Goal: Task Accomplishment & Management: Manage account settings

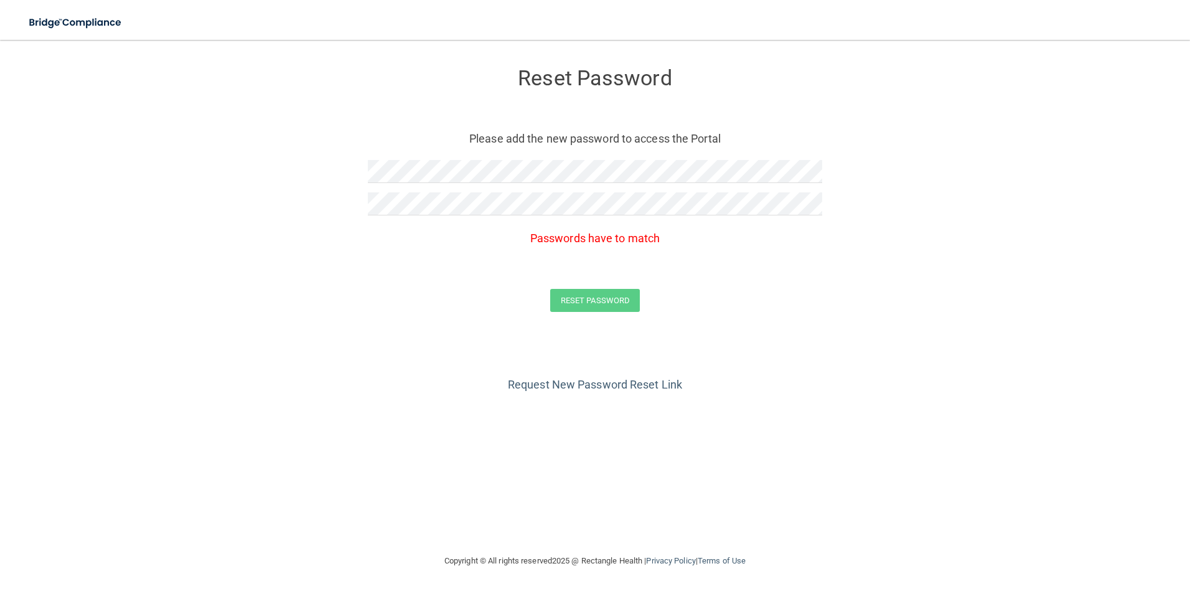
click at [822, 208] on form "Reset Password Please add the new password to access the Portal Passwords have …" at bounding box center [595, 192] width 1140 height 281
click at [779, 274] on form "Reset Password Please add the new password to access the Portal Passwords have …" at bounding box center [595, 192] width 1140 height 281
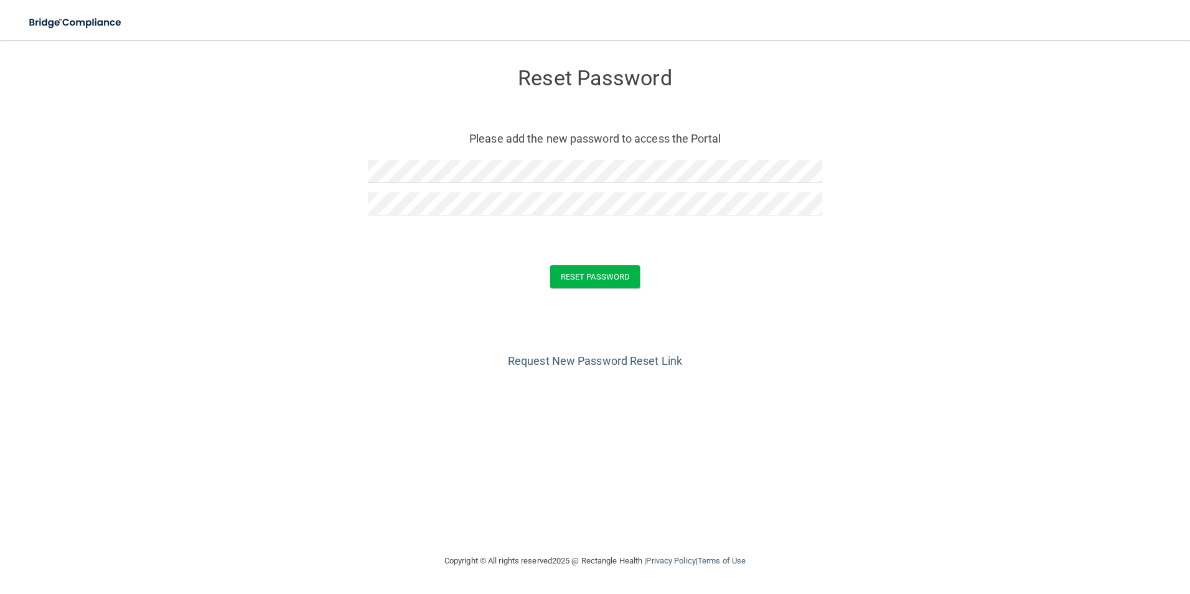
click at [797, 261] on form "Reset Password Please add the new password to access the Portal Reset Password …" at bounding box center [595, 180] width 1140 height 256
click at [609, 277] on button "Reset Password" at bounding box center [595, 276] width 90 height 23
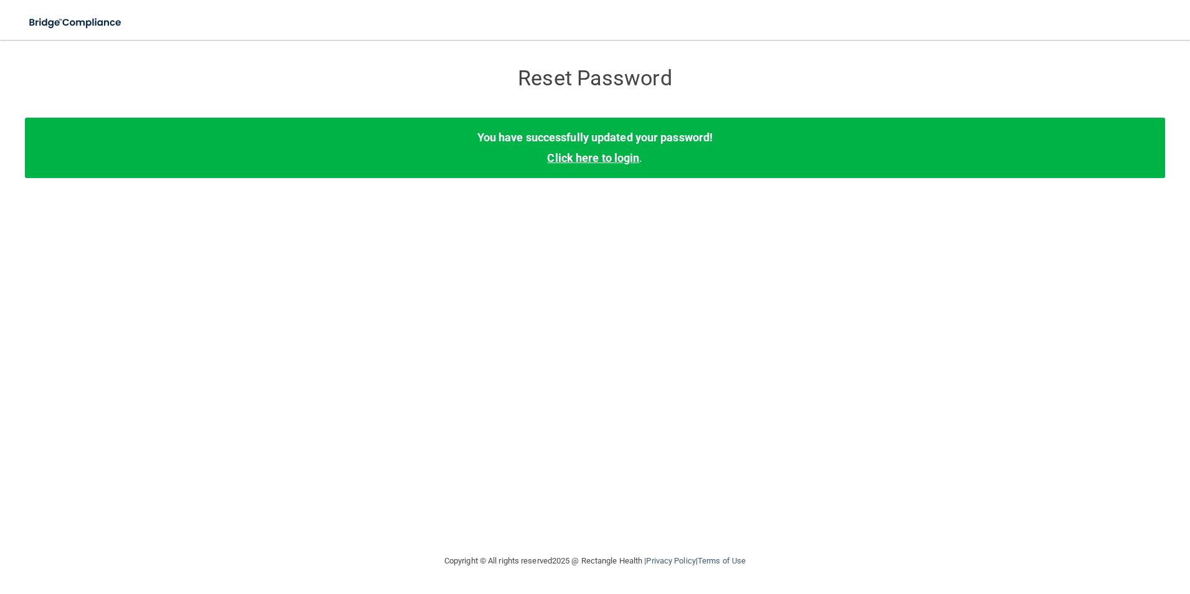
click at [615, 155] on link "Click here to login" at bounding box center [593, 157] width 92 height 13
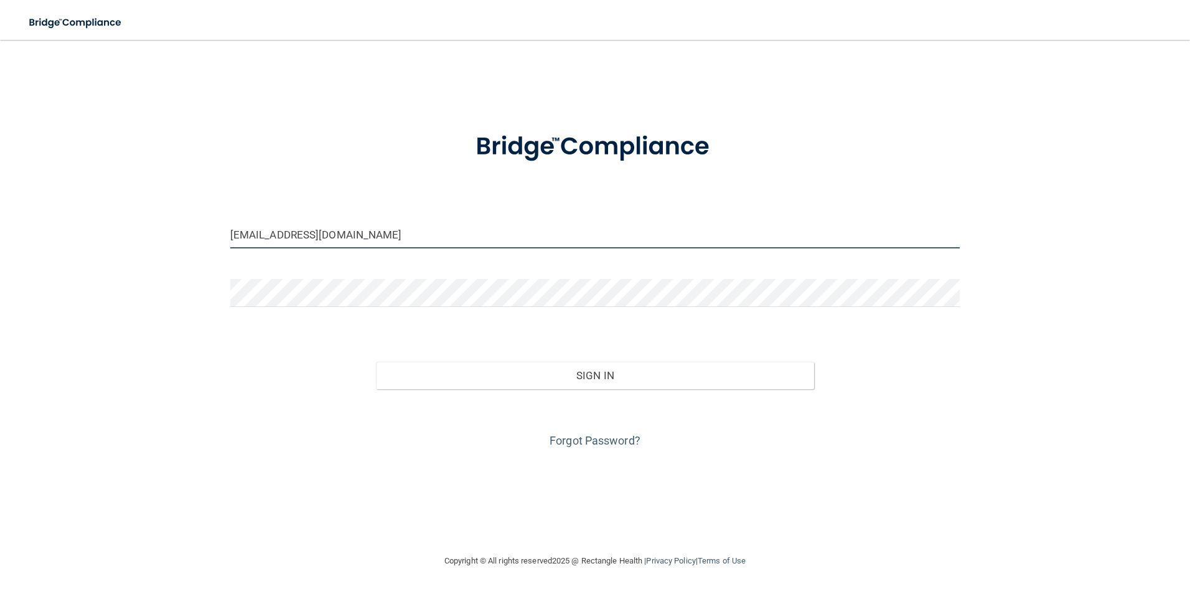
click at [806, 233] on input "[EMAIL_ADDRESS][DOMAIN_NAME]" at bounding box center [595, 234] width 730 height 28
drag, startPoint x: 806, startPoint y: 233, endPoint x: 88, endPoint y: 208, distance: 719.2
click at [88, 208] on div "[EMAIL_ADDRESS][DOMAIN_NAME] Invalid email/password. You don't have permission …" at bounding box center [595, 296] width 1140 height 489
type input "[PERSON_NAME][EMAIL_ADDRESS][DOMAIN_NAME]"
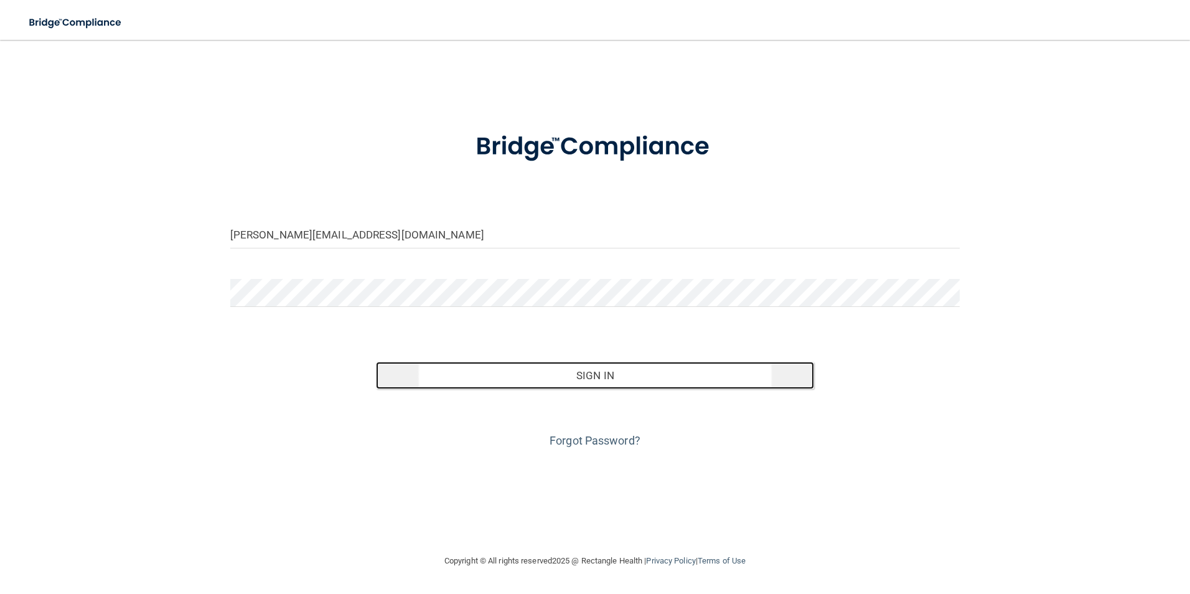
click at [508, 364] on button "Sign In" at bounding box center [595, 375] width 438 height 27
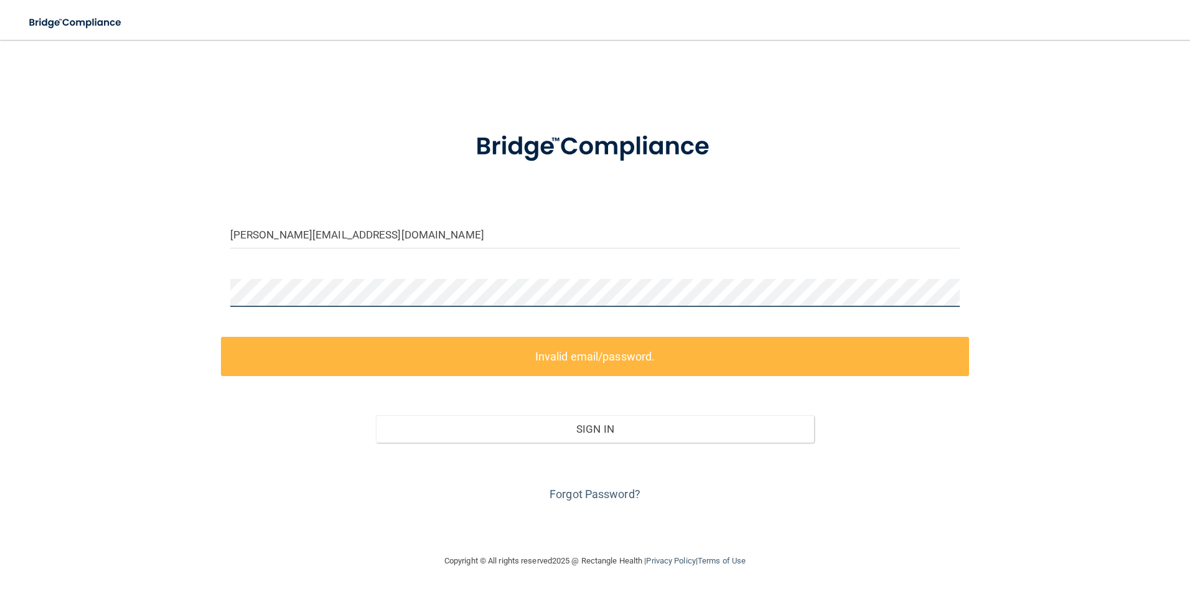
click at [125, 273] on div "[PERSON_NAME][EMAIL_ADDRESS][DOMAIN_NAME] Invalid email/password. You don't hav…" at bounding box center [595, 296] width 1140 height 489
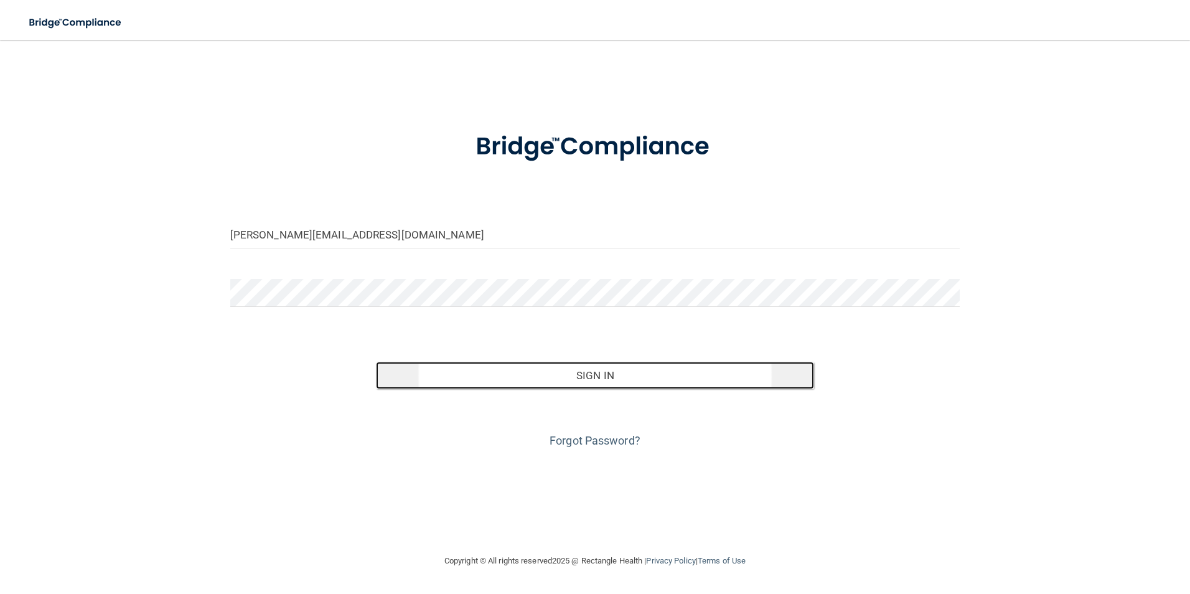
click at [724, 372] on button "Sign In" at bounding box center [595, 375] width 438 height 27
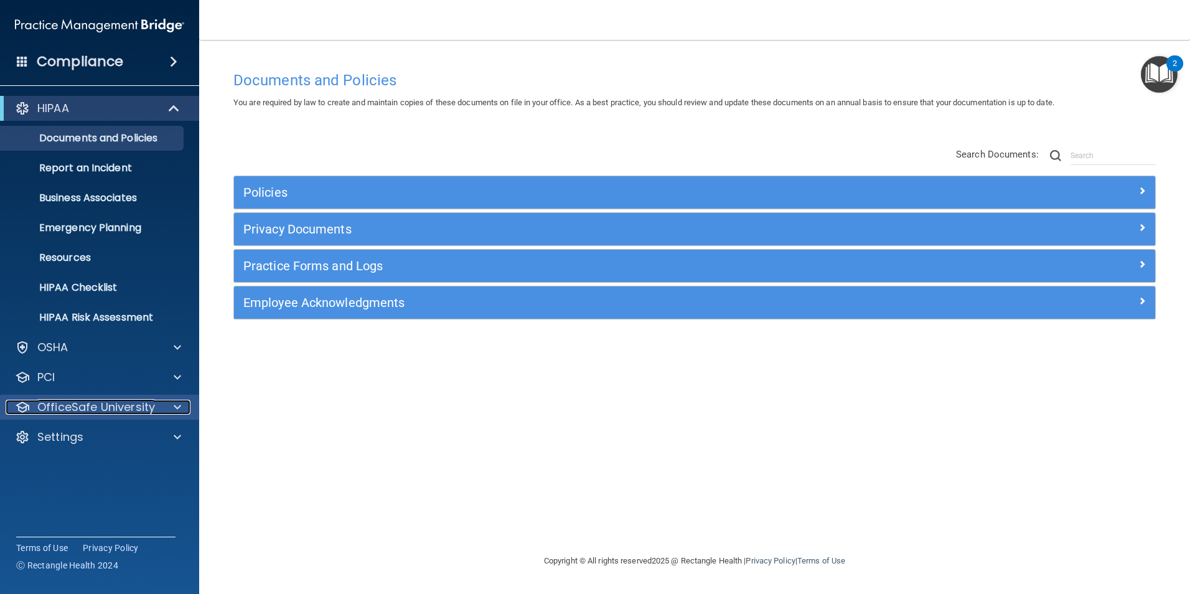
click at [77, 401] on p "OfficeSafe University" at bounding box center [96, 407] width 118 height 15
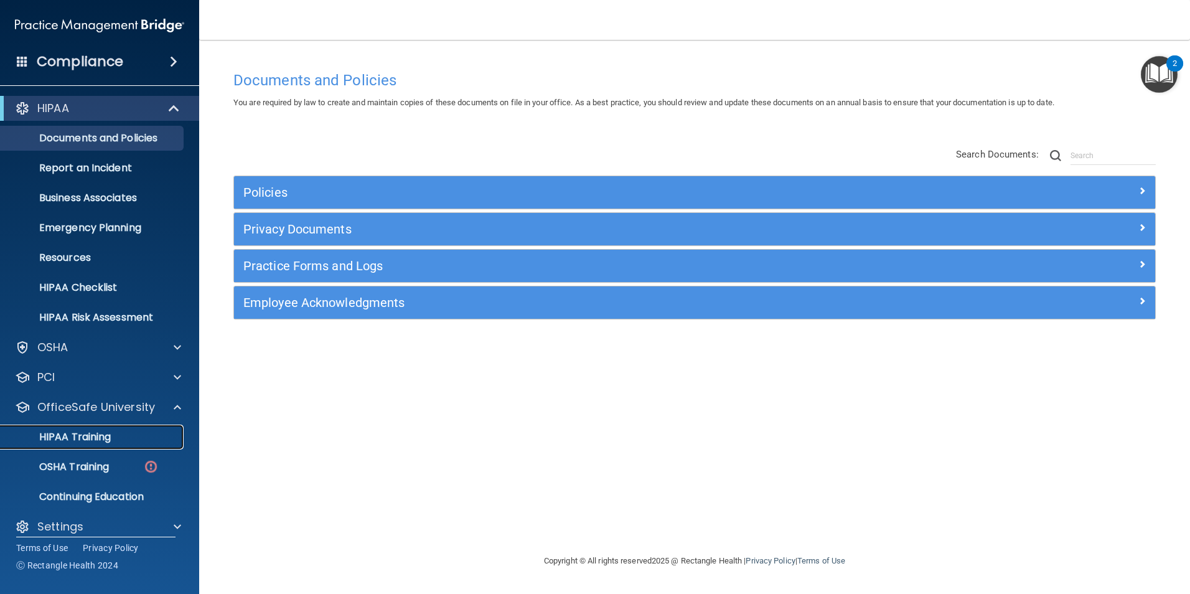
click at [99, 434] on p "HIPAA Training" at bounding box center [59, 437] width 103 height 12
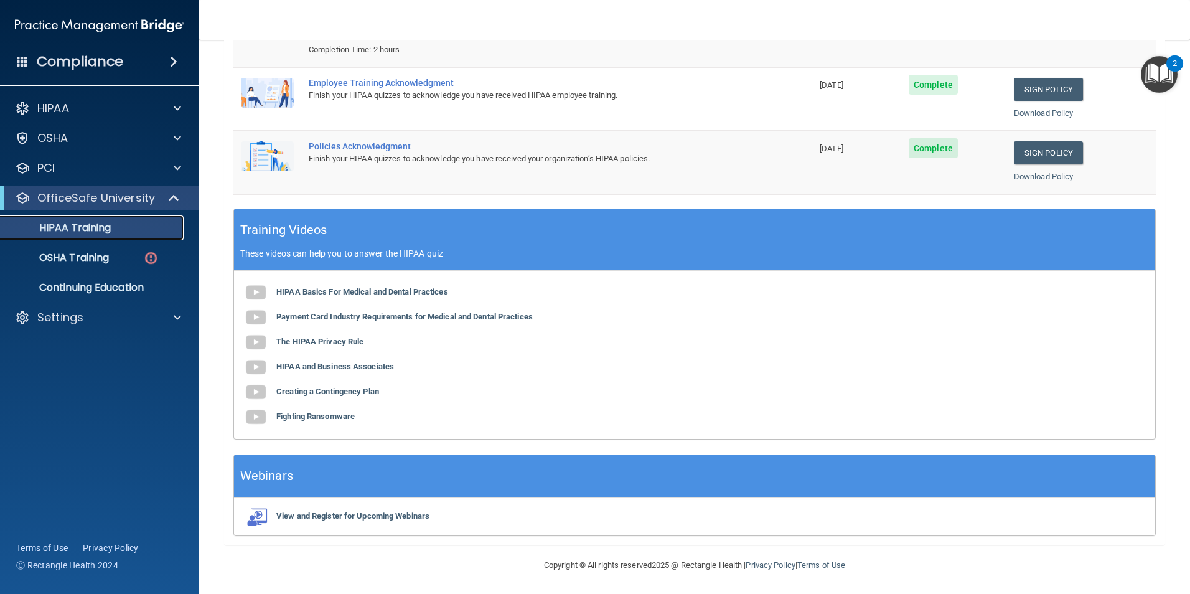
scroll to position [229, 0]
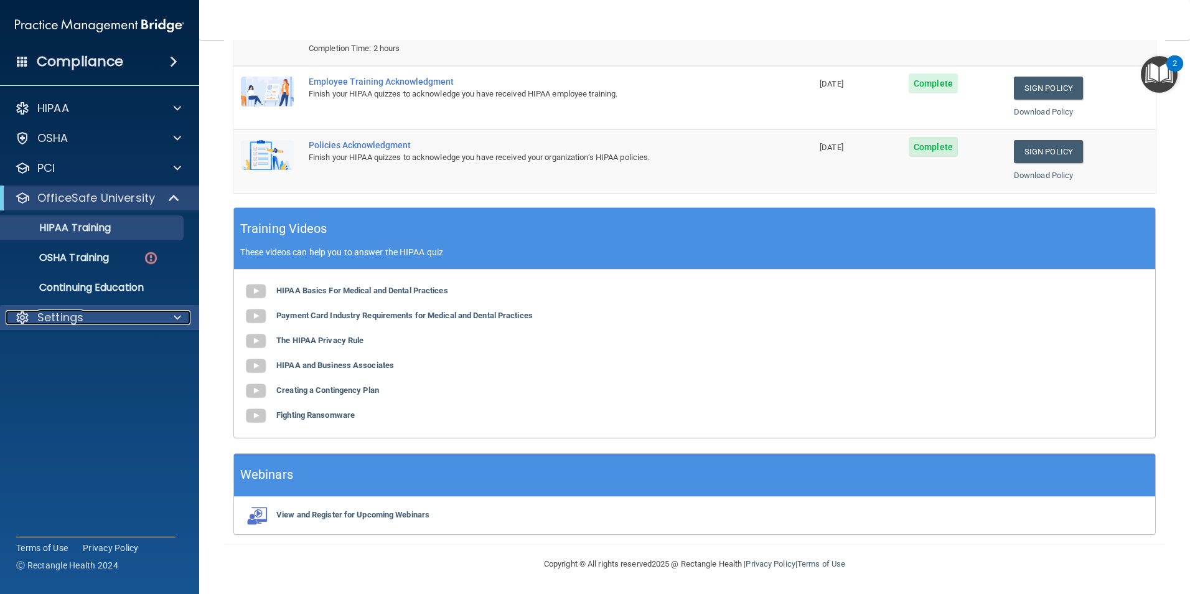
click at [64, 314] on p "Settings" at bounding box center [60, 317] width 46 height 15
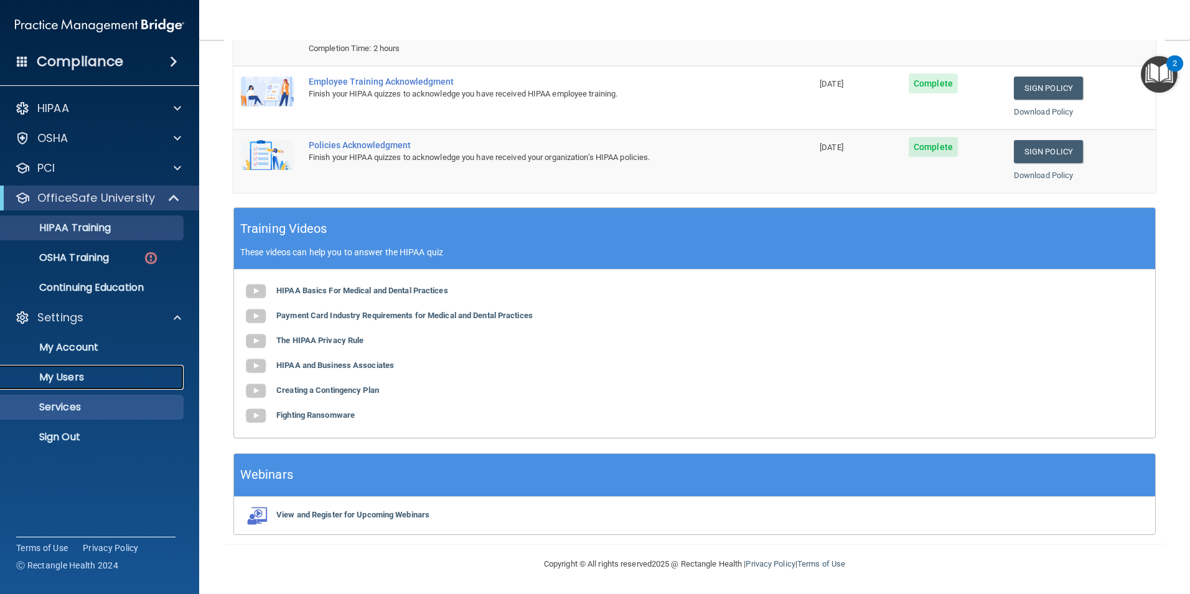
drag, startPoint x: 83, startPoint y: 376, endPoint x: 100, endPoint y: 388, distance: 20.0
click at [83, 377] on p "My Users" at bounding box center [93, 377] width 170 height 12
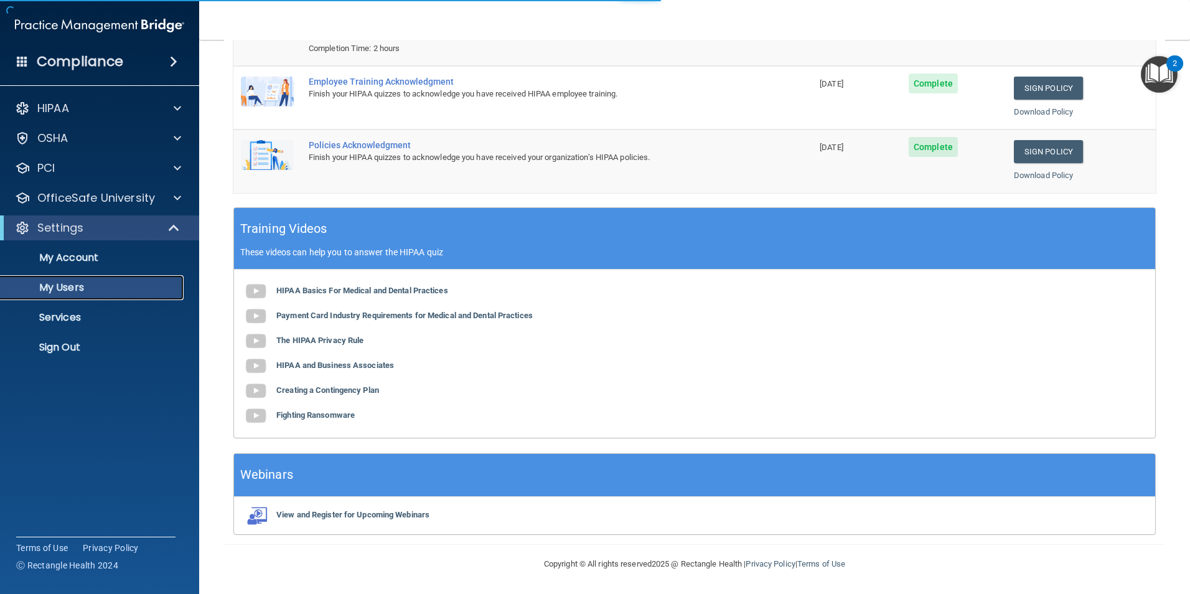
select select "20"
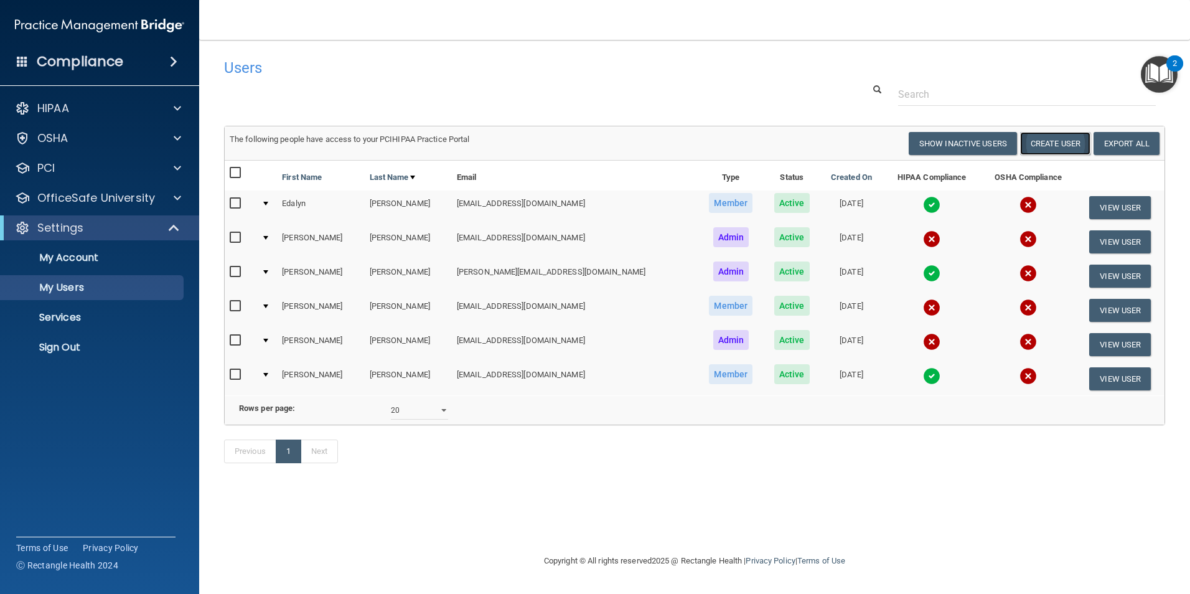
click at [1043, 144] on button "Create User" at bounding box center [1055, 143] width 70 height 23
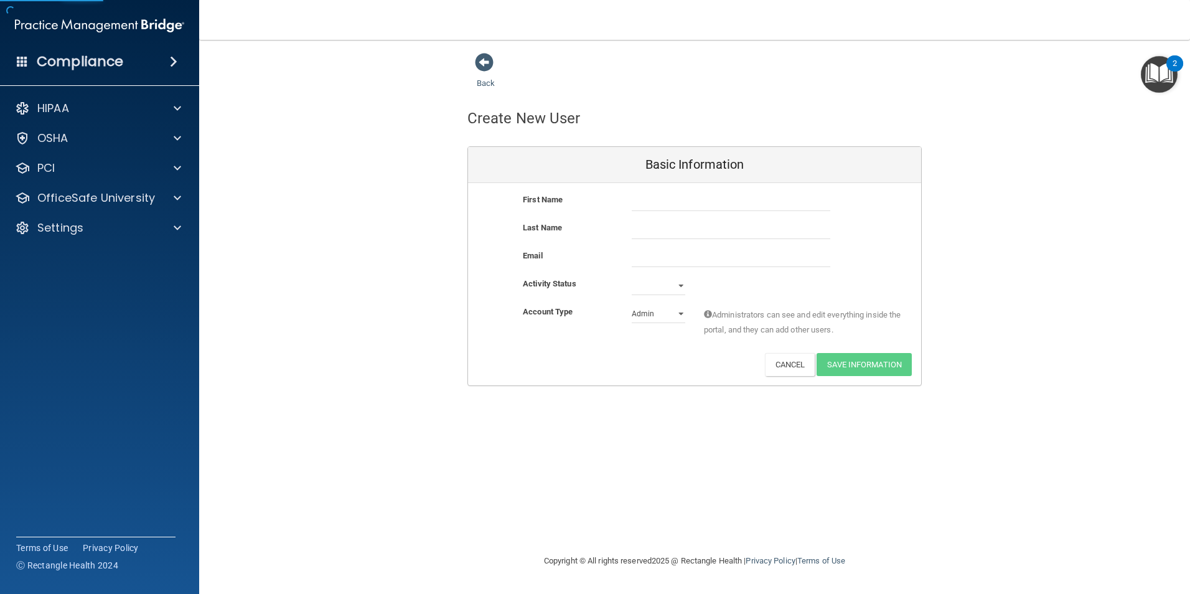
click at [698, 213] on div "First Name" at bounding box center [694, 206] width 453 height 28
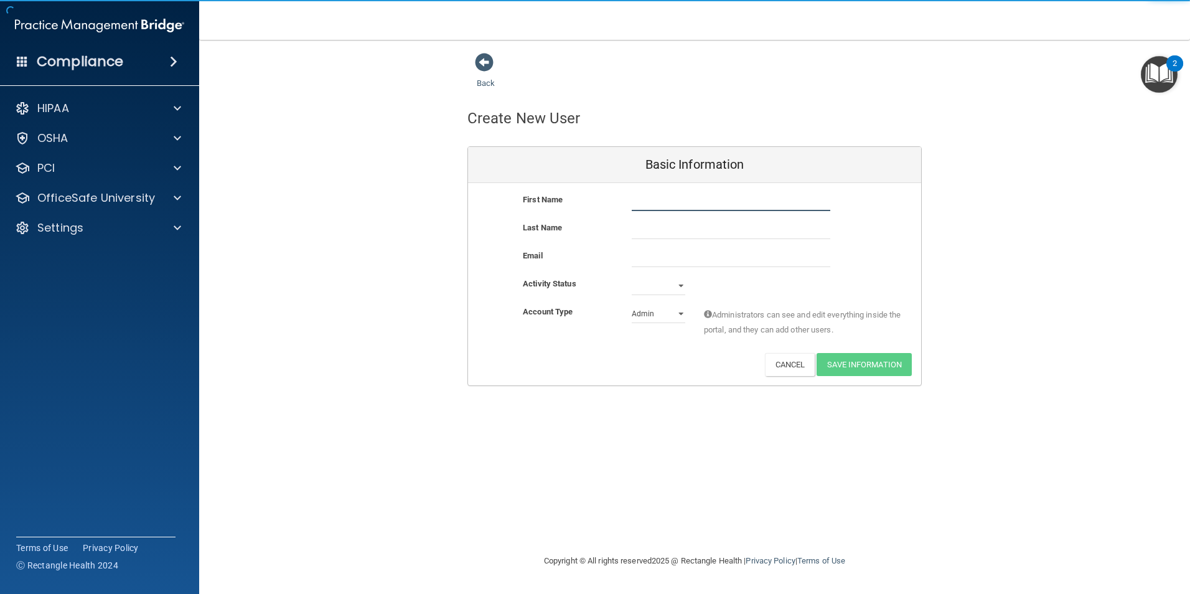
click at [698, 202] on input "text" at bounding box center [731, 201] width 199 height 19
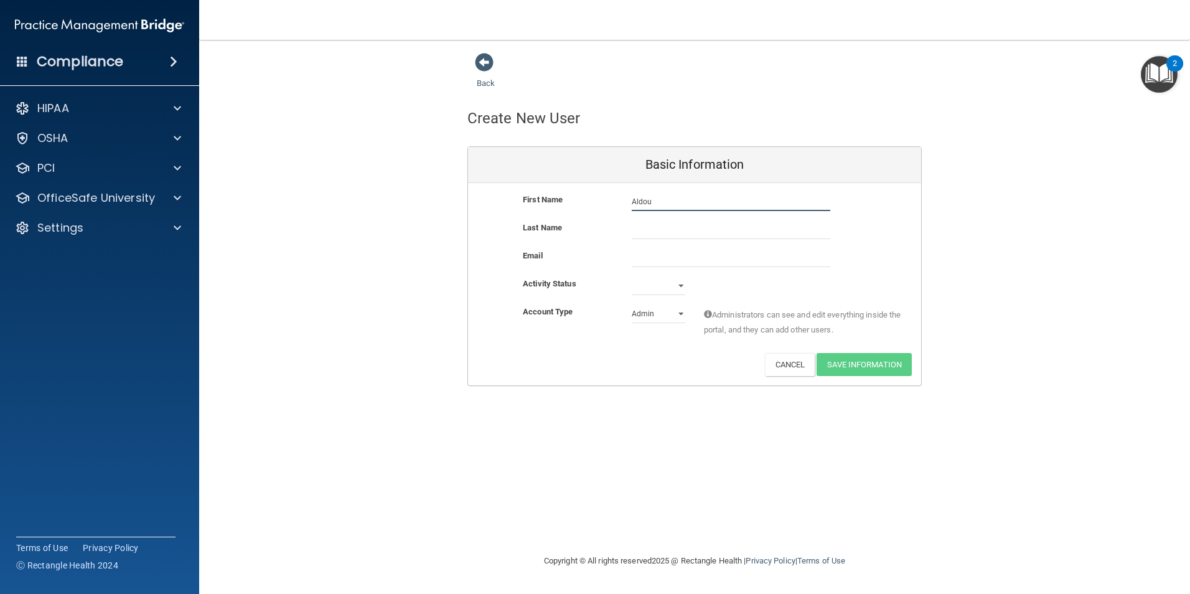
type input "Aldou"
click at [693, 227] on input "text" at bounding box center [731, 229] width 199 height 19
type input "Cinco"
click at [693, 264] on input "email" at bounding box center [731, 257] width 199 height 19
click at [622, 301] on div "Activity Status Active Inactive" at bounding box center [694, 290] width 453 height 28
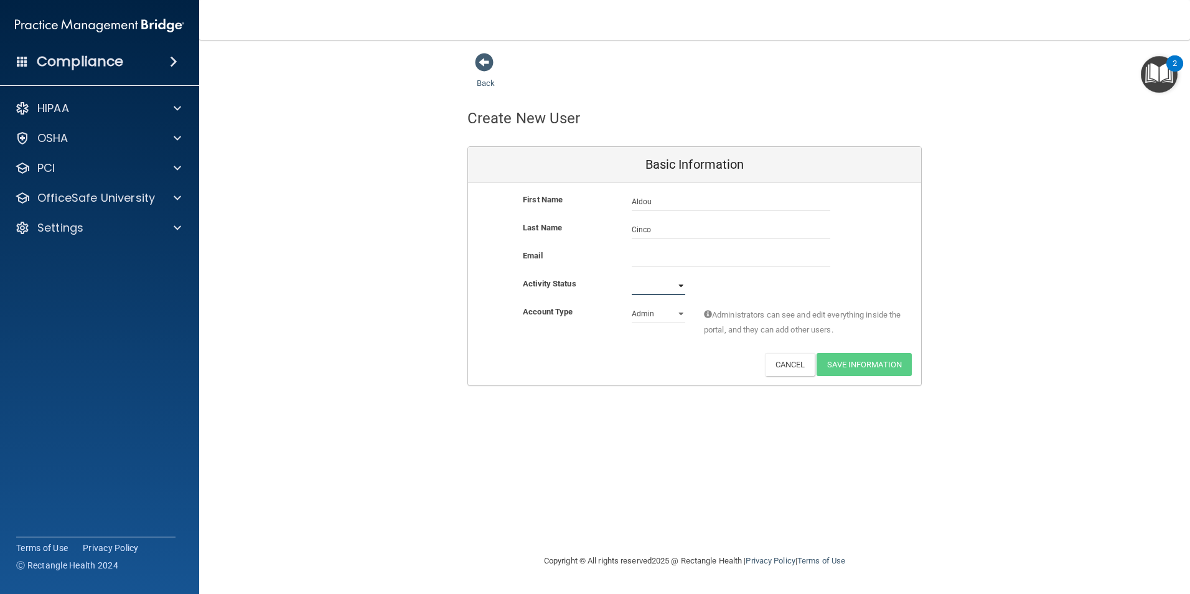
click at [652, 292] on select "Active Inactive" at bounding box center [659, 285] width 54 height 19
select select "active"
click at [632, 276] on select "Active Inactive" at bounding box center [659, 285] width 54 height 19
click at [663, 318] on select "Admin Member" at bounding box center [659, 313] width 54 height 19
select select "practice_member"
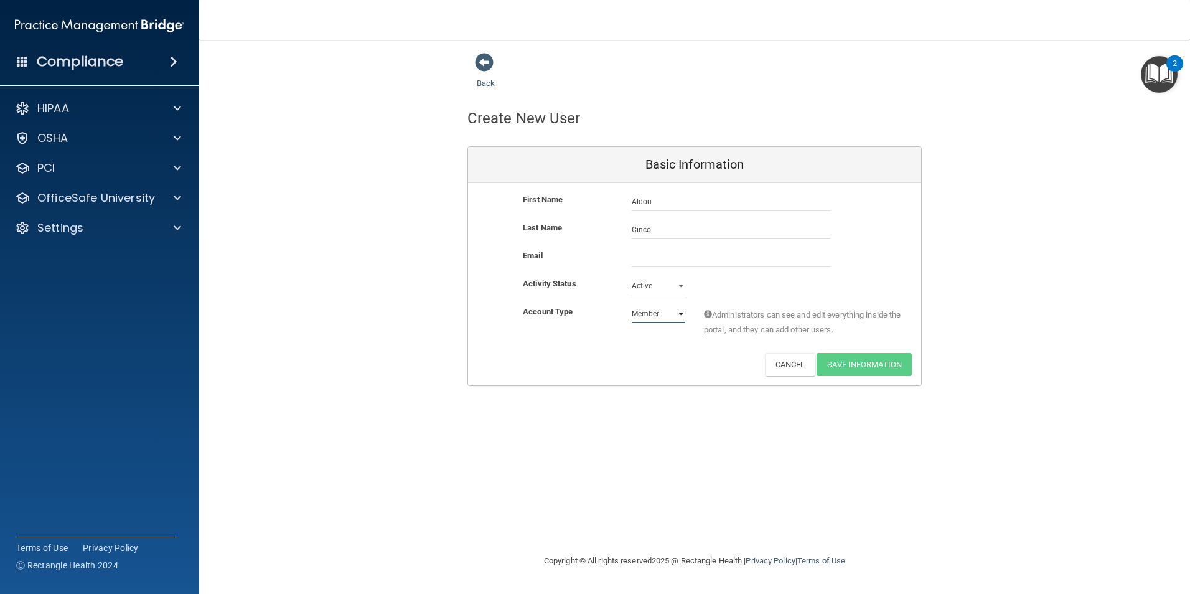
click at [632, 304] on select "Admin Member" at bounding box center [659, 313] width 54 height 19
click at [707, 261] on input "email" at bounding box center [731, 257] width 199 height 19
click at [746, 263] on input "email" at bounding box center [731, 257] width 199 height 19
type input "[EMAIL_ADDRESS][DOMAIN_NAME]"
click at [869, 362] on button "Save Information" at bounding box center [863, 364] width 95 height 23
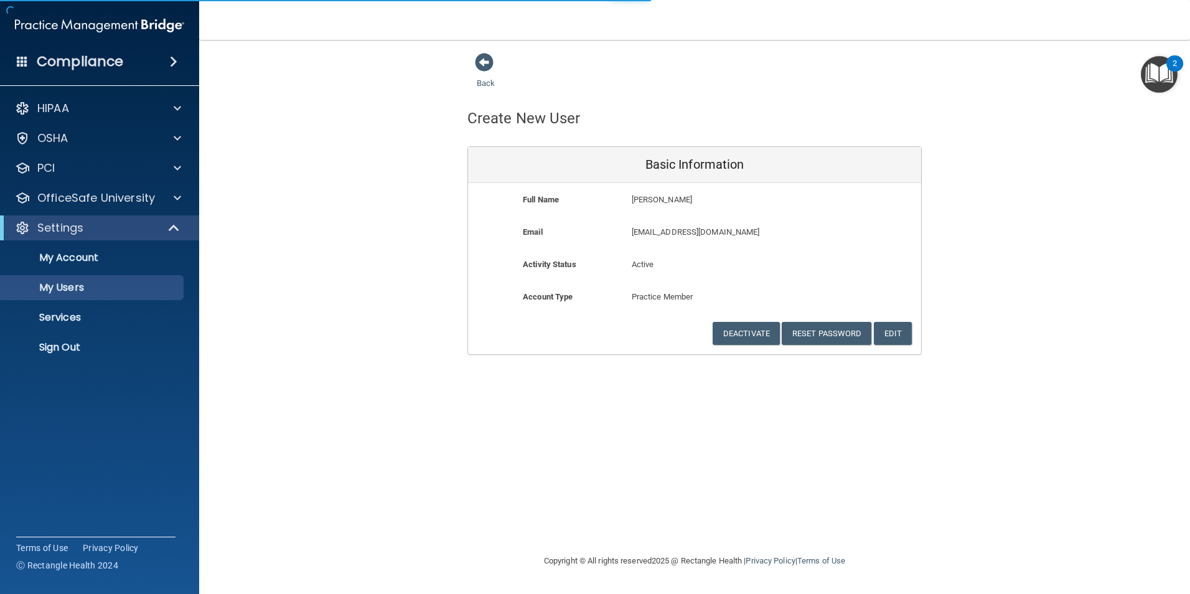
select select "20"
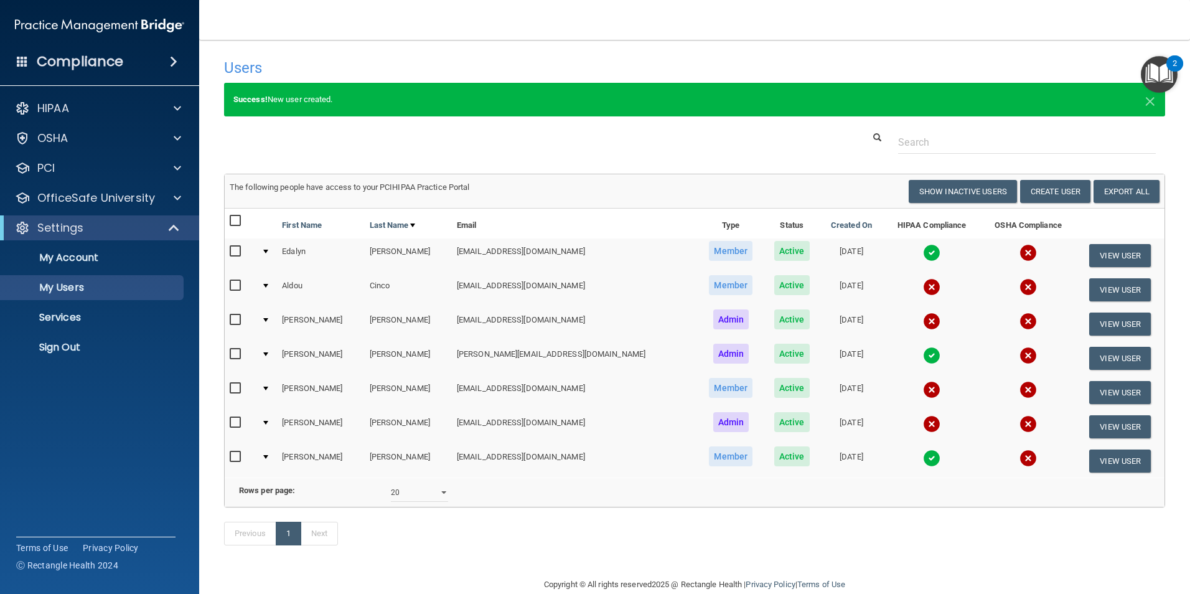
click at [713, 422] on span "Admin" at bounding box center [731, 422] width 36 height 20
click at [713, 417] on span "Admin" at bounding box center [731, 422] width 36 height 20
click at [519, 428] on td "[EMAIL_ADDRESS][DOMAIN_NAME]" at bounding box center [575, 426] width 246 height 34
click at [923, 422] on img at bounding box center [931, 423] width 17 height 17
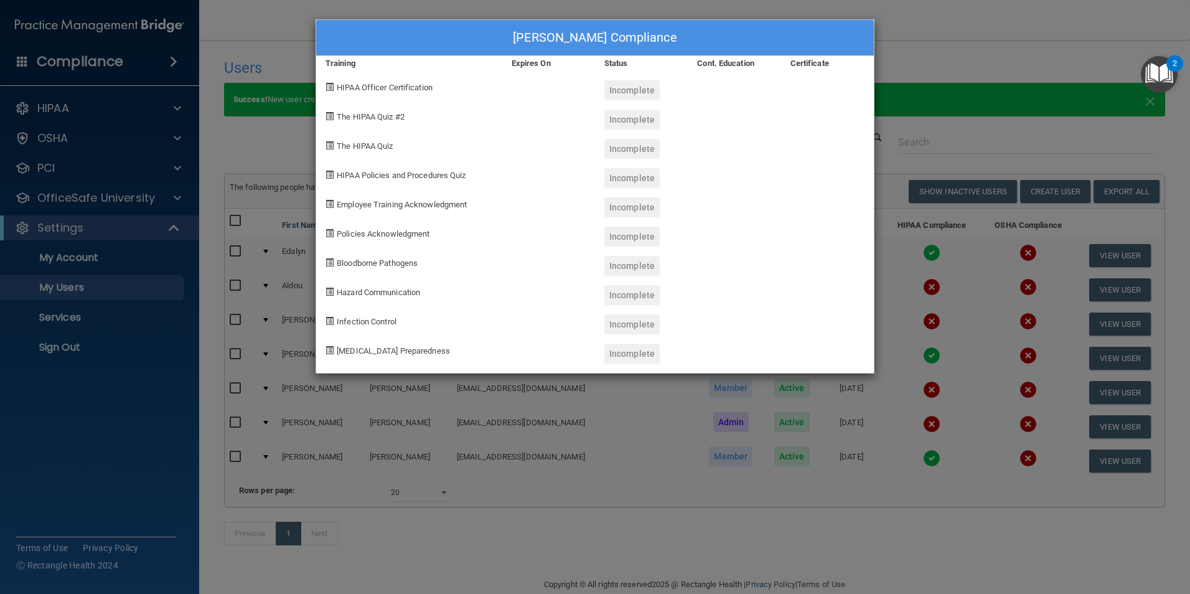
click at [564, 376] on div "[PERSON_NAME] Compliance Training Expires On Status Cont. Education Certificate…" at bounding box center [595, 297] width 1190 height 594
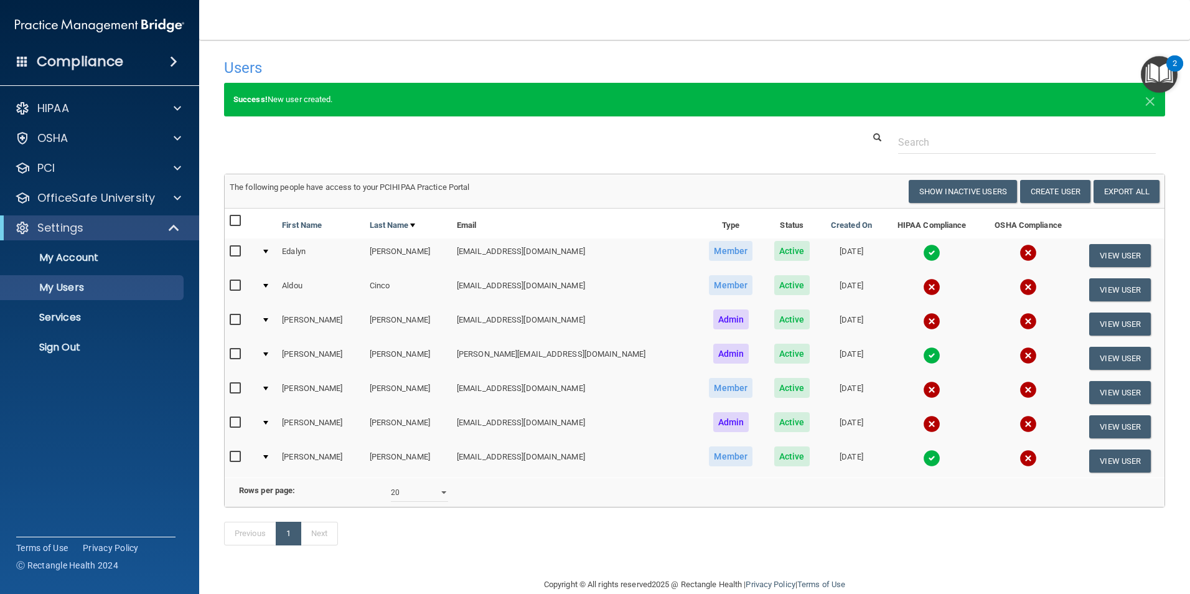
click at [263, 423] on td at bounding box center [266, 426] width 21 height 34
click at [265, 422] on td at bounding box center [266, 426] width 21 height 34
click at [237, 421] on input "checkbox" at bounding box center [237, 423] width 14 height 10
checkbox input "true"
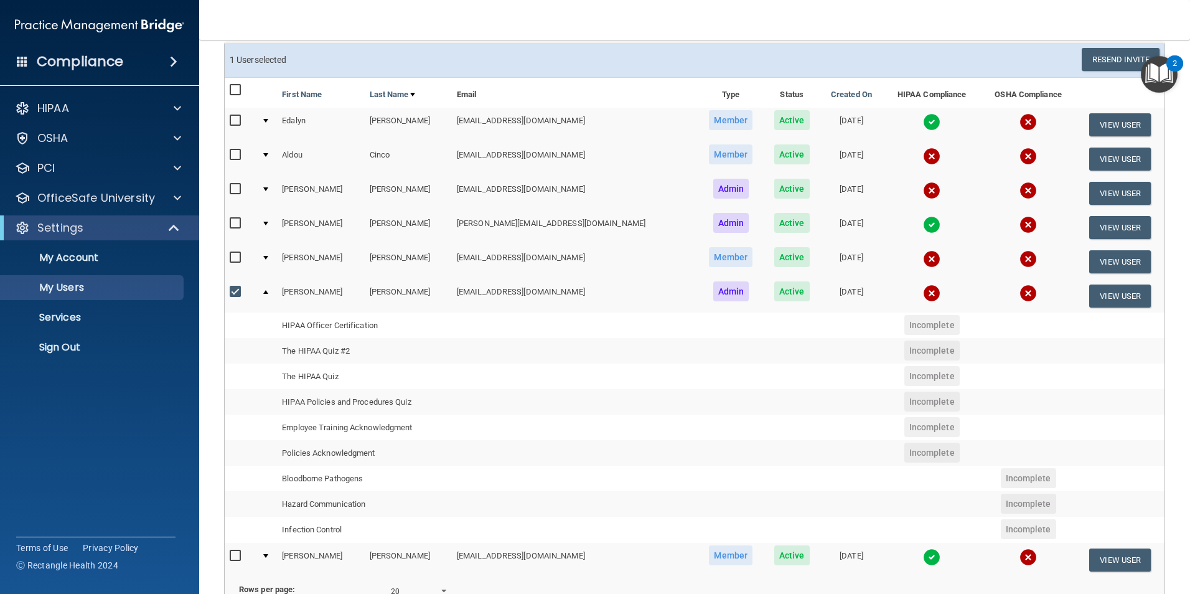
scroll to position [62, 0]
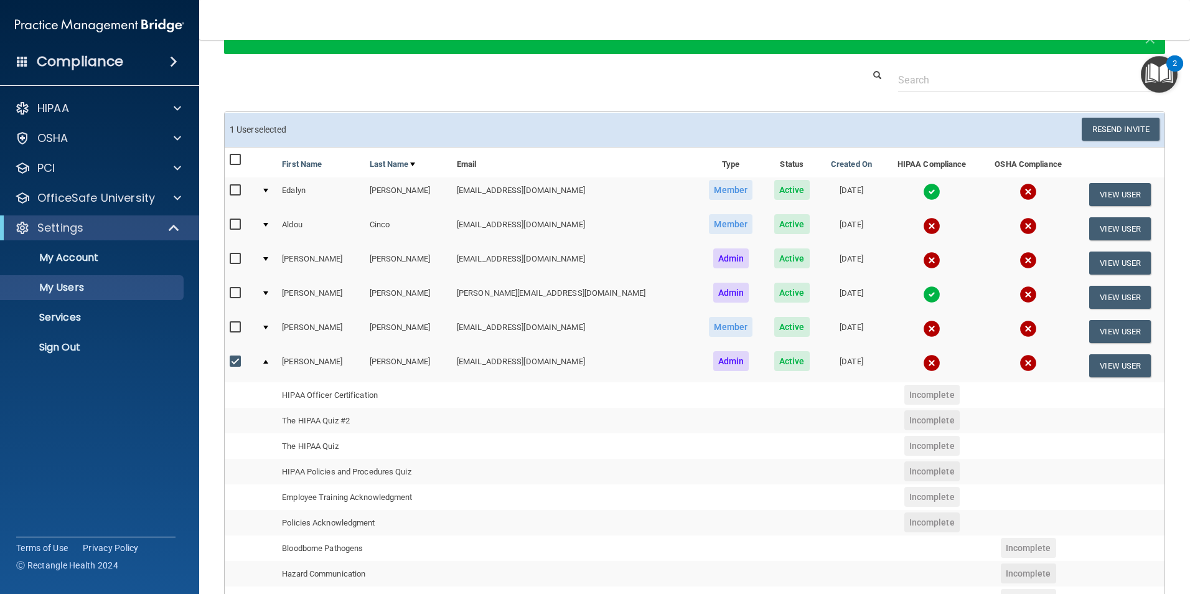
click at [923, 362] on img at bounding box center [931, 362] width 17 height 17
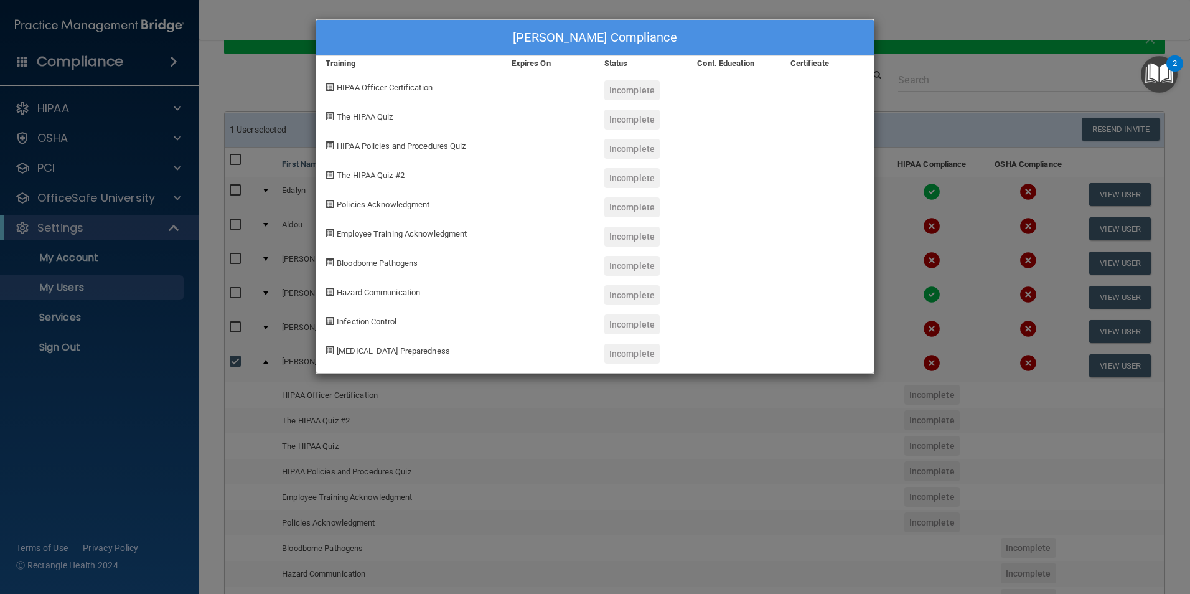
drag, startPoint x: 707, startPoint y: 66, endPoint x: 746, endPoint y: 62, distance: 39.4
click at [708, 66] on div "Cont. Education" at bounding box center [734, 63] width 93 height 15
drag, startPoint x: 781, startPoint y: 62, endPoint x: 788, endPoint y: 62, distance: 7.5
click at [782, 62] on div "Certificate" at bounding box center [827, 63] width 93 height 15
click at [800, 62] on div "Certificate" at bounding box center [827, 63] width 93 height 15
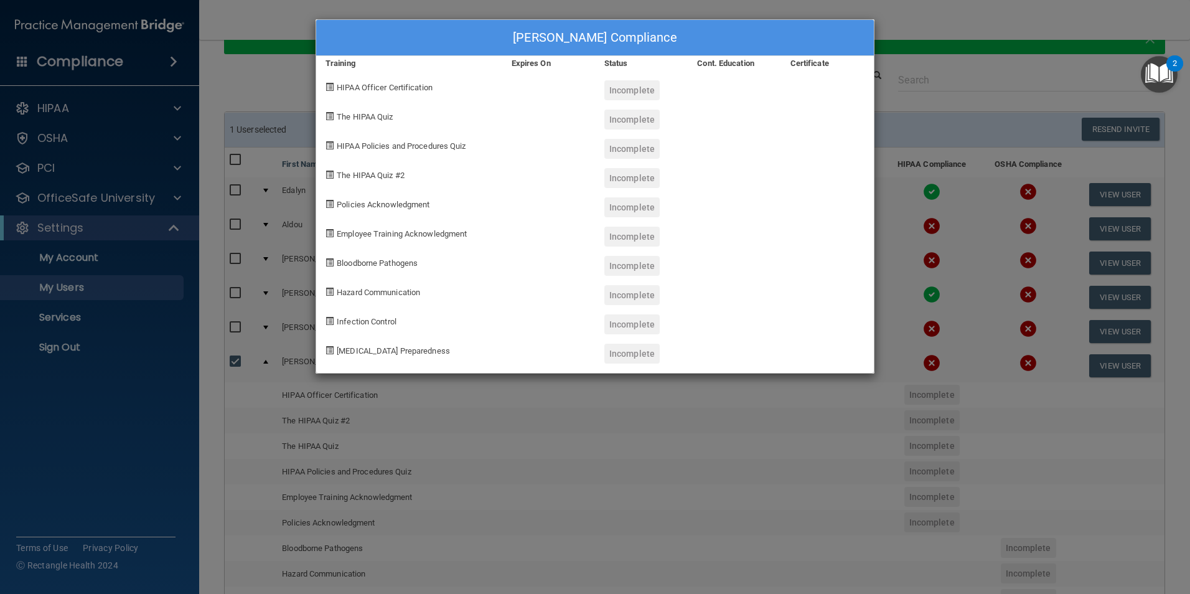
click at [770, 432] on div "[PERSON_NAME] Compliance Training Expires On Status Cont. Education Certificate…" at bounding box center [595, 297] width 1190 height 594
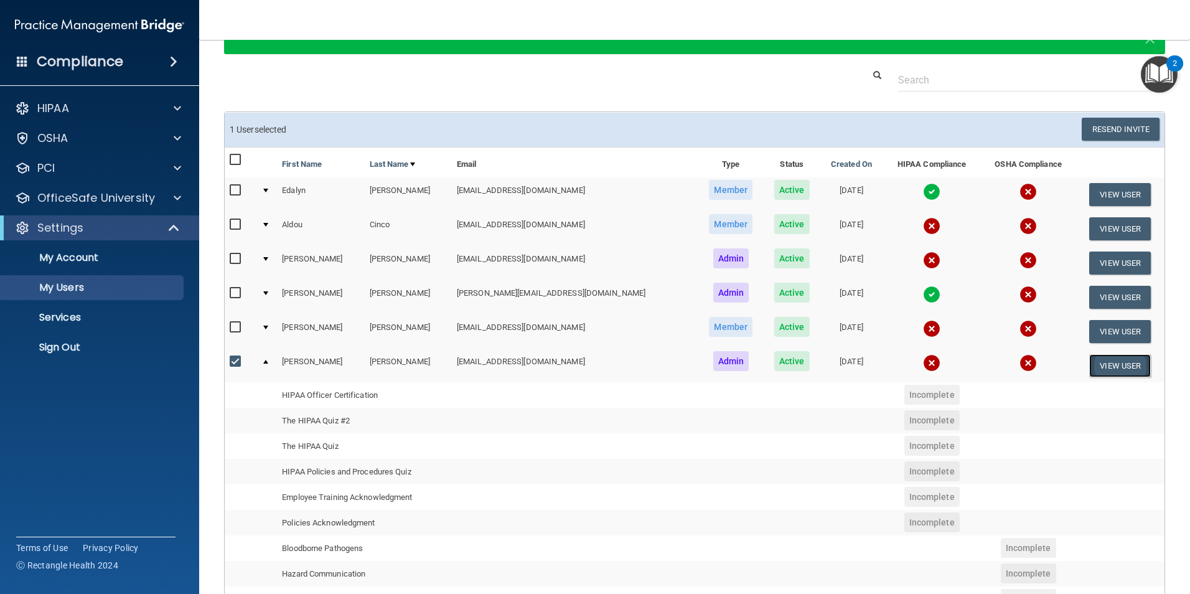
click at [1093, 365] on button "View User" at bounding box center [1120, 365] width 62 height 23
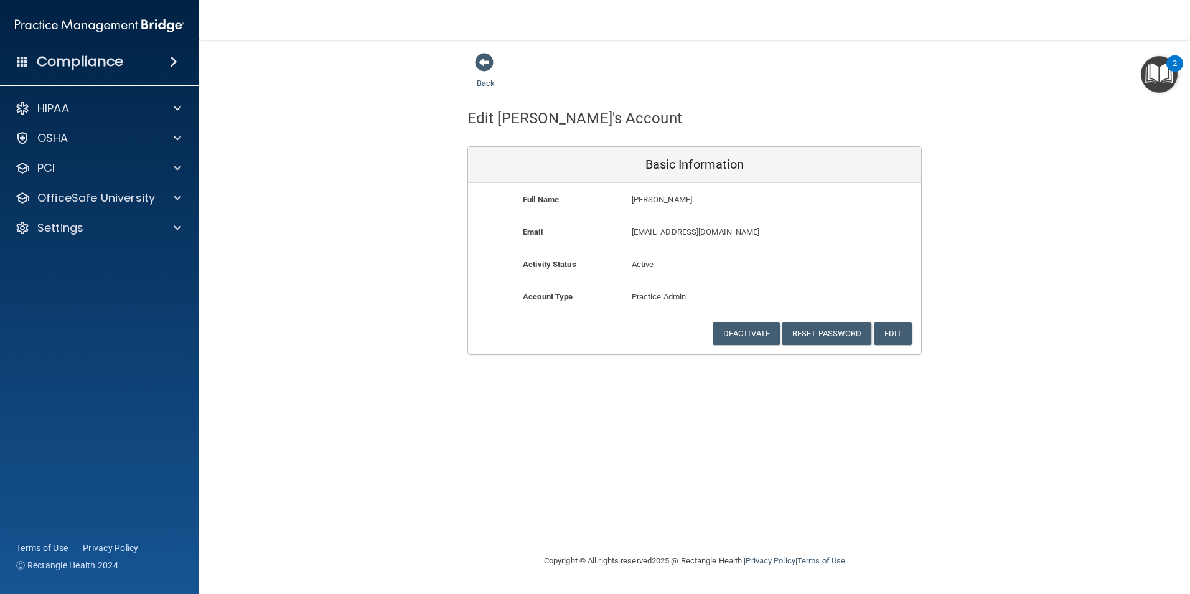
click at [891, 320] on div "Account Type Practice Admin Admin Member Financial Institution Business Associa…" at bounding box center [694, 305] width 453 height 32
click at [892, 327] on button "Edit" at bounding box center [893, 333] width 38 height 23
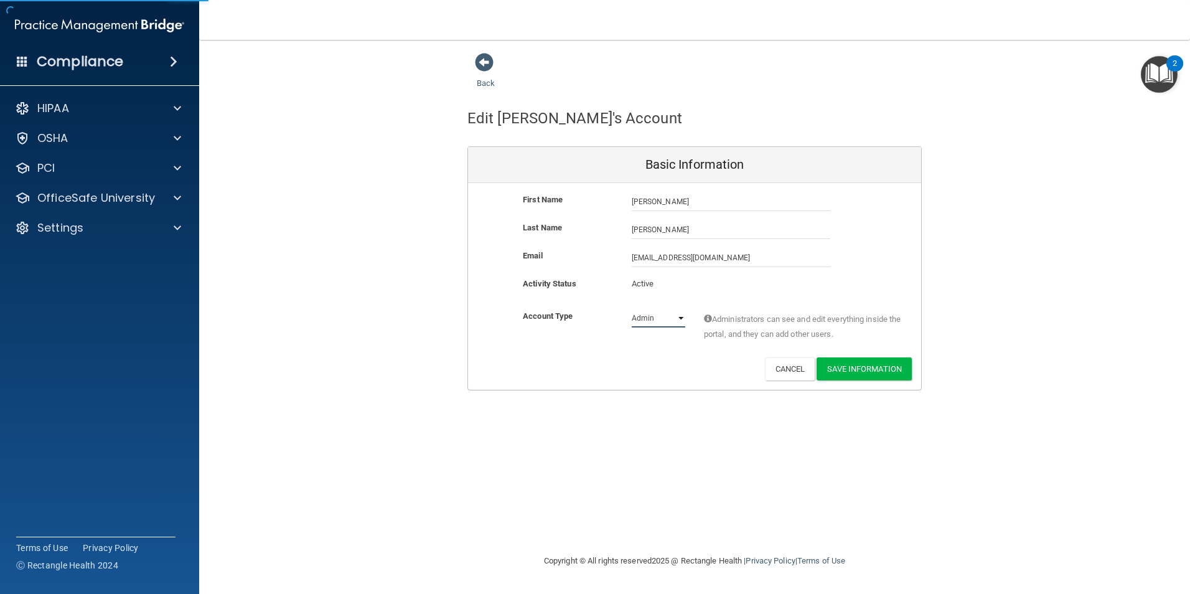
click at [654, 321] on select "Admin Member" at bounding box center [659, 318] width 54 height 19
select select "practice_member"
click at [632, 309] on select "Admin Member" at bounding box center [659, 318] width 54 height 19
click at [872, 376] on button "Save Information" at bounding box center [863, 368] width 95 height 23
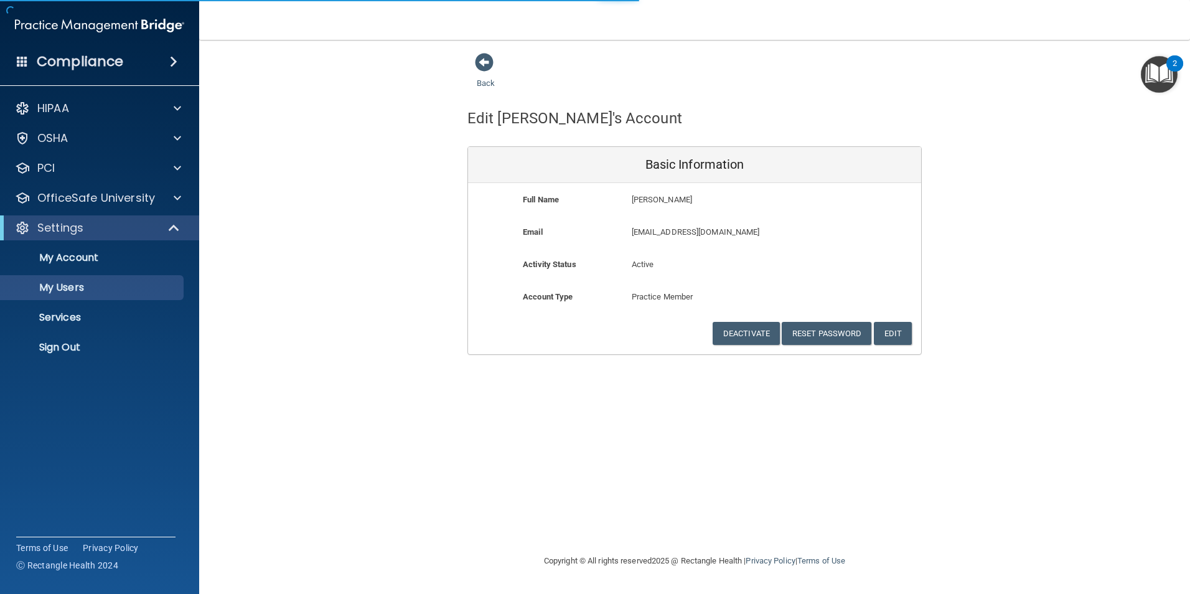
select select "20"
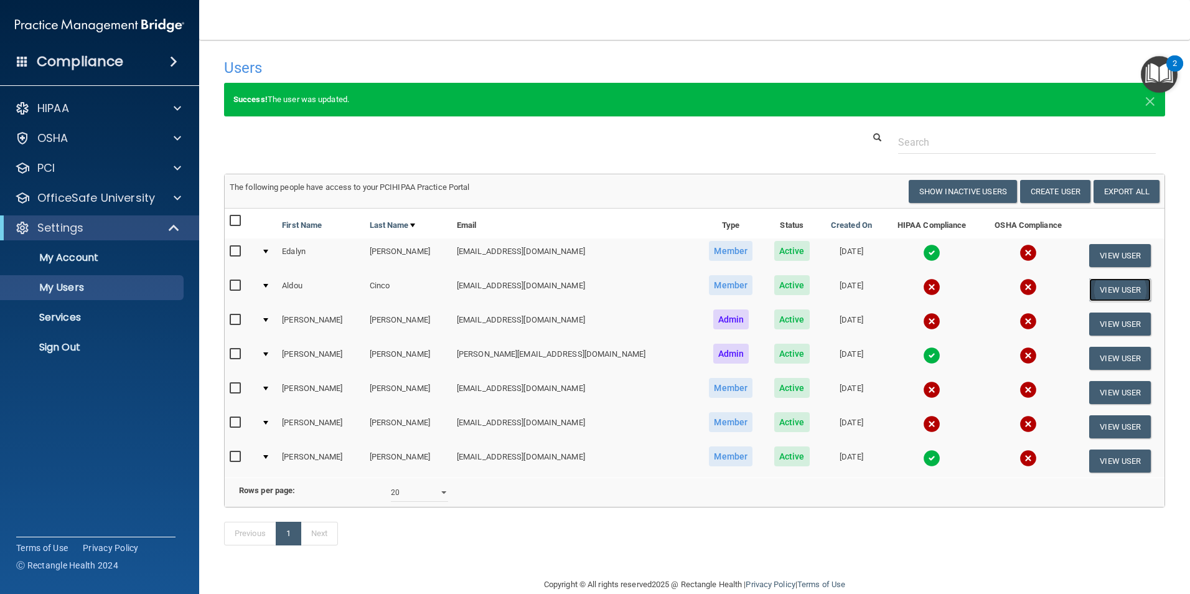
click at [1094, 294] on button "View User" at bounding box center [1120, 289] width 62 height 23
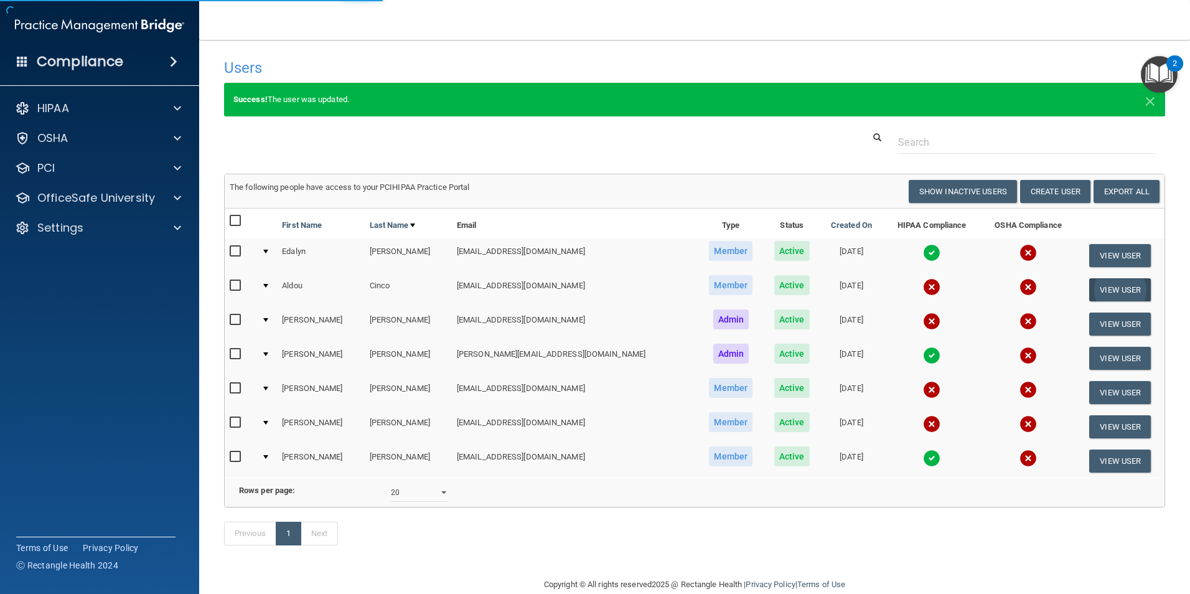
select select "practice_member"
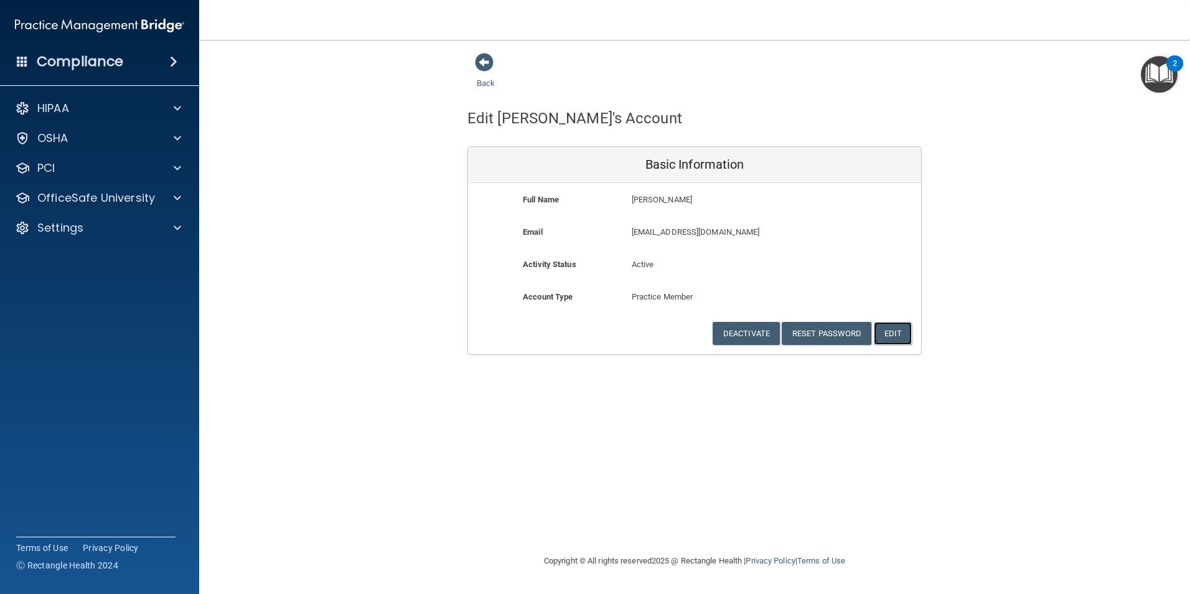
click at [894, 330] on button "Edit" at bounding box center [893, 333] width 38 height 23
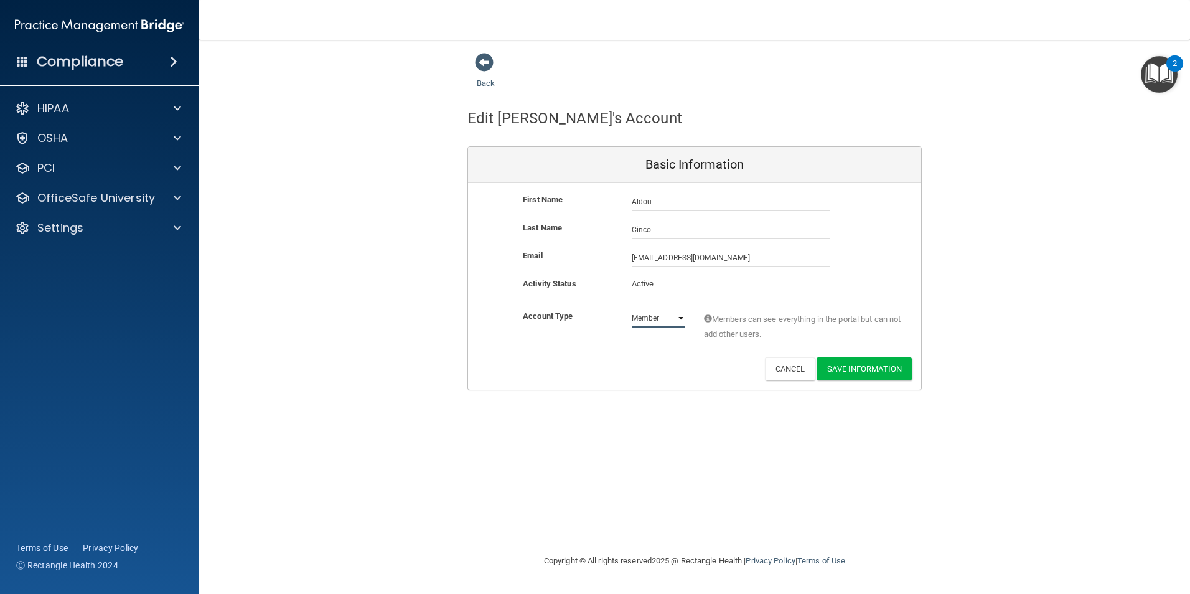
click at [665, 317] on select "Admin Member" at bounding box center [659, 318] width 54 height 19
click at [879, 366] on button "Save Information" at bounding box center [863, 368] width 95 height 23
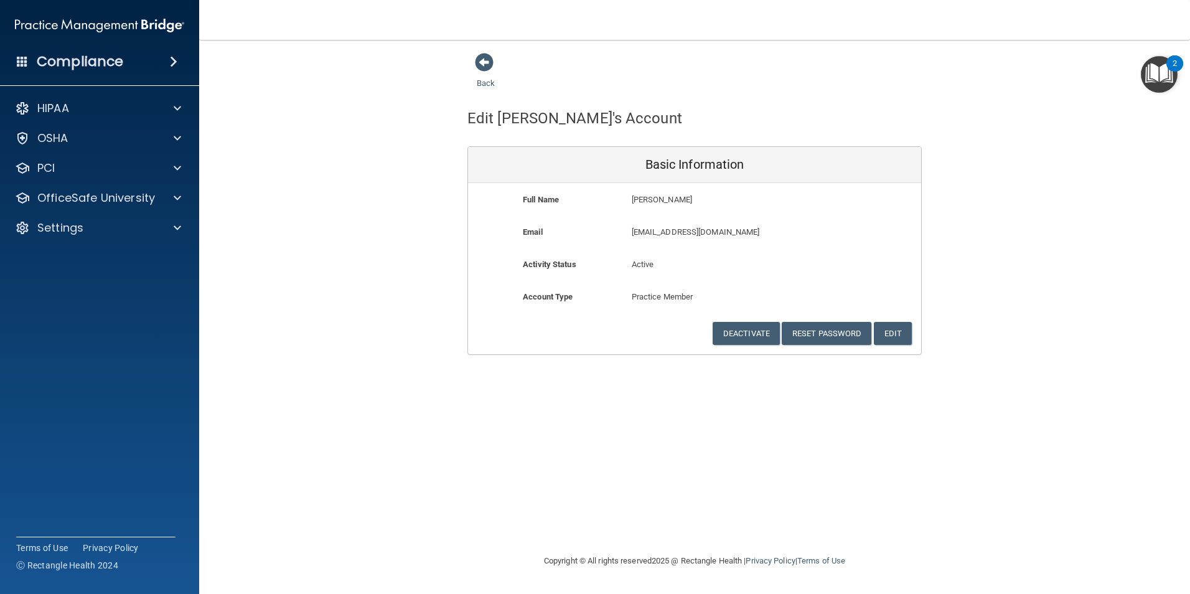
click at [100, 150] on div "OSHA" at bounding box center [100, 138] width 200 height 25
click at [81, 108] on div "HIPAA" at bounding box center [83, 108] width 154 height 15
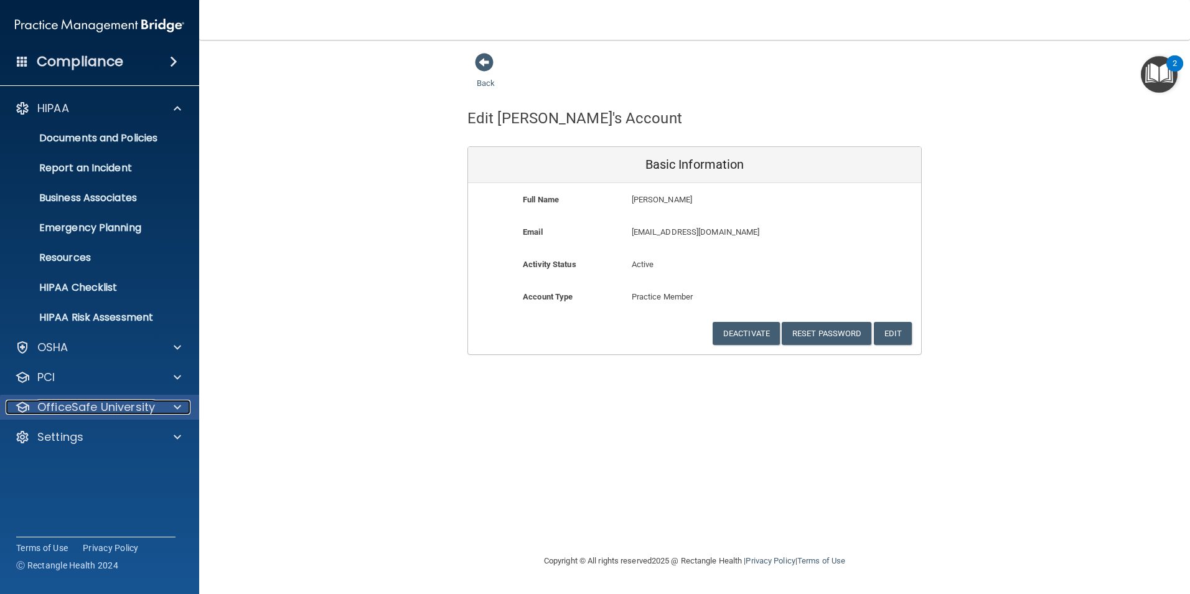
click at [118, 402] on p "OfficeSafe University" at bounding box center [96, 407] width 118 height 15
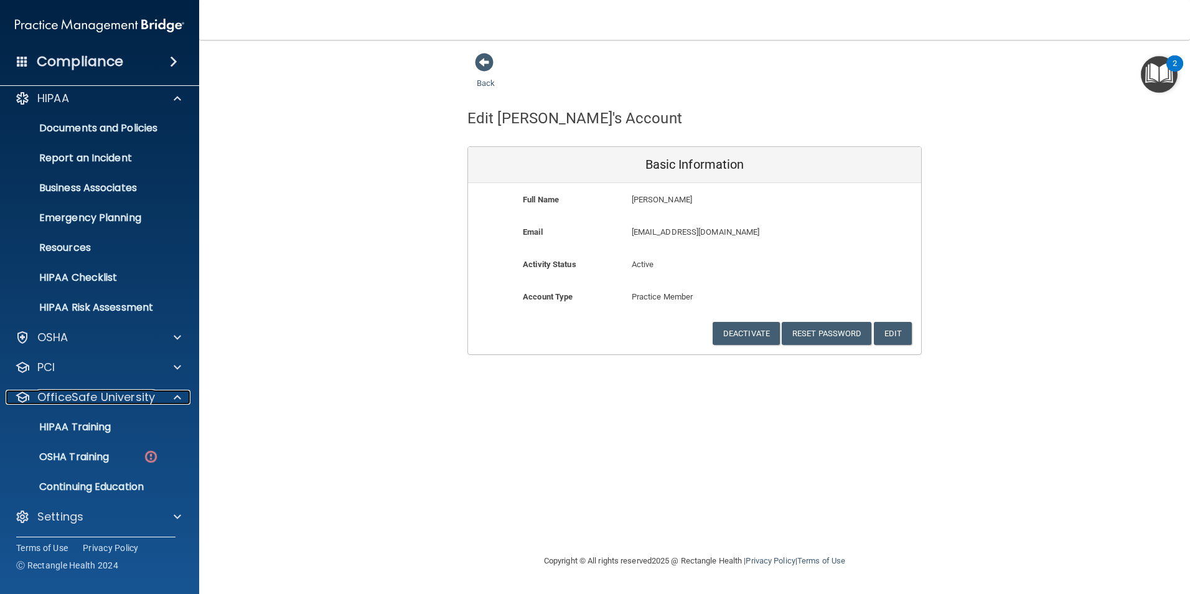
scroll to position [12, 0]
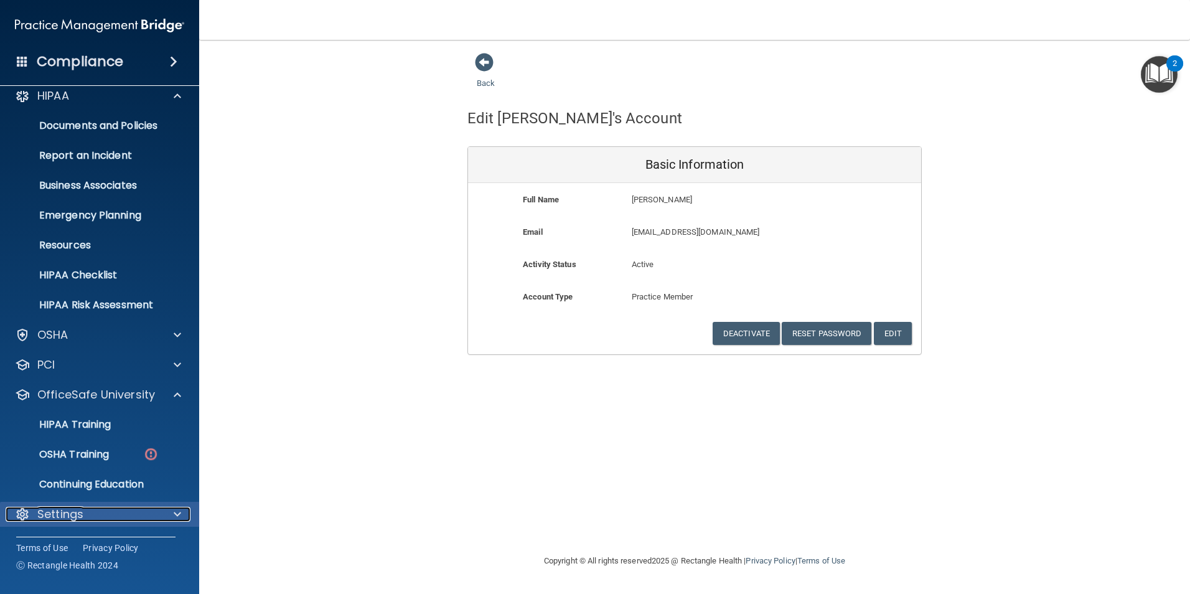
click at [80, 508] on p "Settings" at bounding box center [60, 514] width 46 height 15
click at [59, 507] on p "Settings" at bounding box center [60, 514] width 46 height 15
click at [60, 505] on div "Settings" at bounding box center [100, 514] width 200 height 25
click at [900, 339] on button "Edit" at bounding box center [893, 333] width 38 height 23
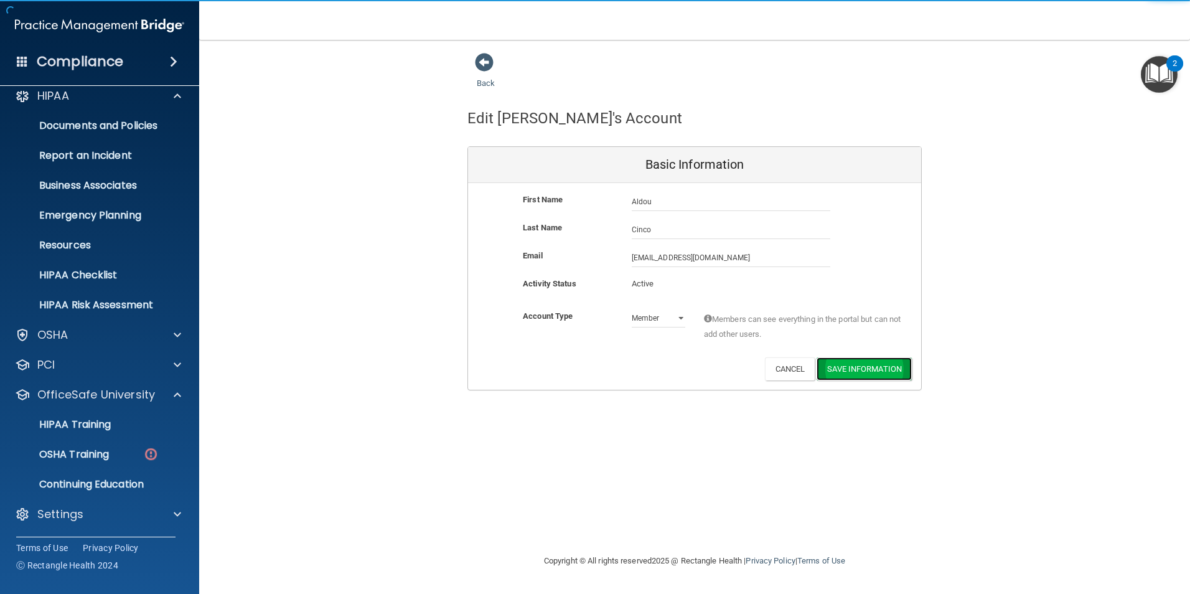
click at [880, 375] on button "Save Information" at bounding box center [863, 368] width 95 height 23
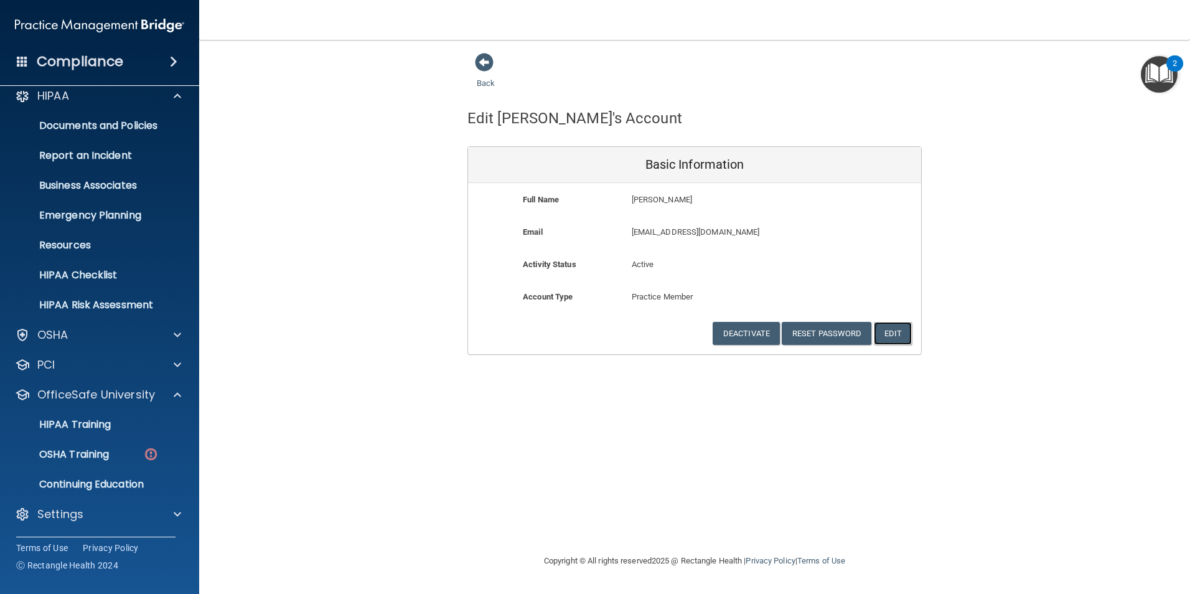
click at [881, 334] on button "Edit" at bounding box center [893, 333] width 38 height 23
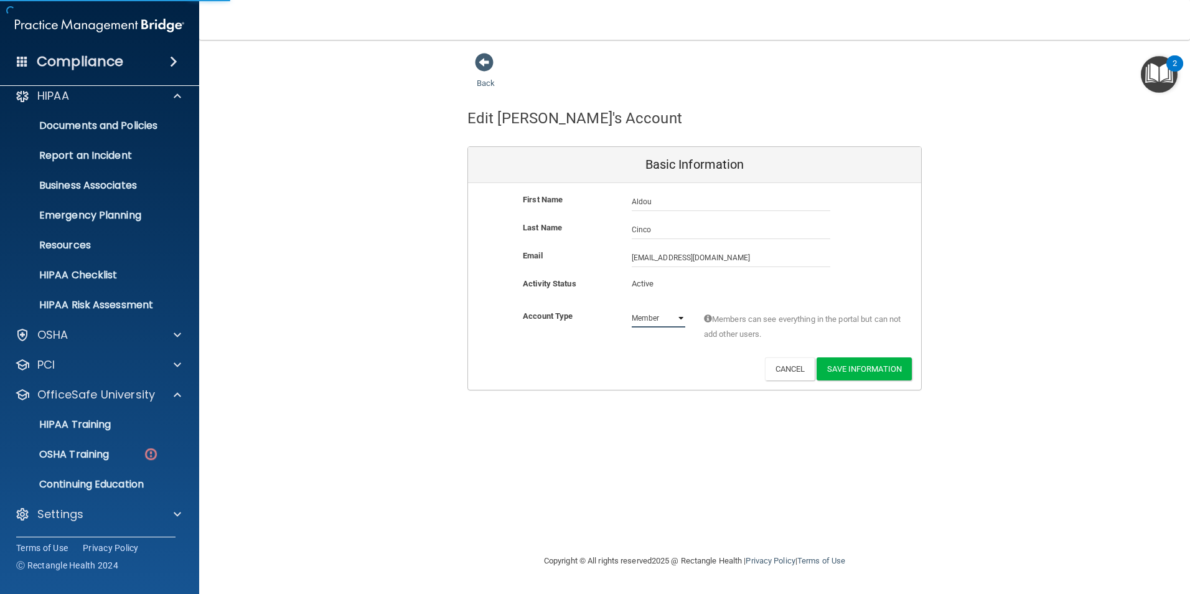
click at [648, 317] on select "Admin Member" at bounding box center [659, 318] width 54 height 19
click at [791, 477] on div "Back Edit [PERSON_NAME]'s Account Basic Information First Name [PERSON_NAME] Al…" at bounding box center [694, 296] width 941 height 489
click at [881, 371] on button "Save Information" at bounding box center [863, 368] width 95 height 23
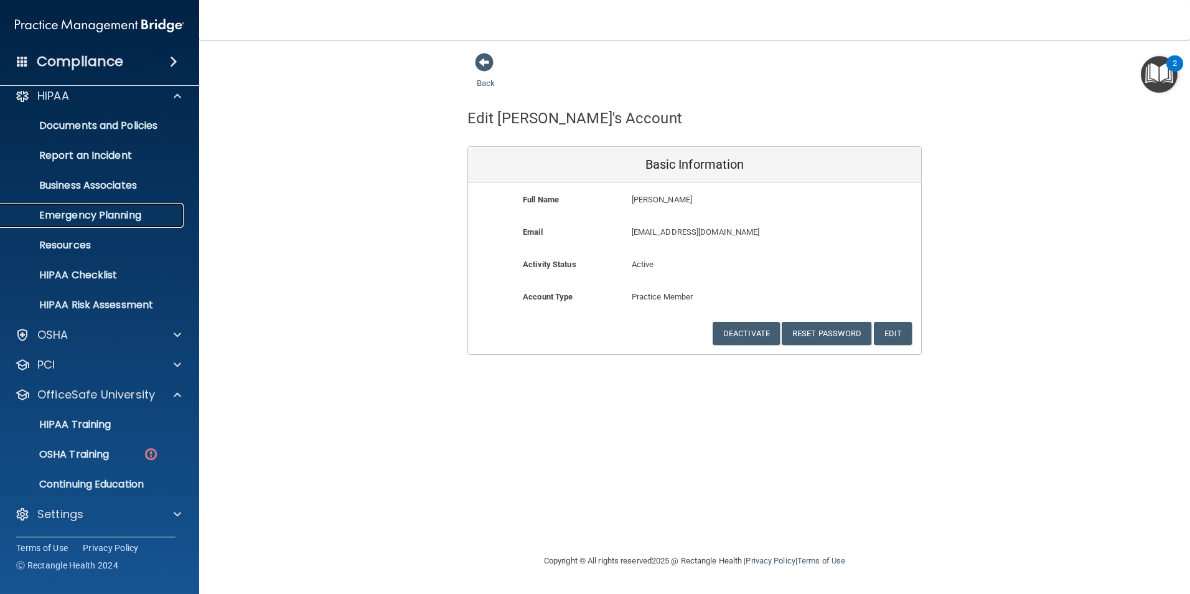
click at [54, 222] on link "Emergency Planning" at bounding box center [86, 215] width 196 height 25
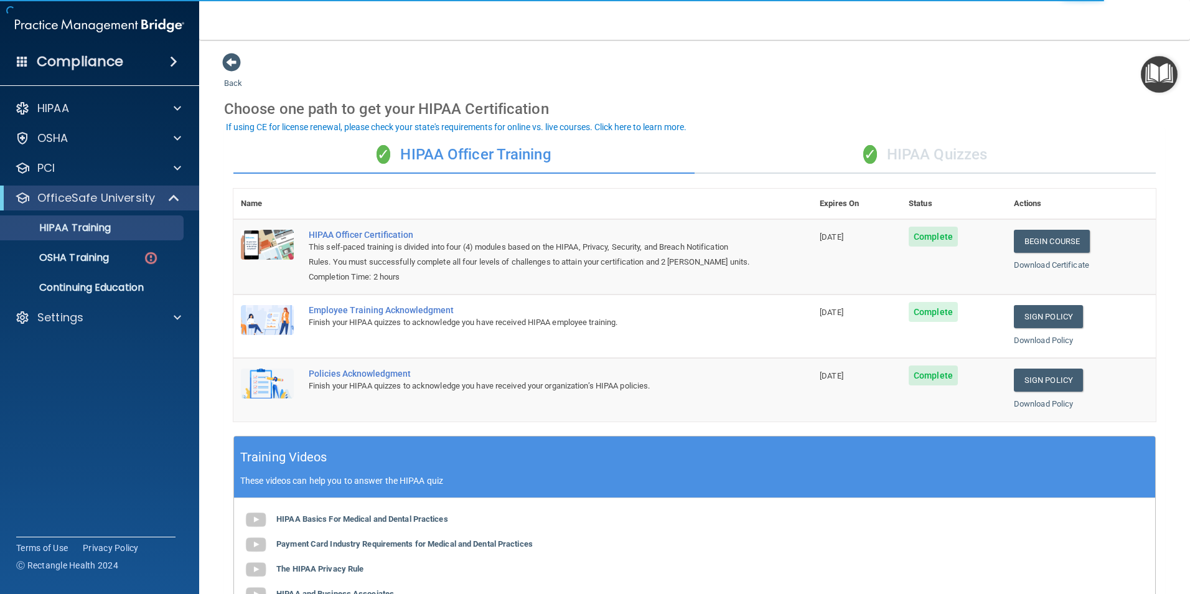
click at [899, 163] on div "✓ HIPAA Quizzes" at bounding box center [924, 154] width 461 height 37
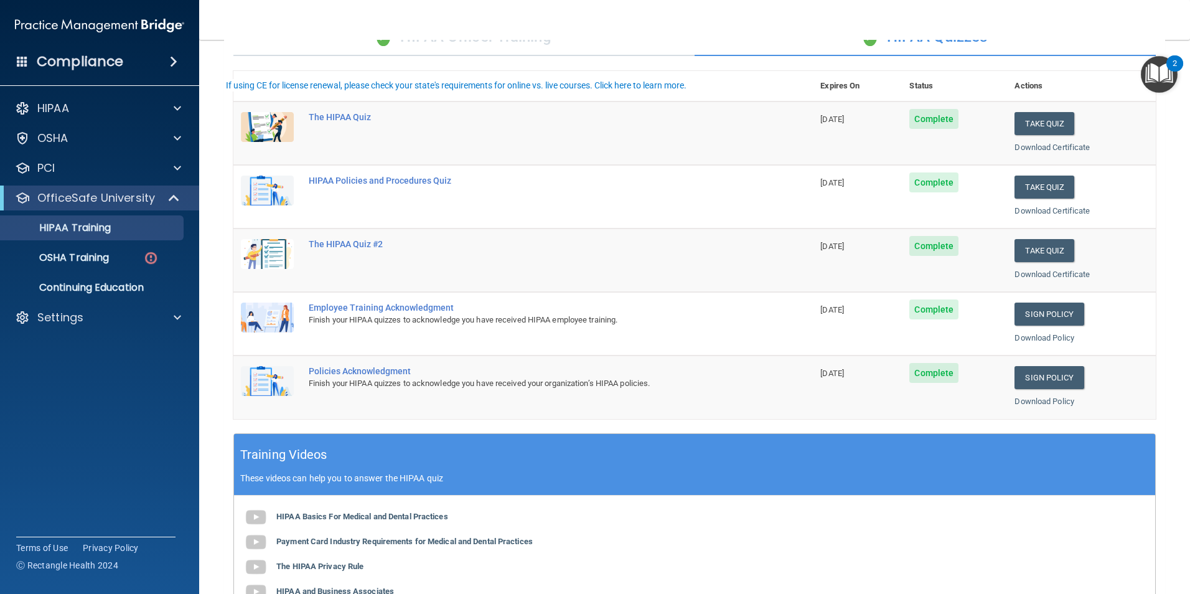
scroll to position [249, 0]
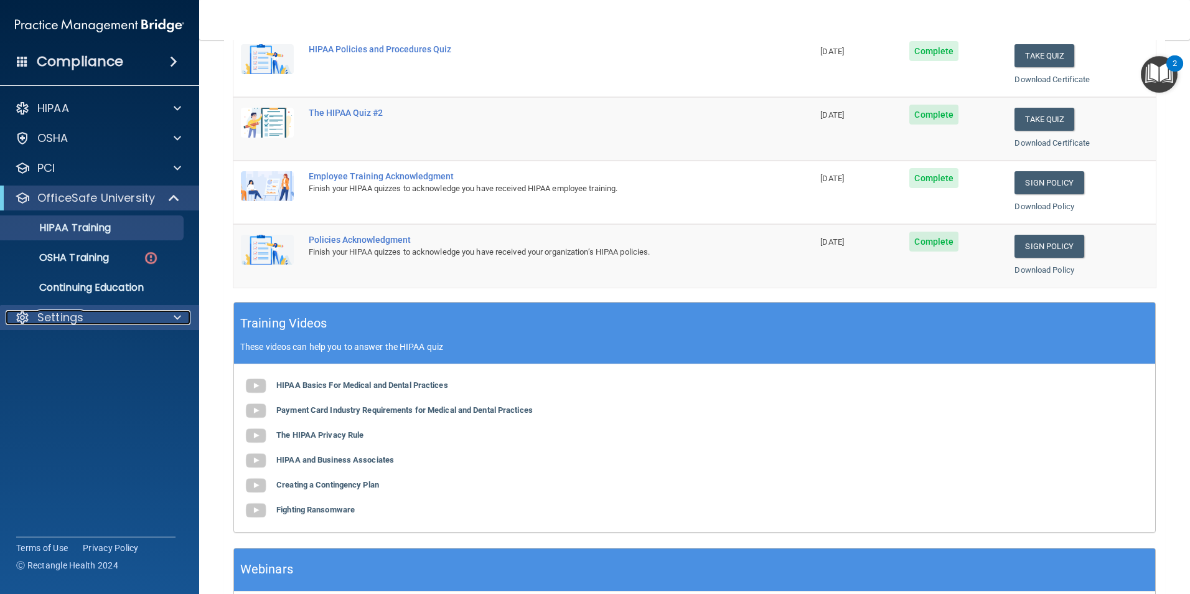
click at [96, 310] on div "Settings" at bounding box center [83, 317] width 154 height 15
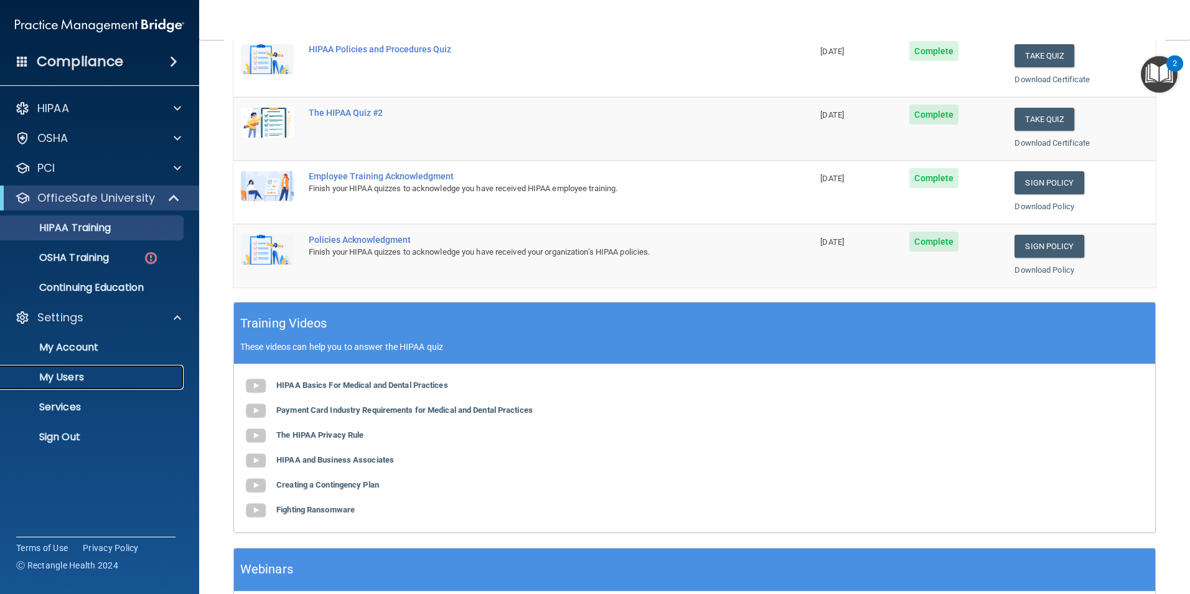
click at [75, 368] on link "My Users" at bounding box center [86, 377] width 196 height 25
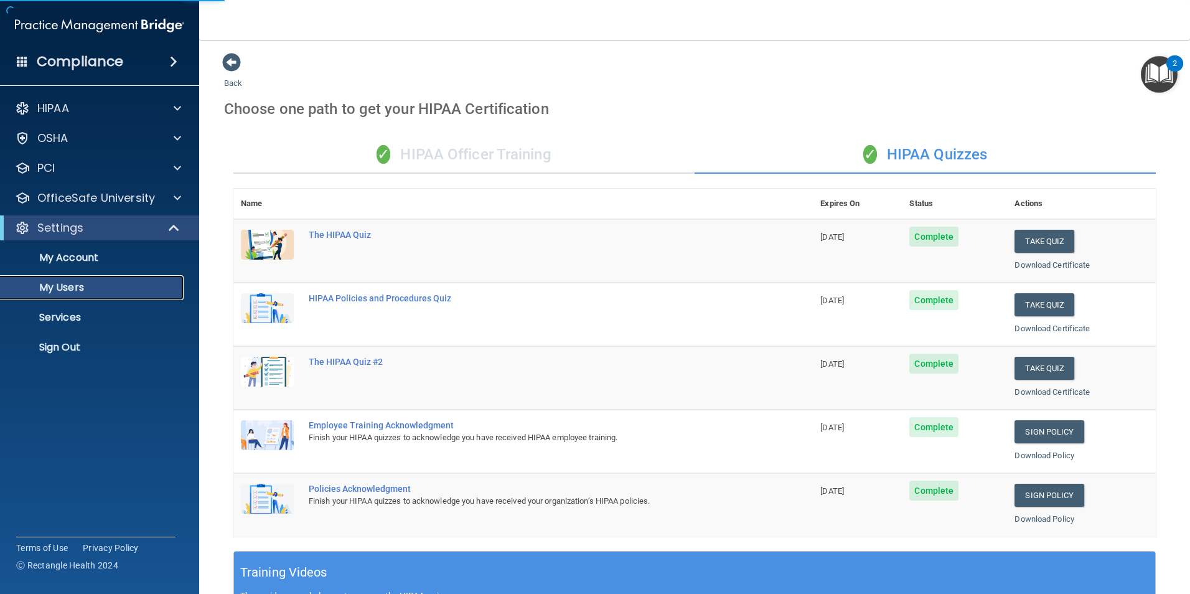
select select "20"
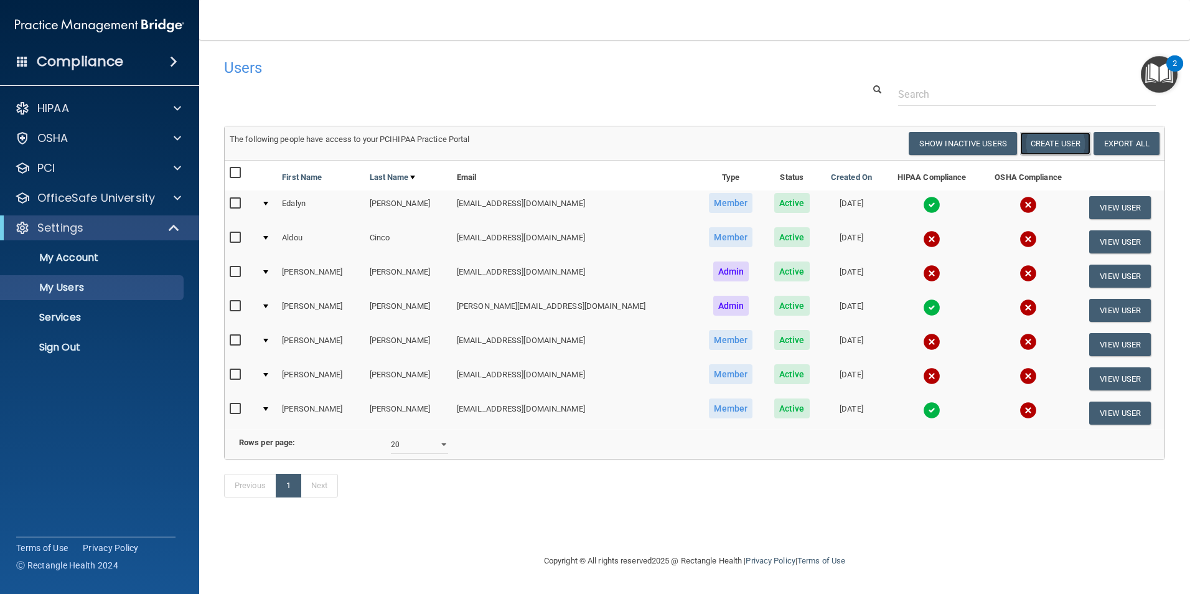
click at [1057, 138] on button "Create User" at bounding box center [1055, 143] width 70 height 23
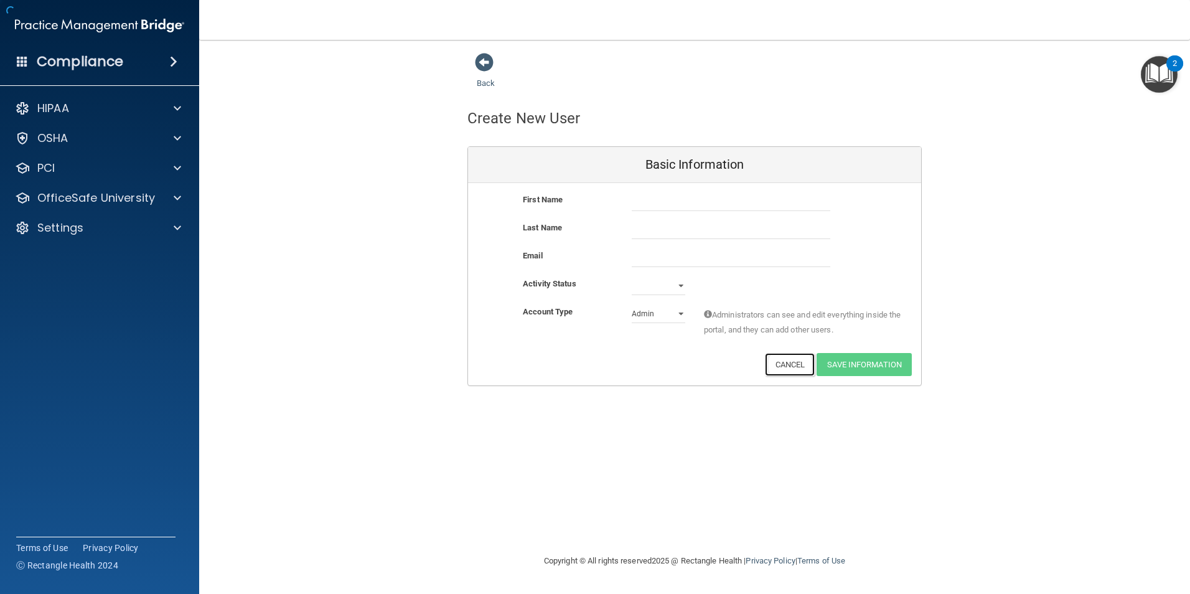
click at [787, 366] on button "Cancel" at bounding box center [790, 364] width 50 height 23
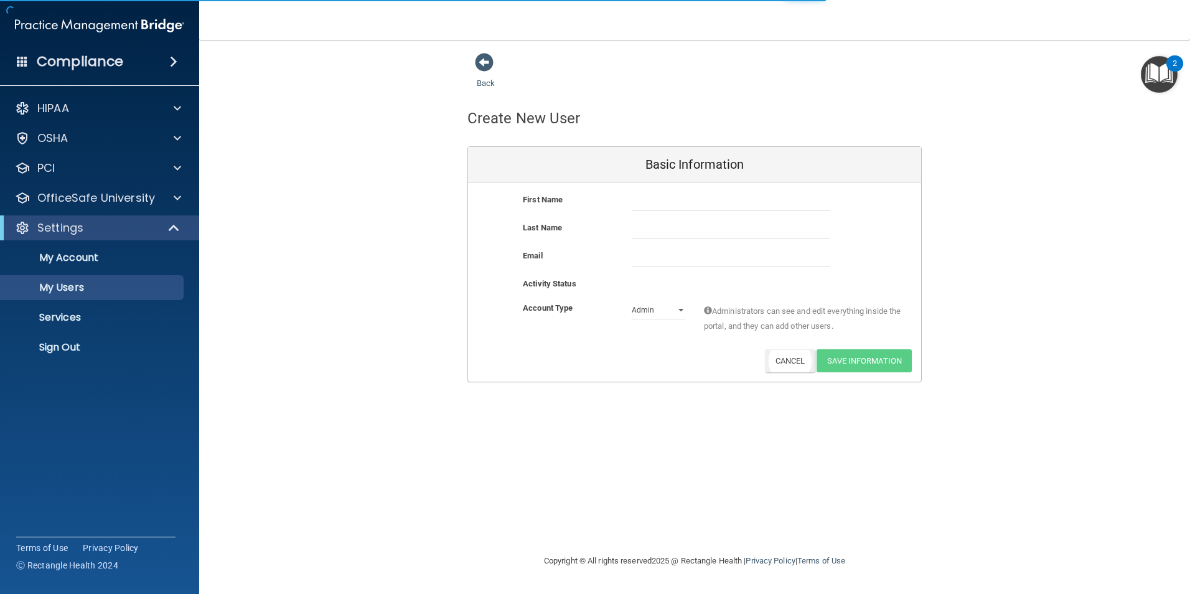
select select "20"
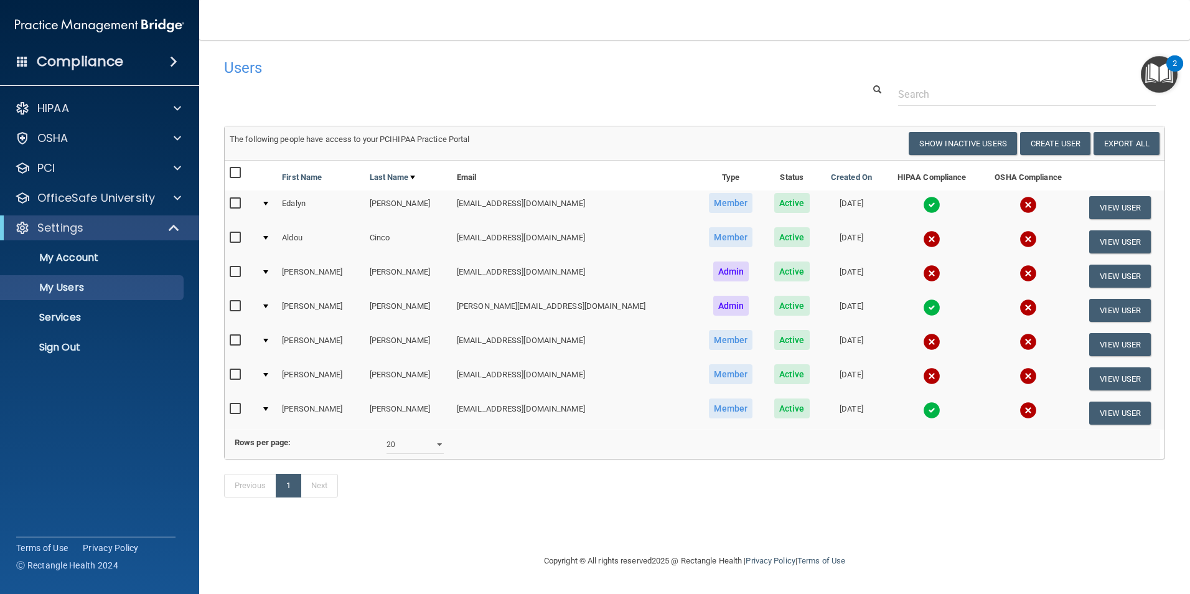
click at [276, 236] on td at bounding box center [266, 242] width 21 height 34
click at [337, 236] on td "Aldou" at bounding box center [320, 242] width 87 height 34
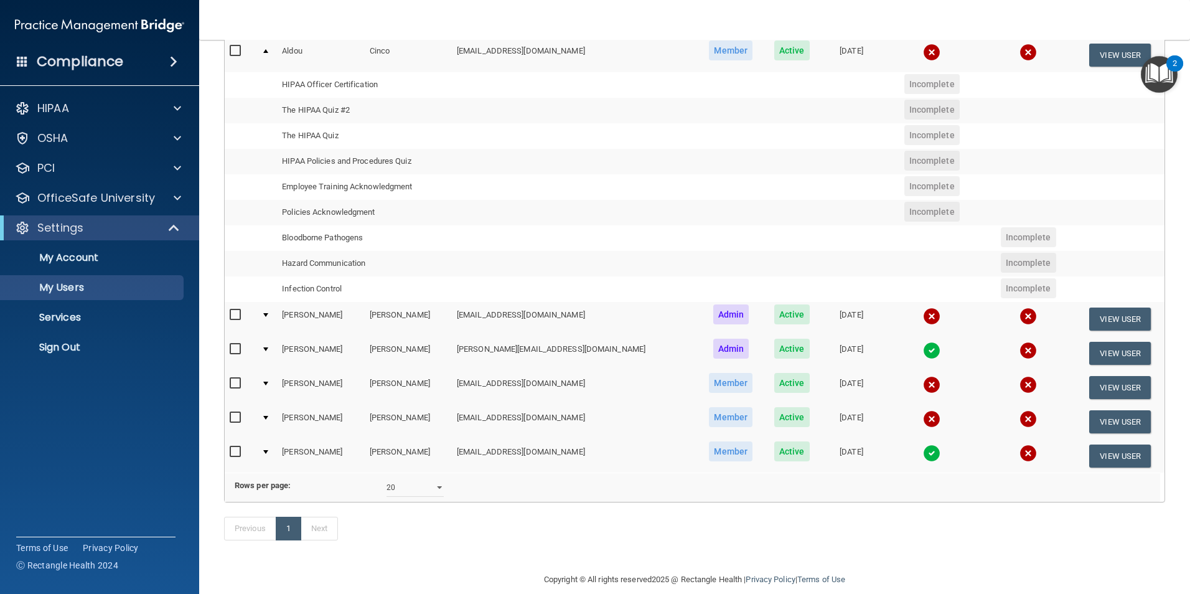
scroll to position [221, 0]
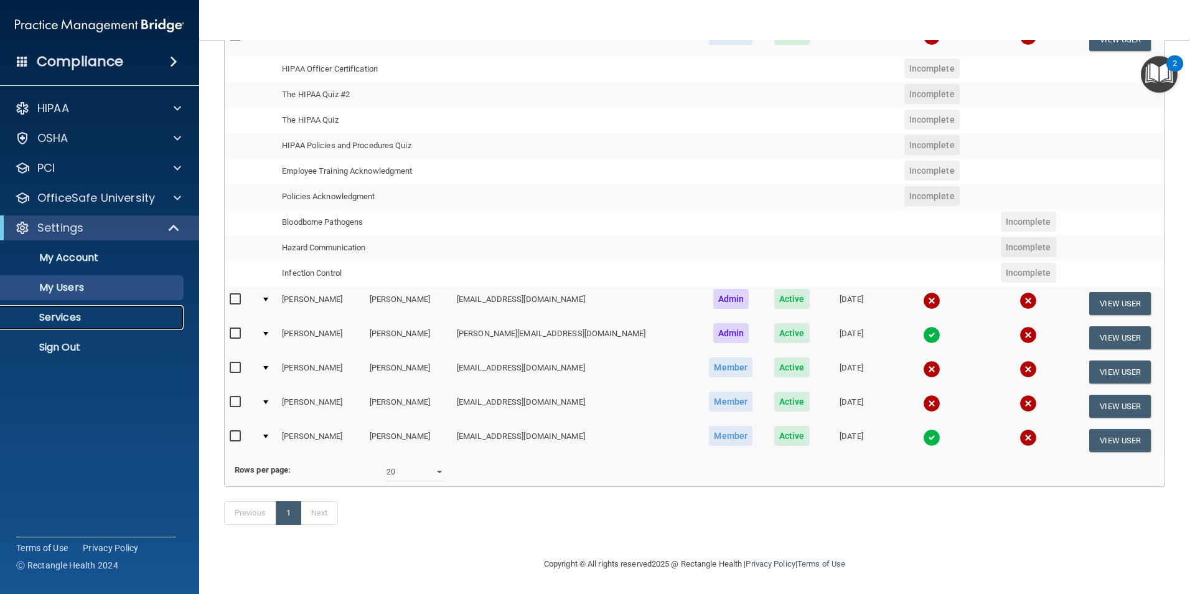
click at [67, 325] on link "Services" at bounding box center [86, 317] width 196 height 25
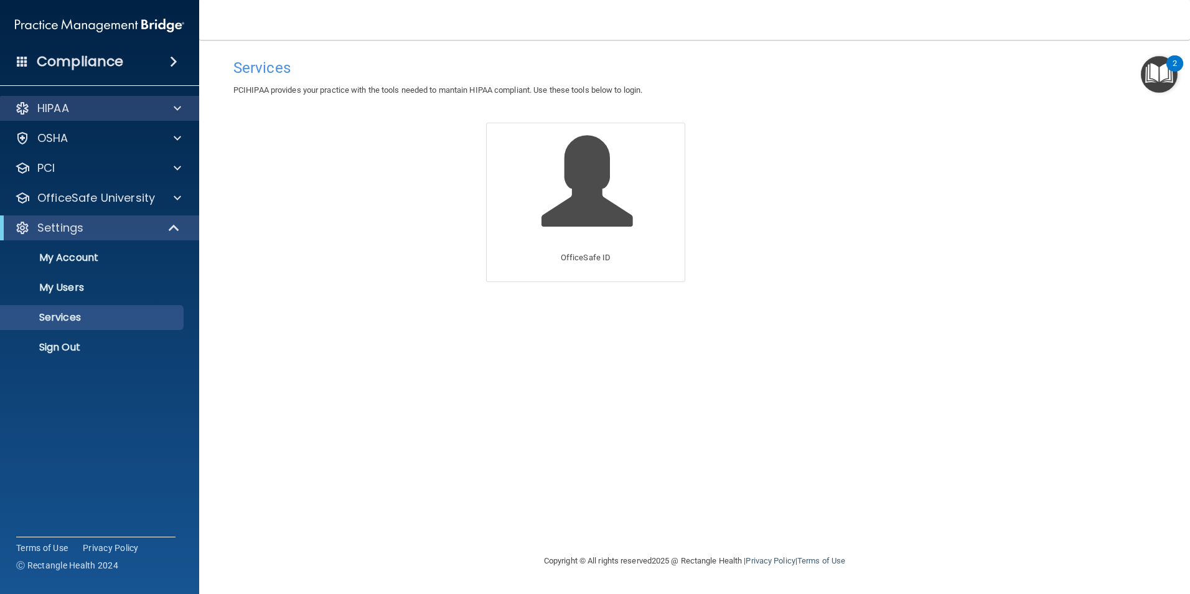
click at [39, 98] on div "HIPAA" at bounding box center [100, 108] width 200 height 25
click at [175, 63] on span at bounding box center [173, 61] width 7 height 15
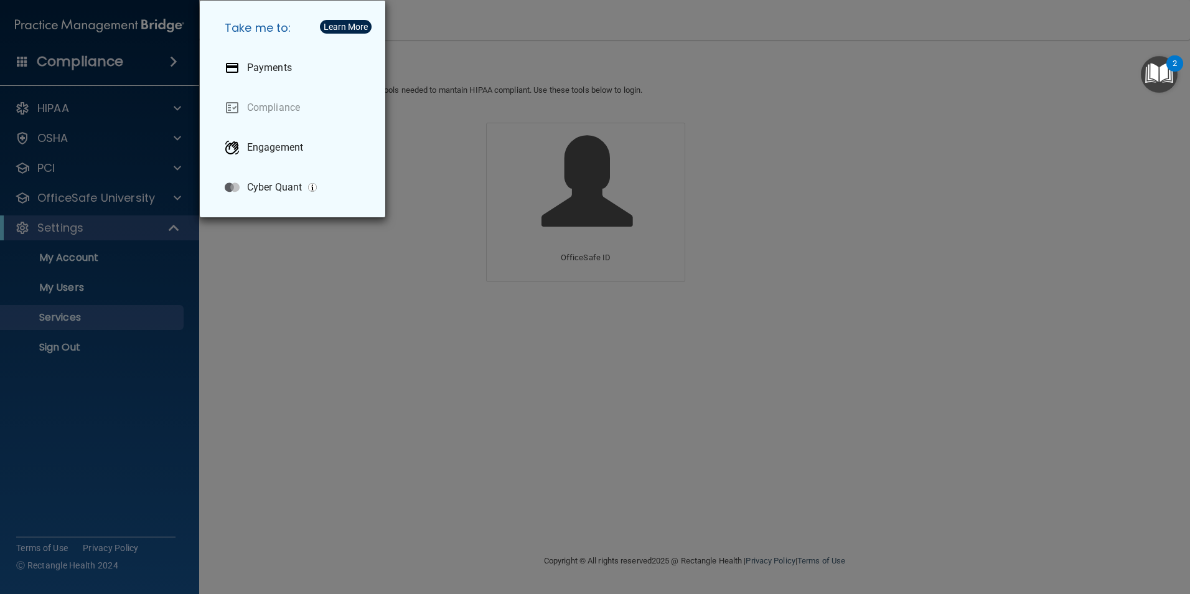
click at [156, 411] on div "Take me to: Payments Compliance Engagement Cyber Quant" at bounding box center [595, 297] width 1190 height 594
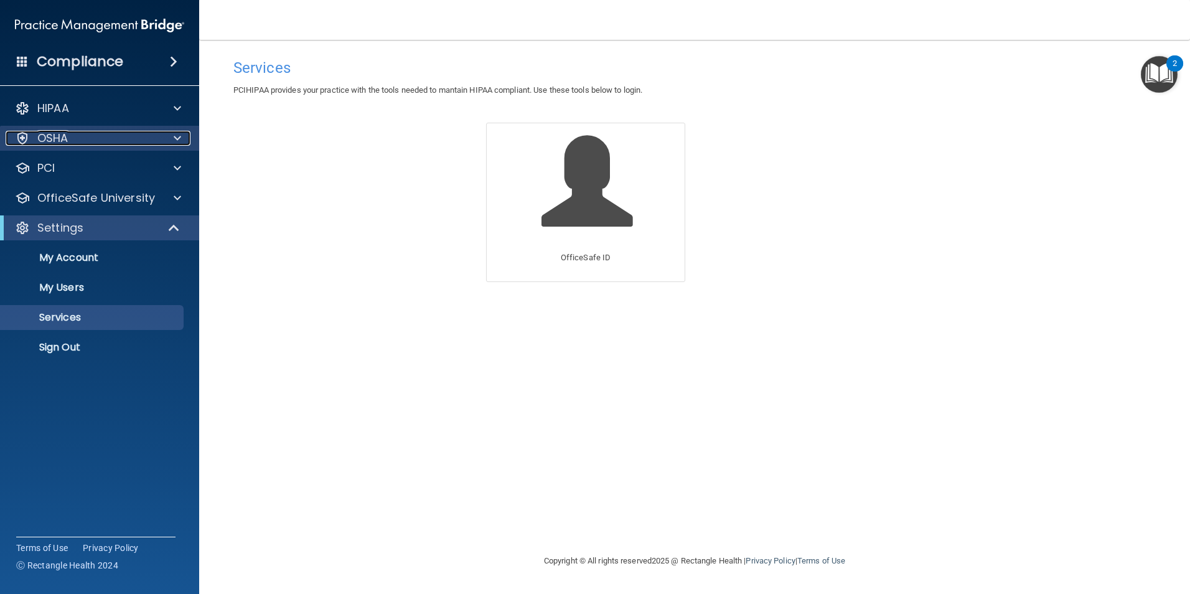
click at [58, 139] on p "OSHA" at bounding box center [52, 138] width 31 height 15
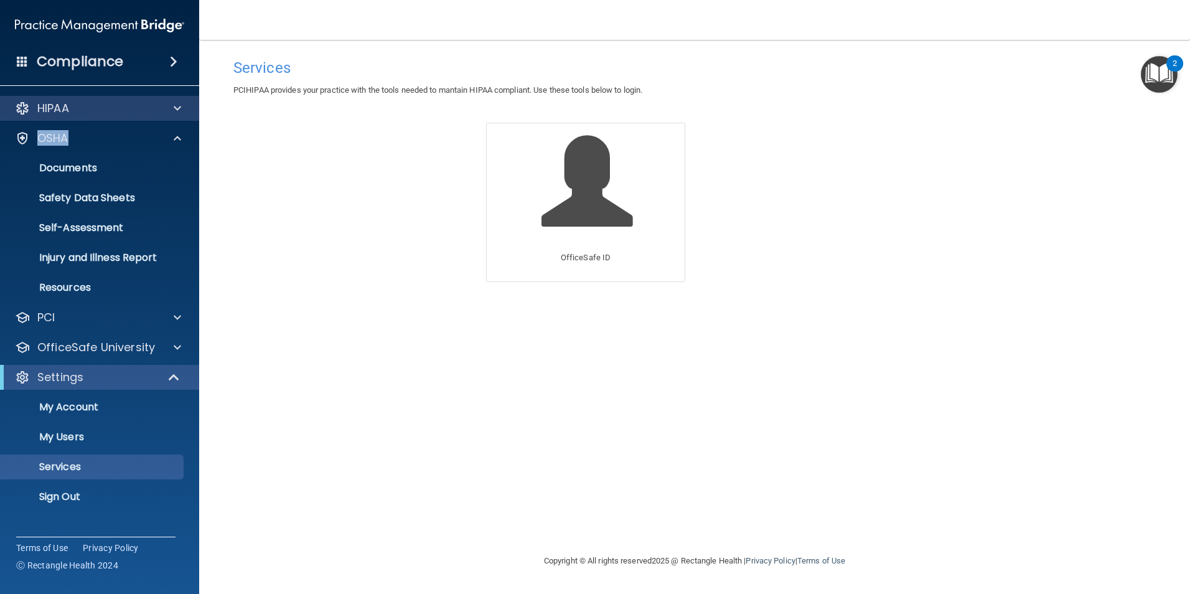
click at [81, 120] on div "HIPAA Documents and Policies Report an Incident Business Associates Emergency P…" at bounding box center [100, 305] width 200 height 428
drag, startPoint x: 81, startPoint y: 120, endPoint x: 50, endPoint y: 111, distance: 32.3
click at [50, 111] on p "HIPAA" at bounding box center [53, 108] width 32 height 15
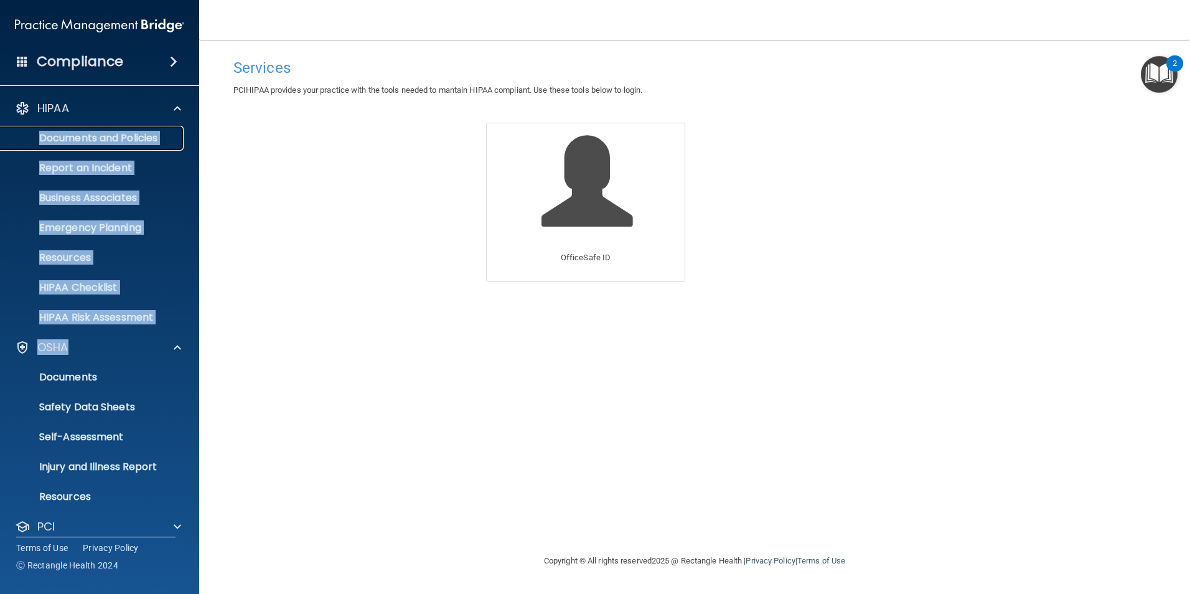
click at [120, 136] on p "Documents and Policies" at bounding box center [93, 138] width 170 height 12
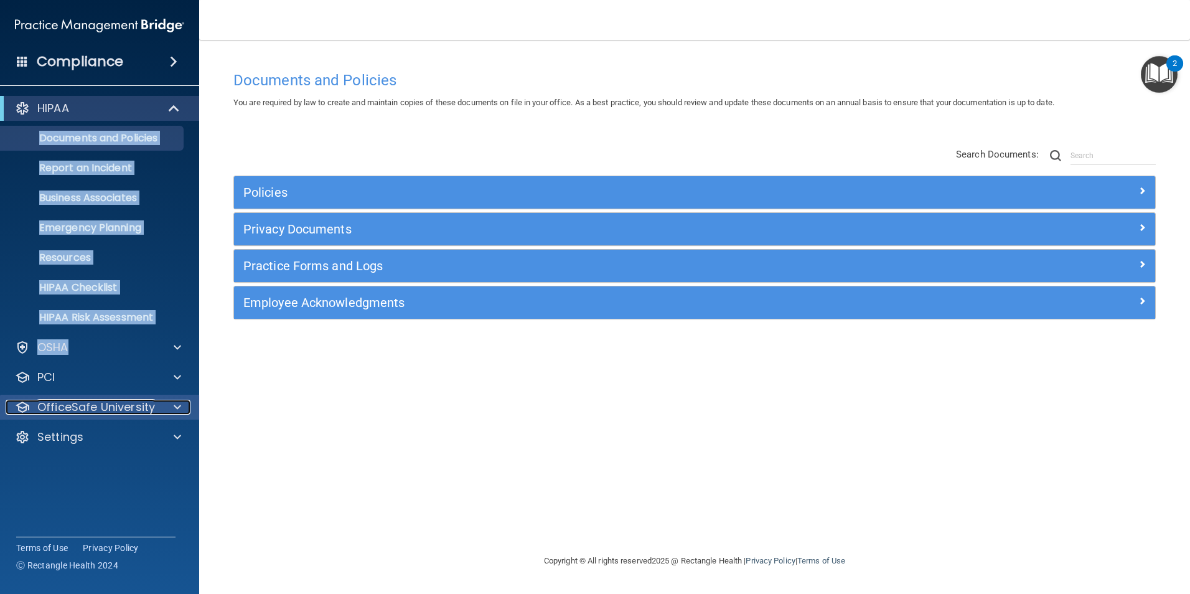
click at [118, 401] on p "OfficeSafe University" at bounding box center [96, 407] width 118 height 15
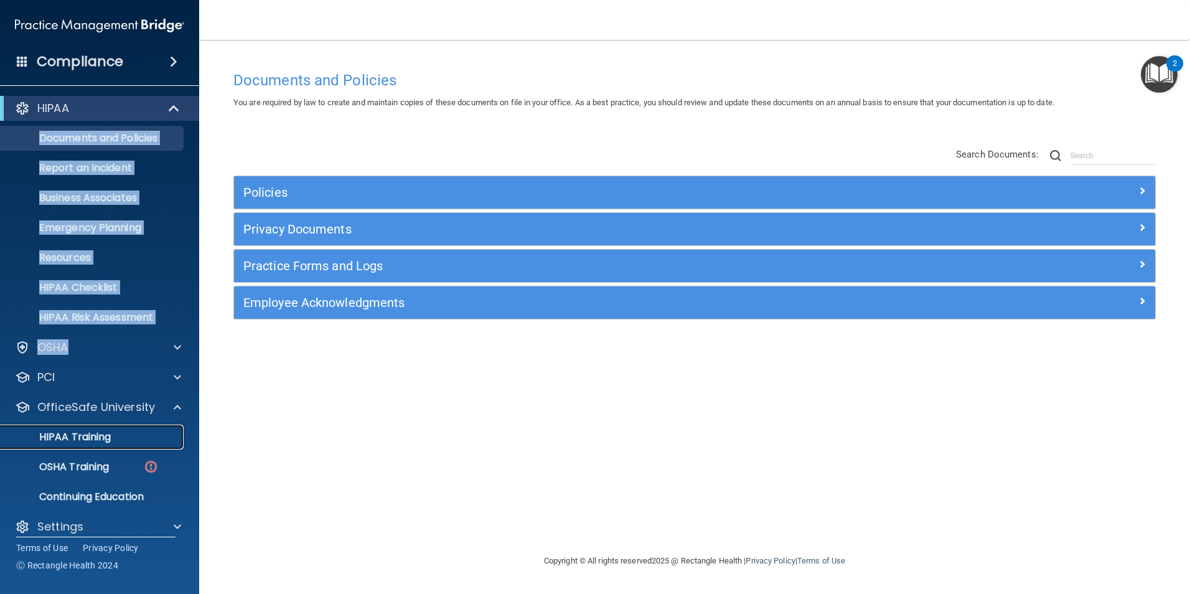
click at [76, 443] on p "HIPAA Training" at bounding box center [59, 437] width 103 height 12
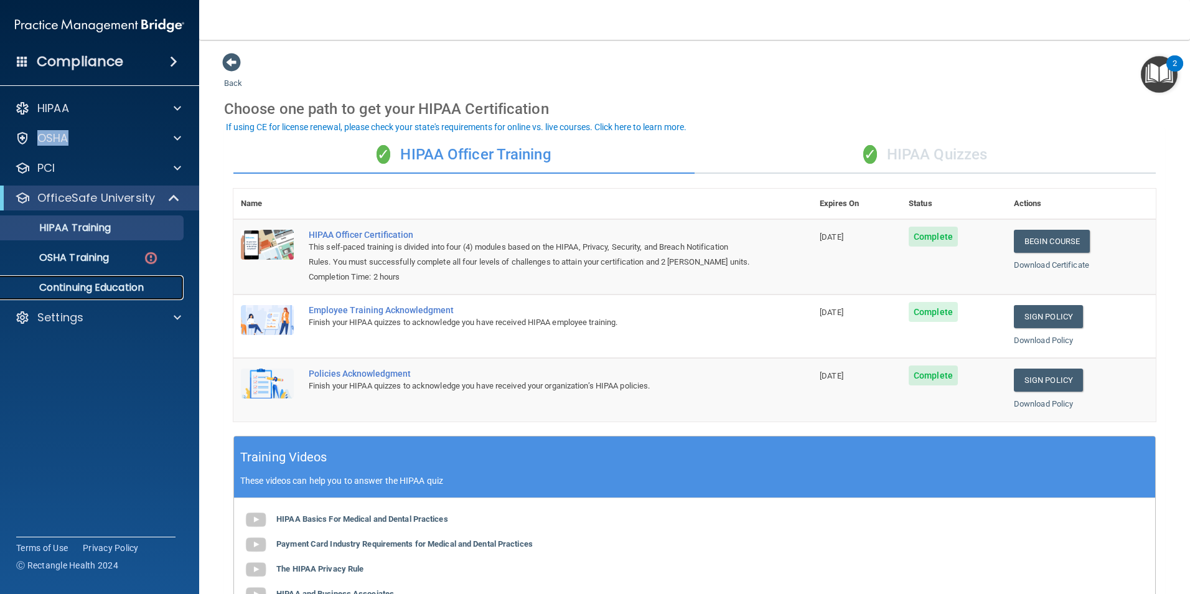
click at [128, 282] on p "Continuing Education" at bounding box center [93, 287] width 170 height 12
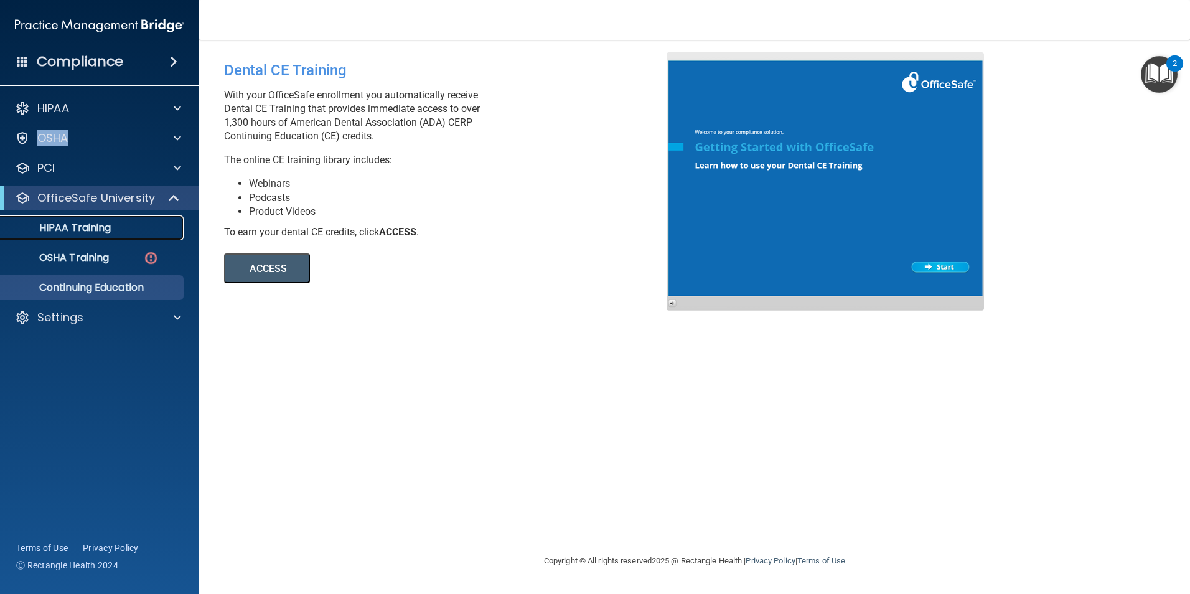
click at [83, 233] on p "HIPAA Training" at bounding box center [59, 228] width 103 height 12
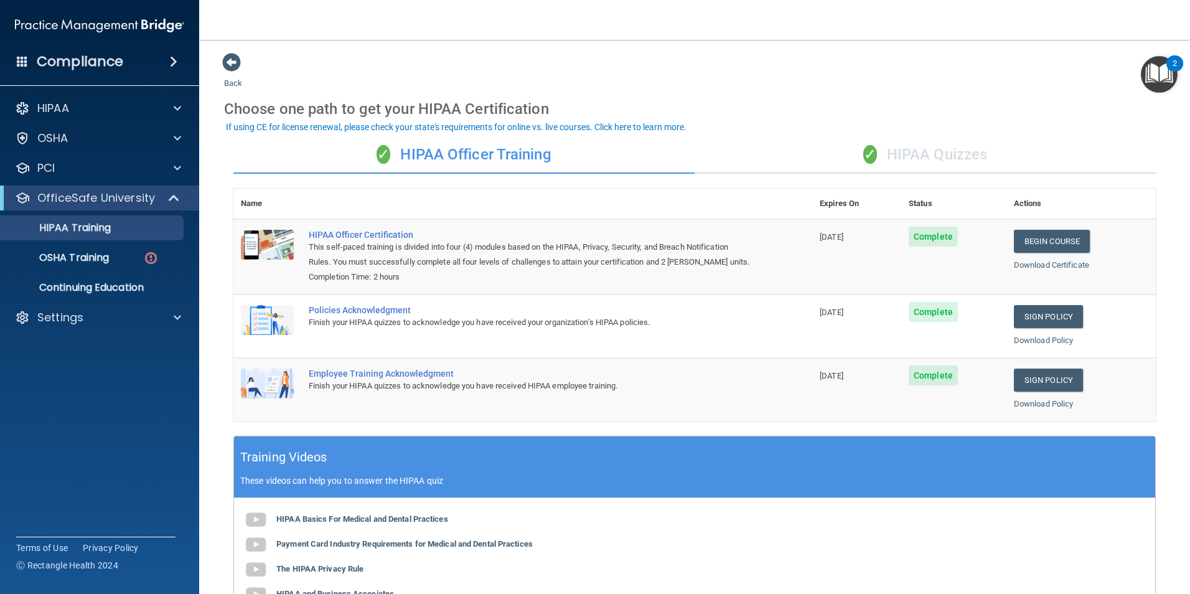
click at [943, 143] on div "✓ HIPAA Quizzes" at bounding box center [924, 154] width 461 height 37
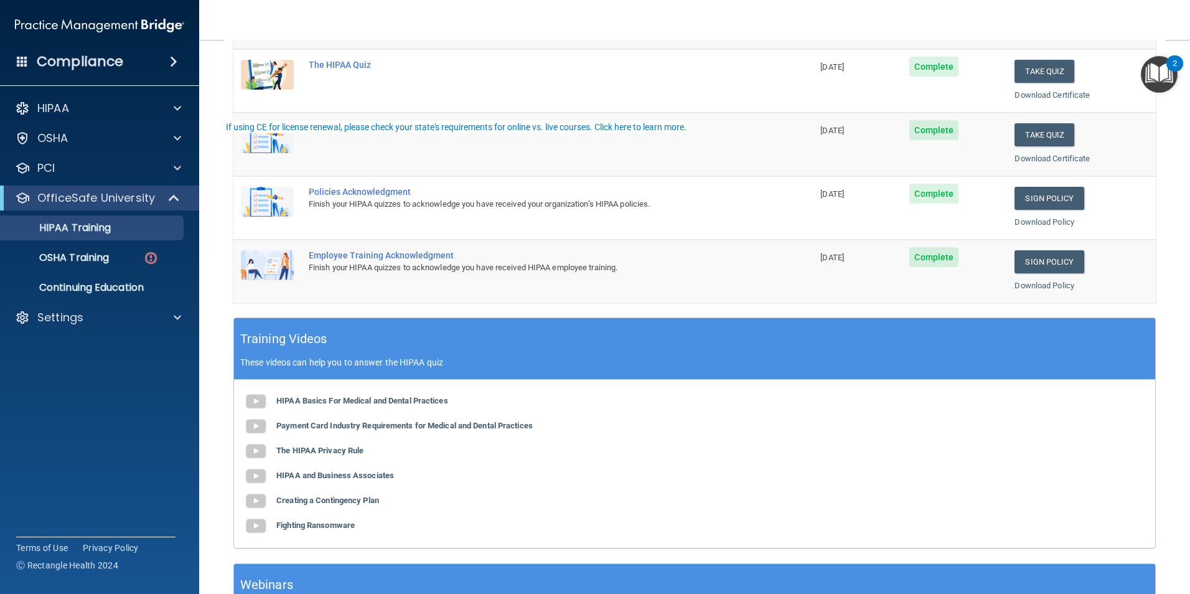
scroll to position [344, 0]
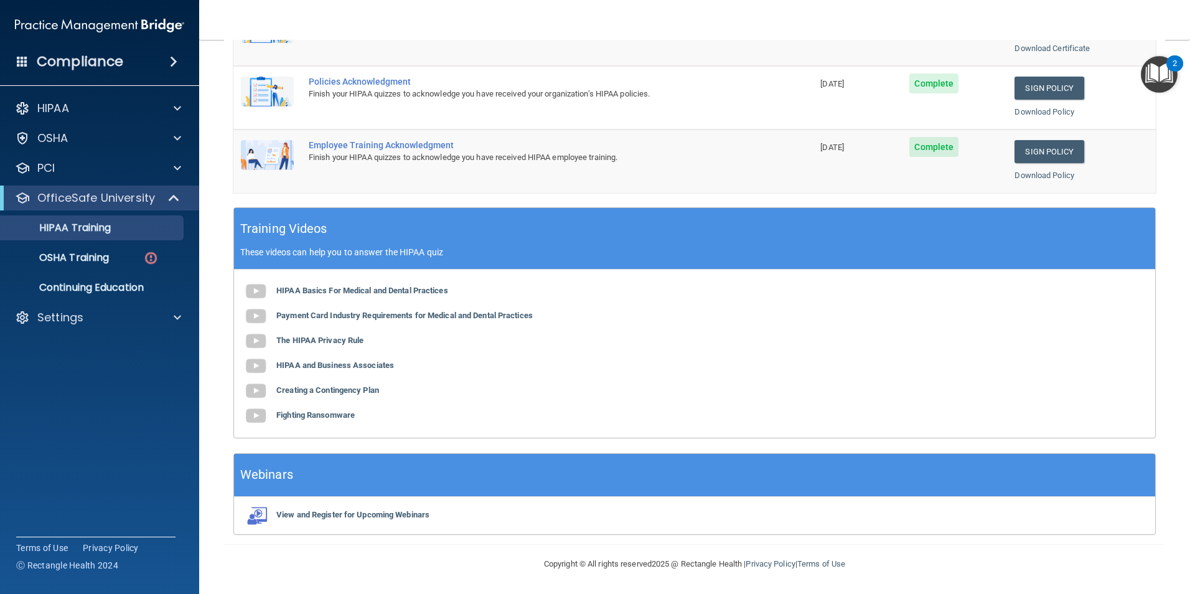
click at [29, 59] on div "Compliance" at bounding box center [99, 61] width 199 height 27
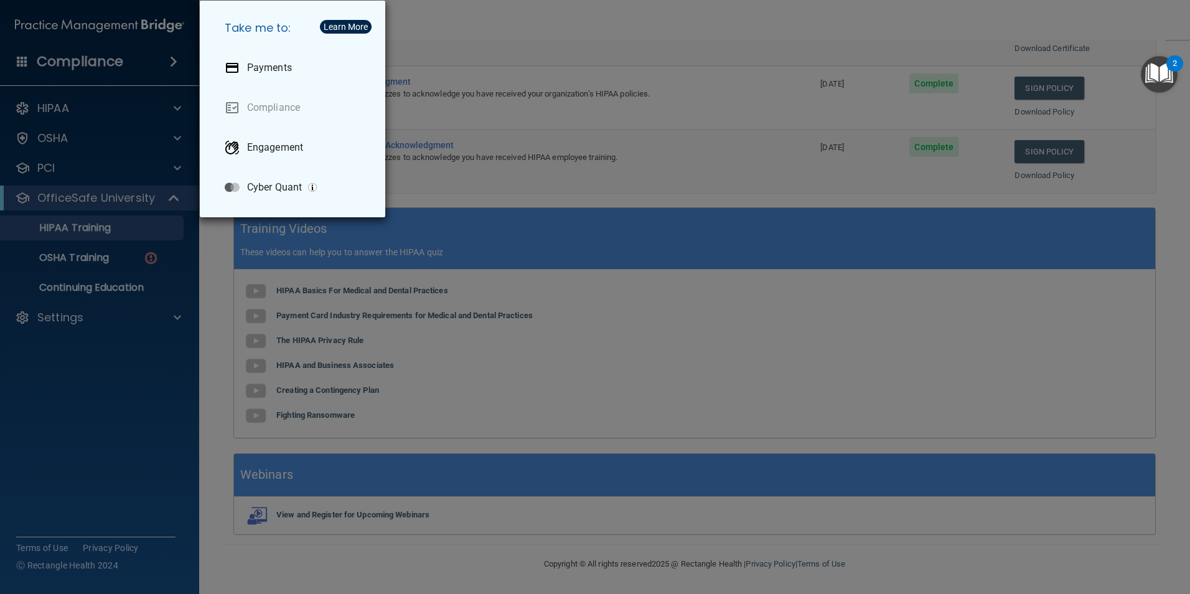
click at [96, 400] on div "Take me to: Payments Compliance Engagement Cyber Quant" at bounding box center [595, 297] width 1190 height 594
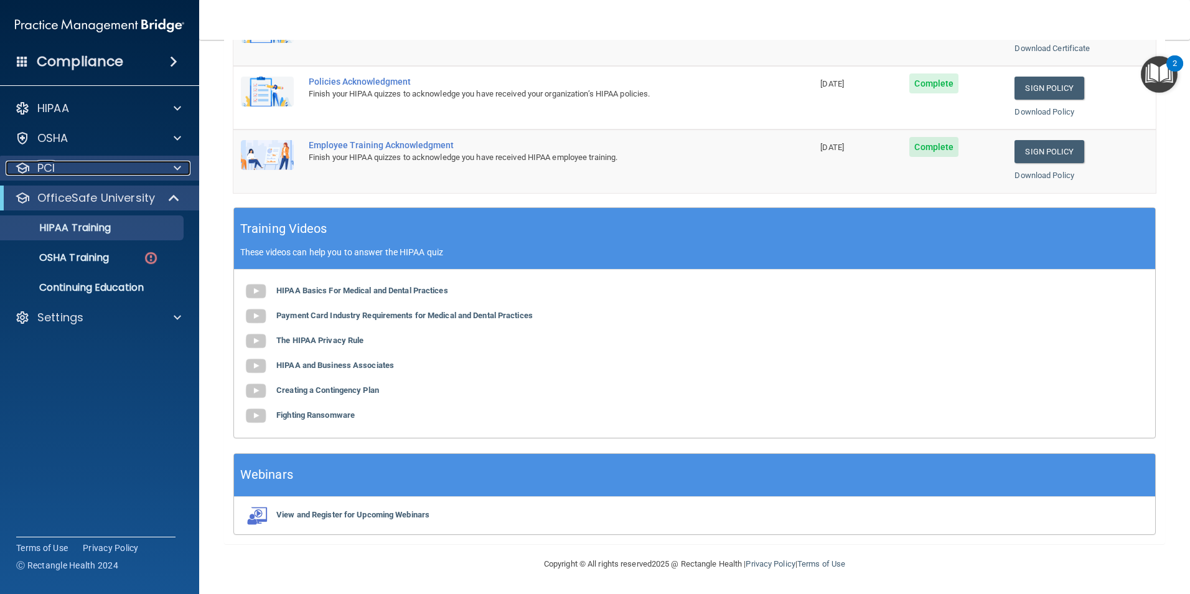
click at [94, 173] on div "PCI" at bounding box center [83, 168] width 154 height 15
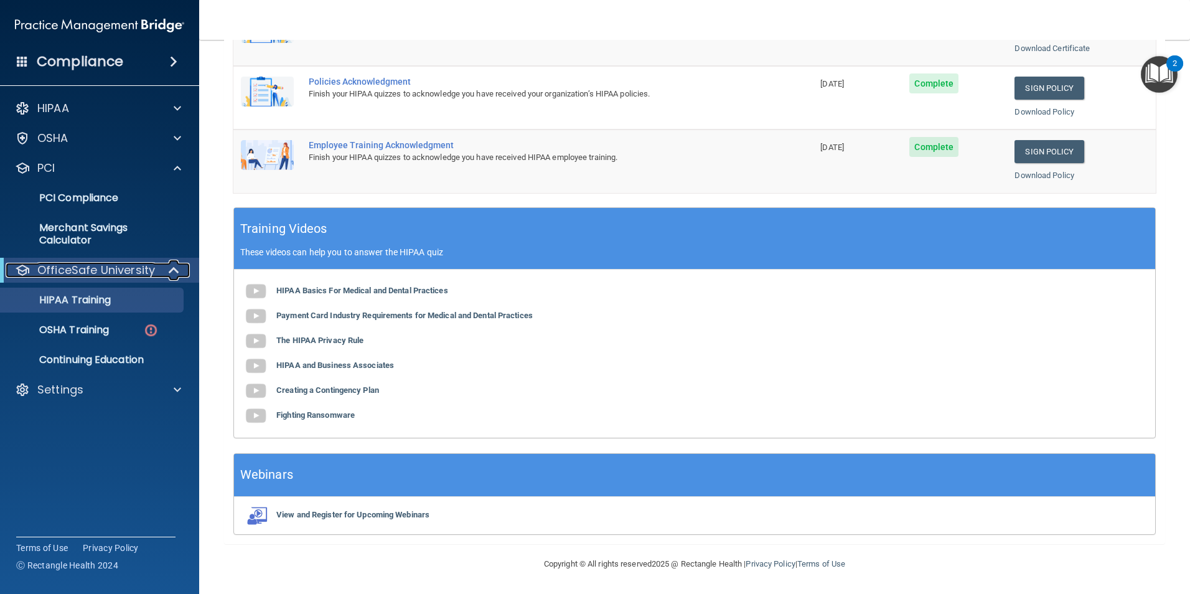
click at [170, 264] on span at bounding box center [175, 270] width 11 height 15
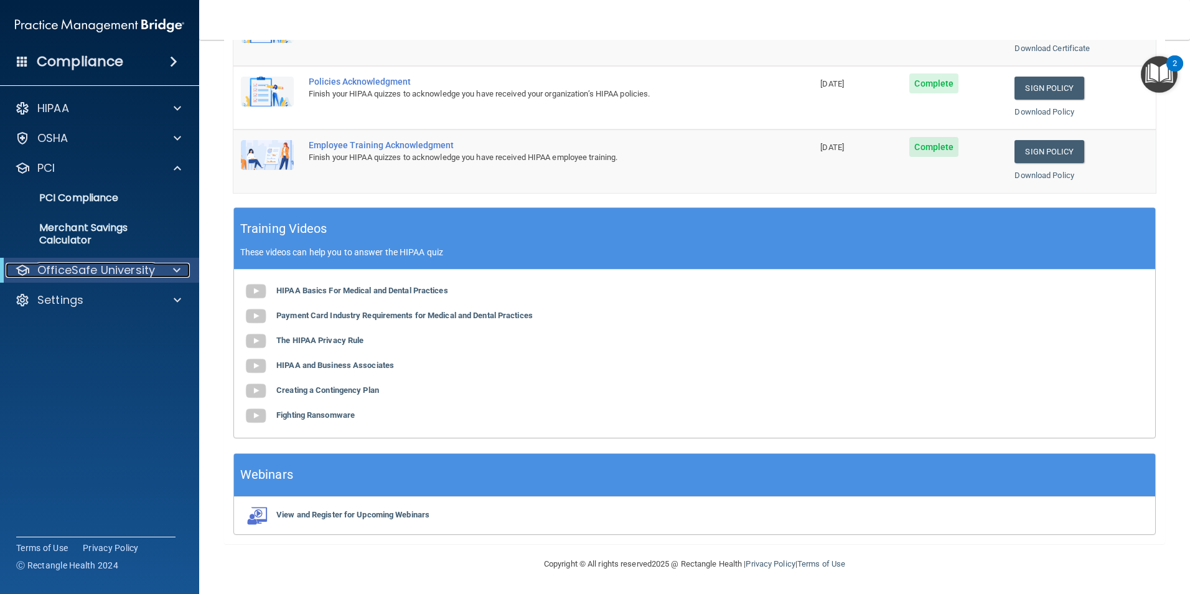
click at [170, 264] on div at bounding box center [174, 270] width 30 height 15
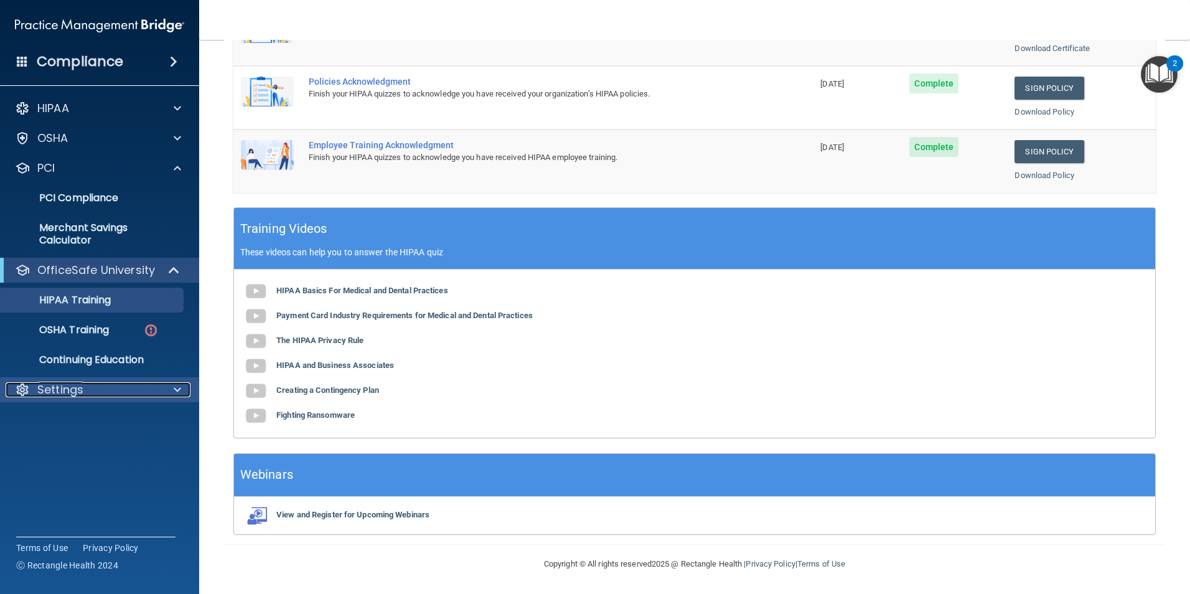
click at [65, 389] on p "Settings" at bounding box center [60, 389] width 46 height 15
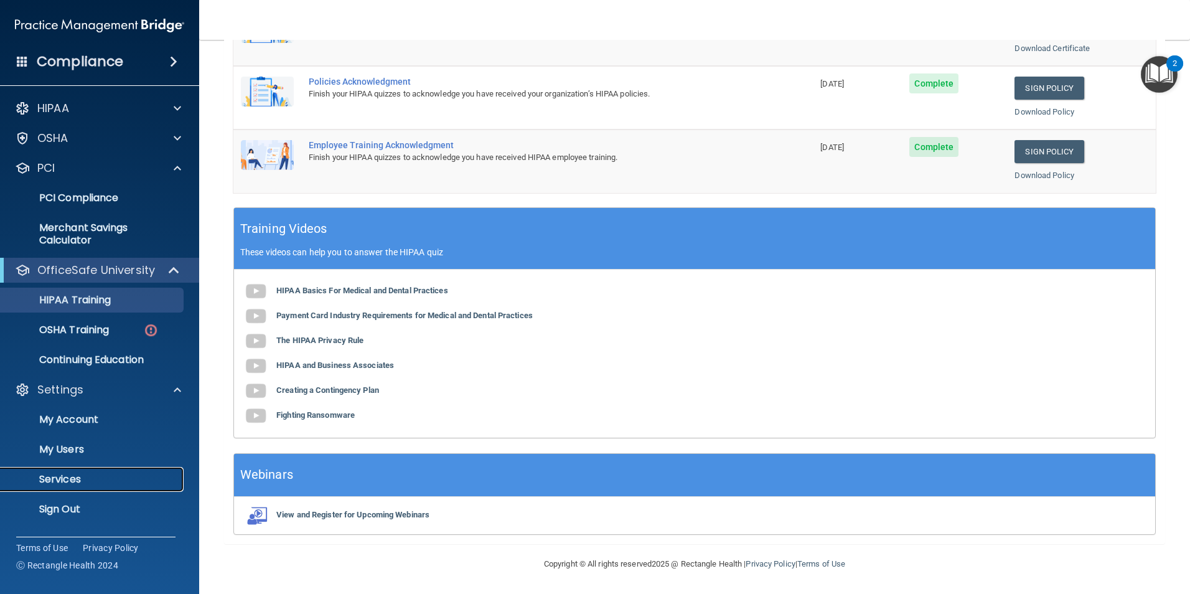
click at [68, 473] on p "Services" at bounding box center [93, 479] width 170 height 12
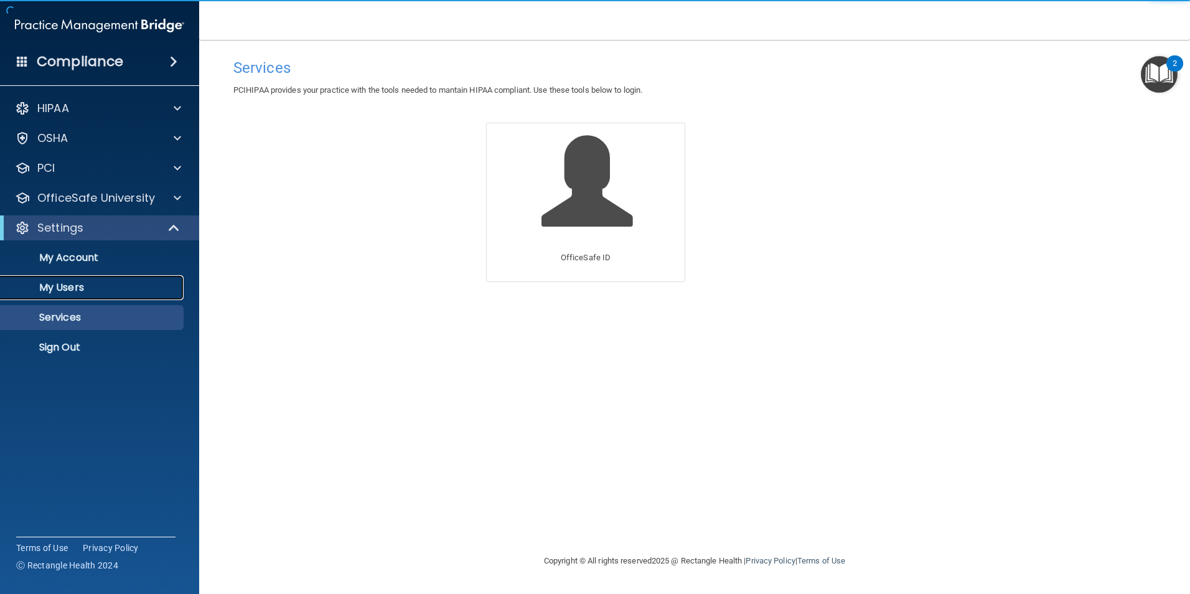
click at [52, 296] on link "My Users" at bounding box center [86, 287] width 196 height 25
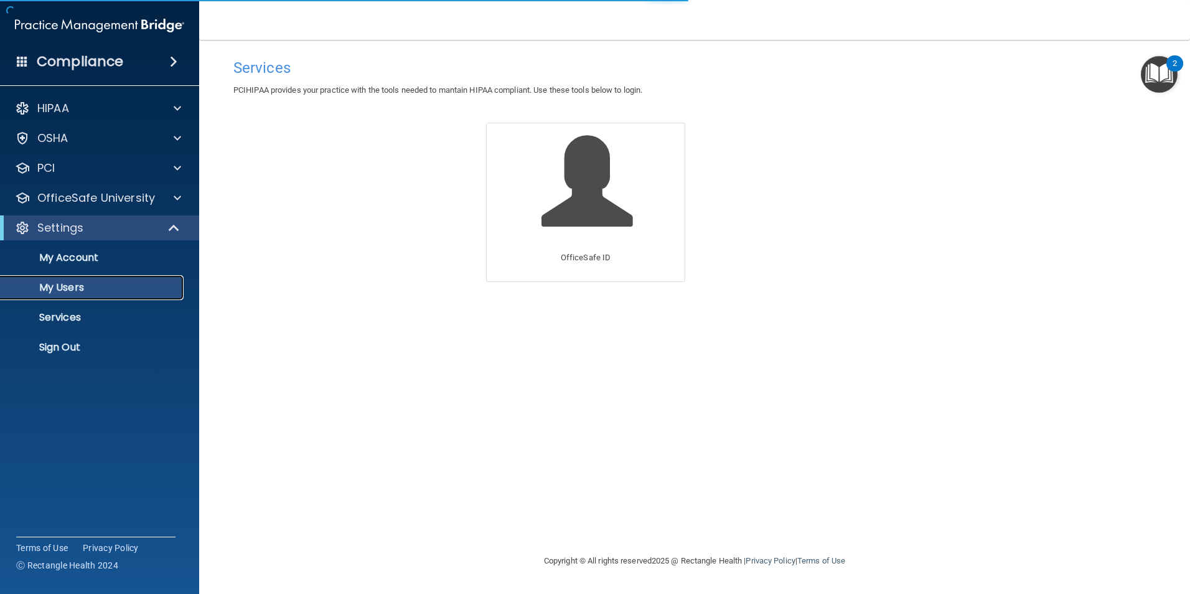
select select "20"
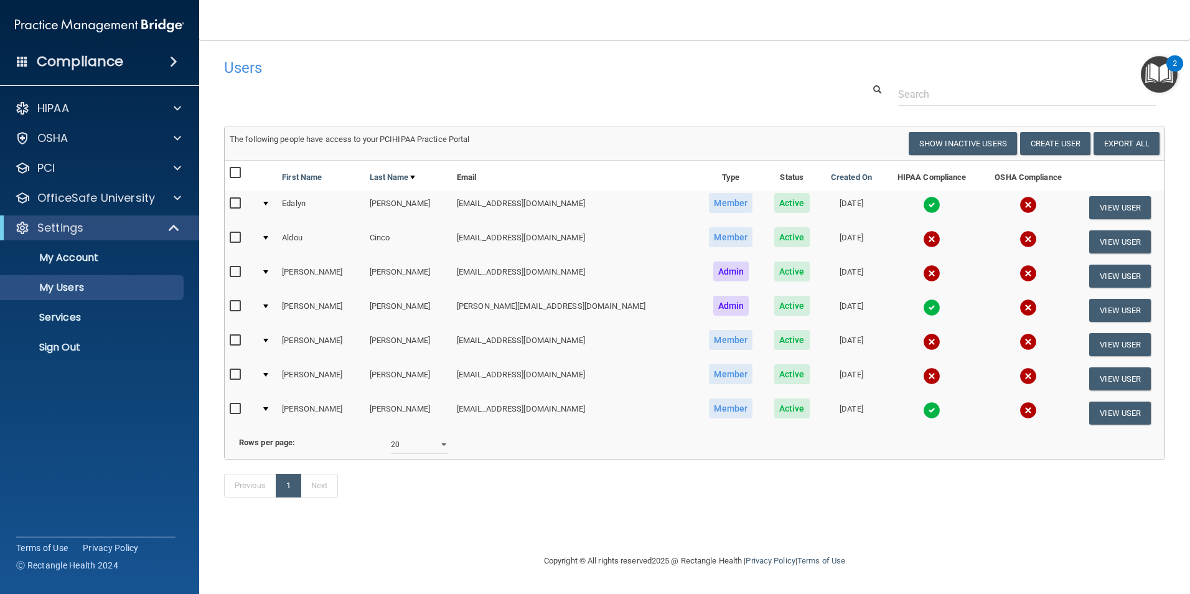
click at [1166, 75] on img "Open Resource Center, 2 new notifications" at bounding box center [1159, 74] width 37 height 37
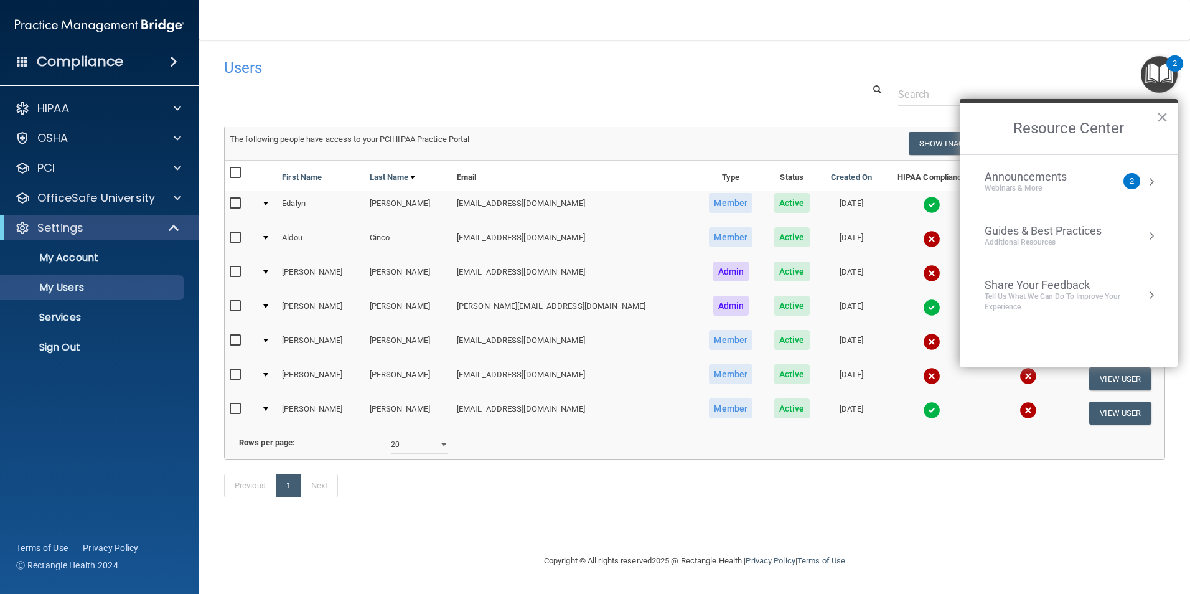
click at [1016, 517] on div "Previous 1 Next" at bounding box center [695, 487] width 960 height 57
click at [1162, 125] on button "×" at bounding box center [1162, 117] width 12 height 20
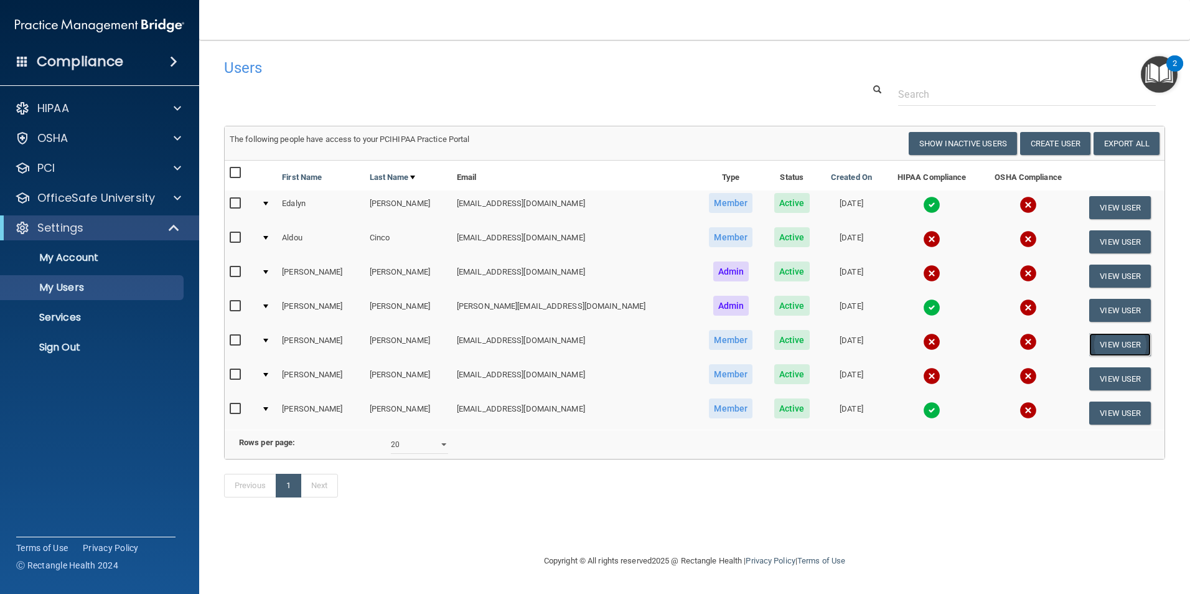
click at [1104, 344] on button "View User" at bounding box center [1120, 344] width 62 height 23
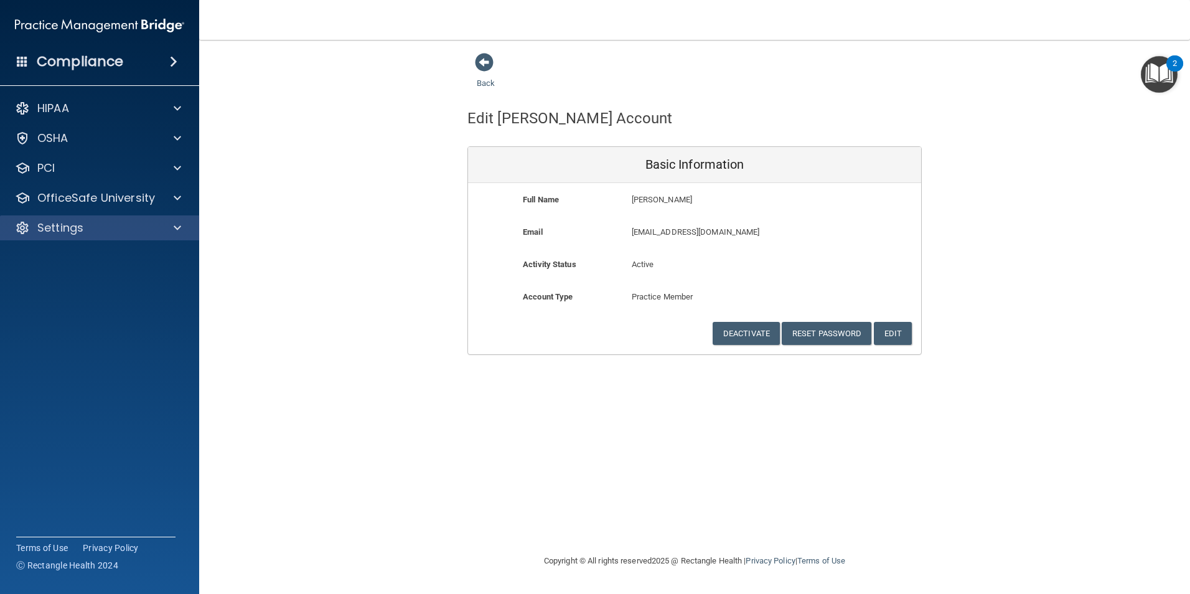
click at [73, 236] on div "Settings" at bounding box center [100, 227] width 200 height 25
click at [63, 222] on p "Settings" at bounding box center [60, 227] width 46 height 15
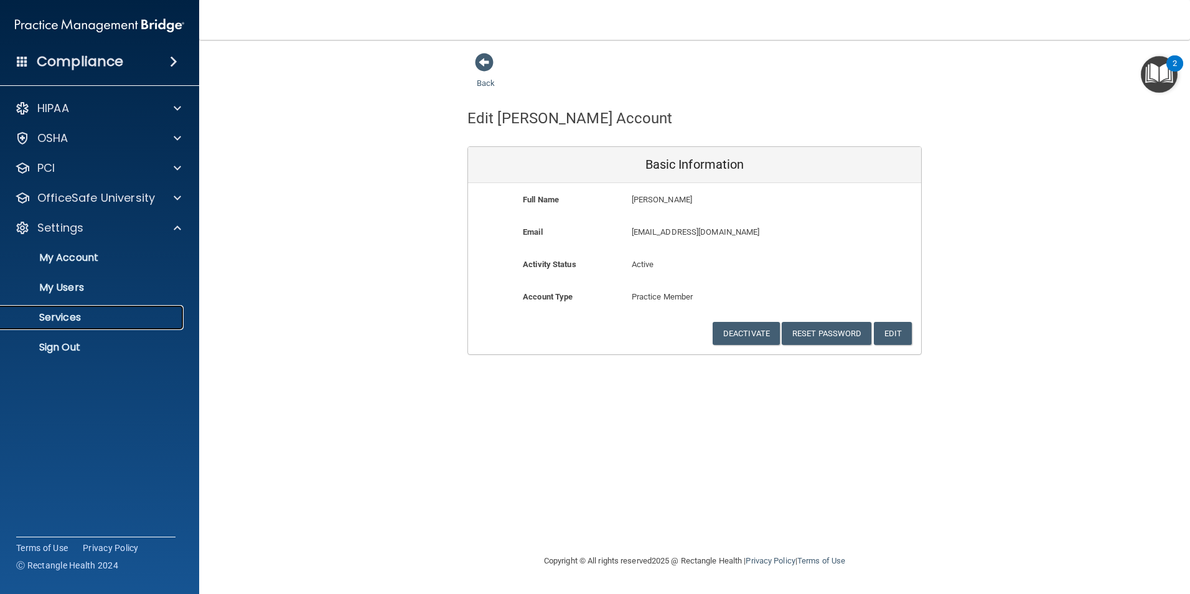
click at [77, 316] on p "Services" at bounding box center [93, 317] width 170 height 12
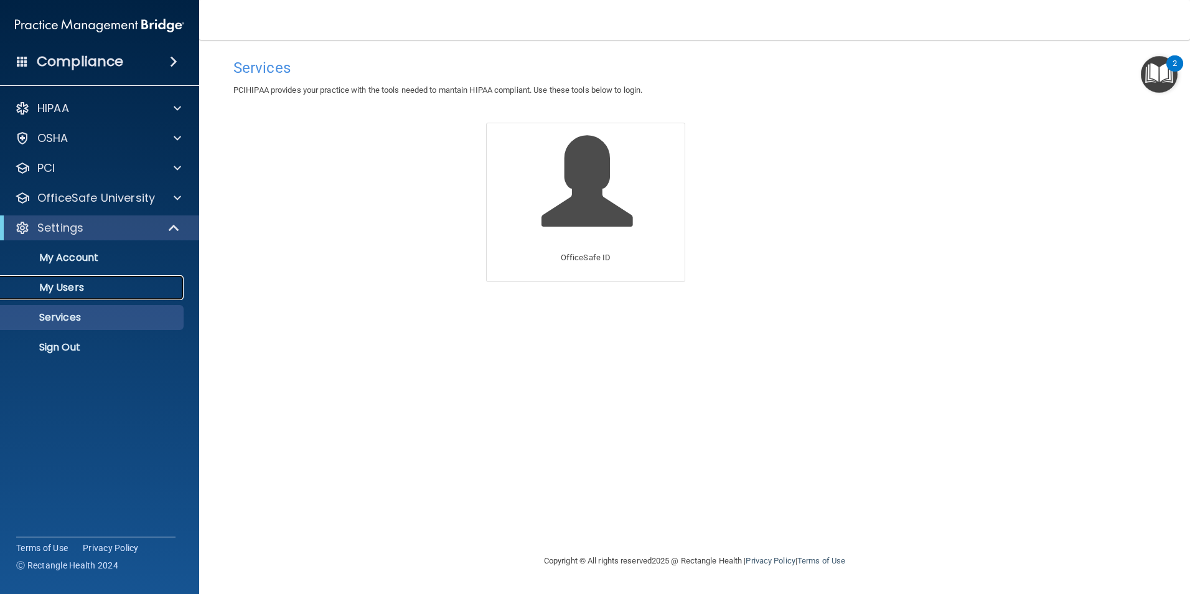
click at [49, 291] on p "My Users" at bounding box center [93, 287] width 170 height 12
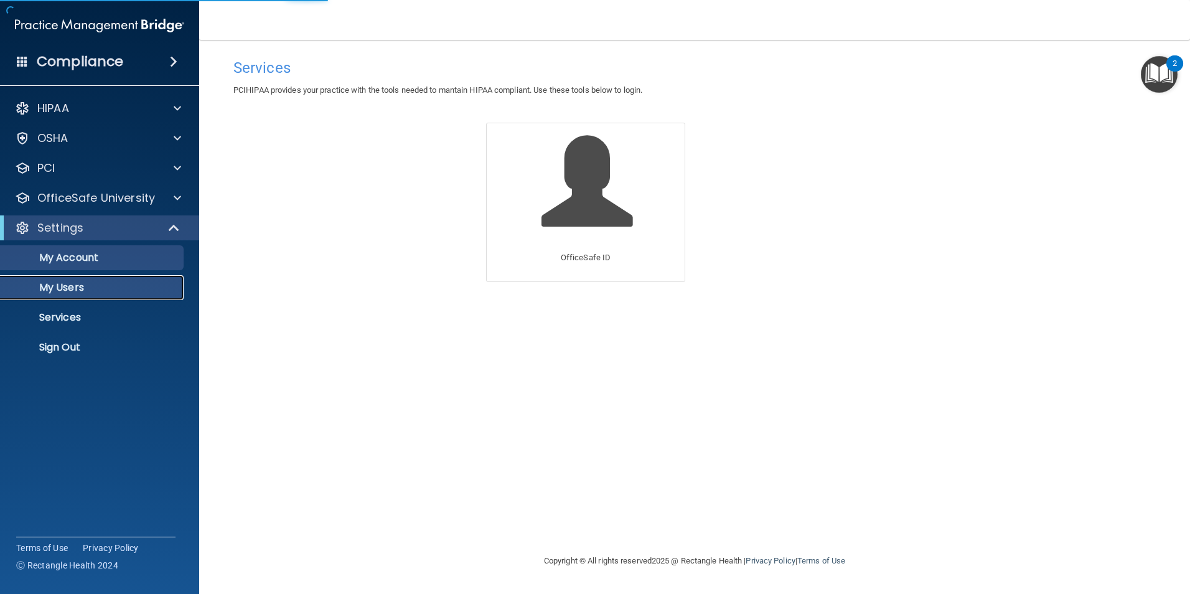
select select "20"
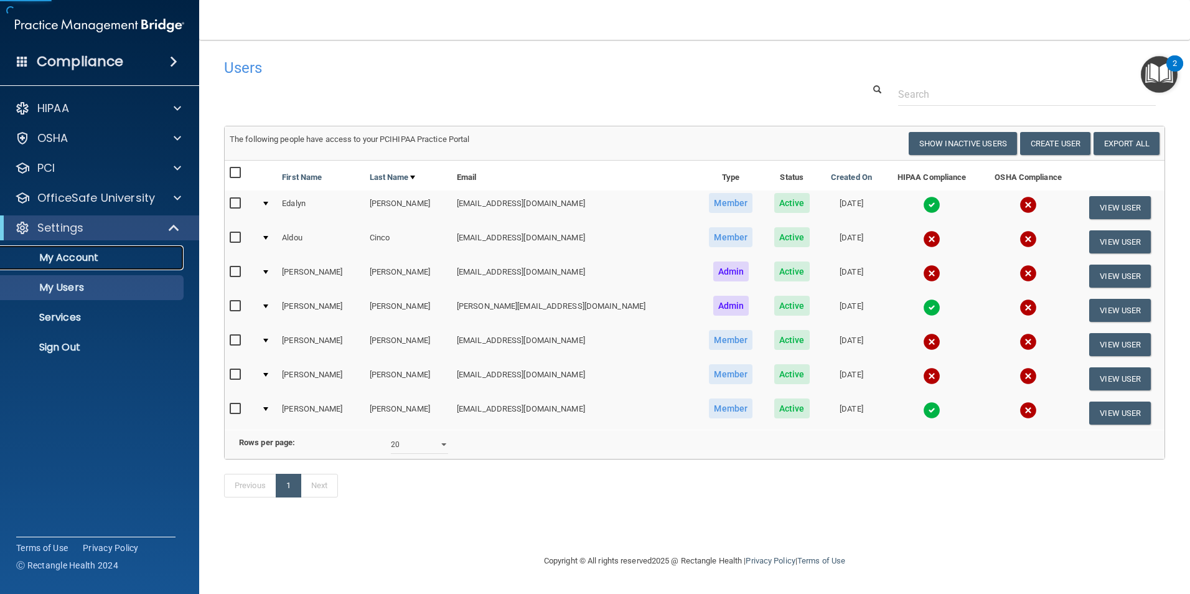
click at [54, 262] on p "My Account" at bounding box center [93, 257] width 170 height 12
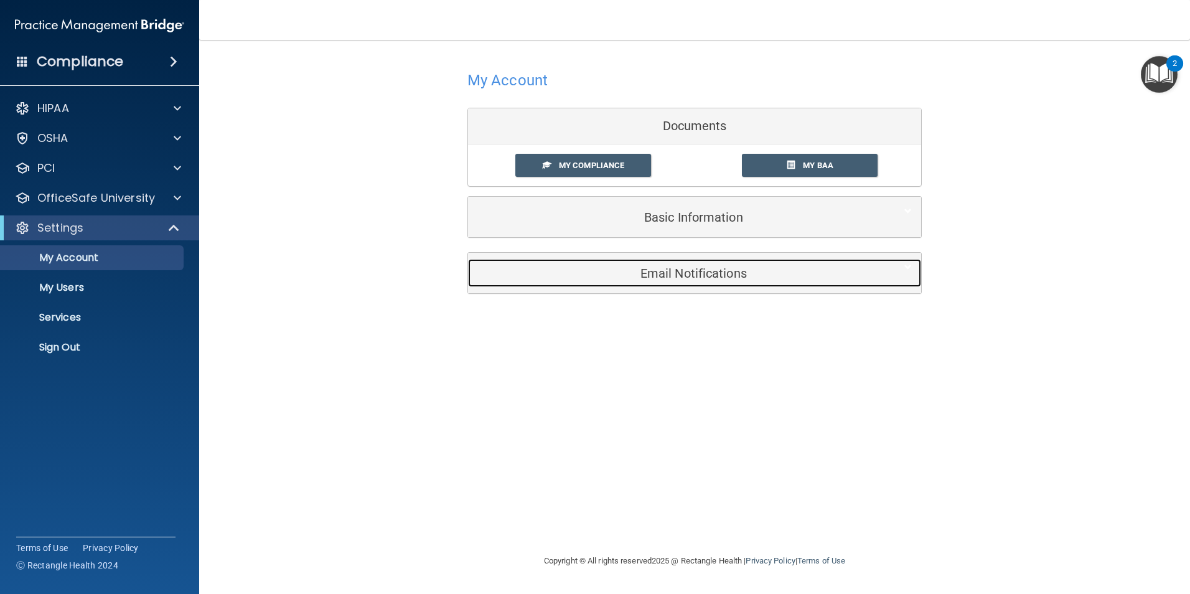
click at [622, 268] on h5 "Email Notifications" at bounding box center [675, 273] width 396 height 14
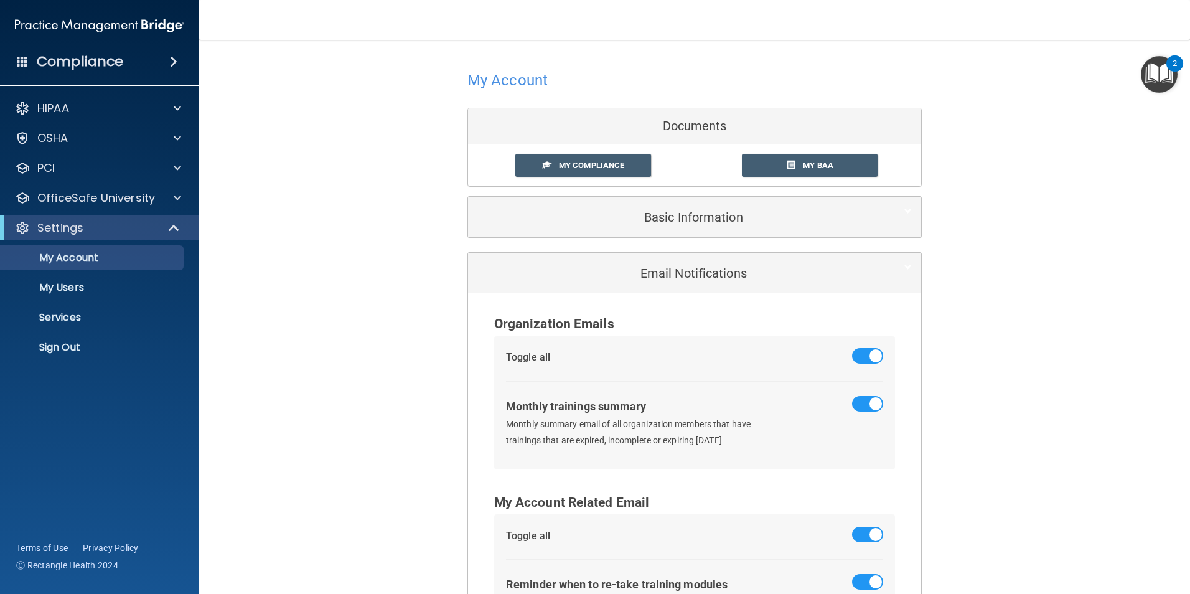
click at [96, 62] on h4 "Compliance" at bounding box center [80, 61] width 86 height 17
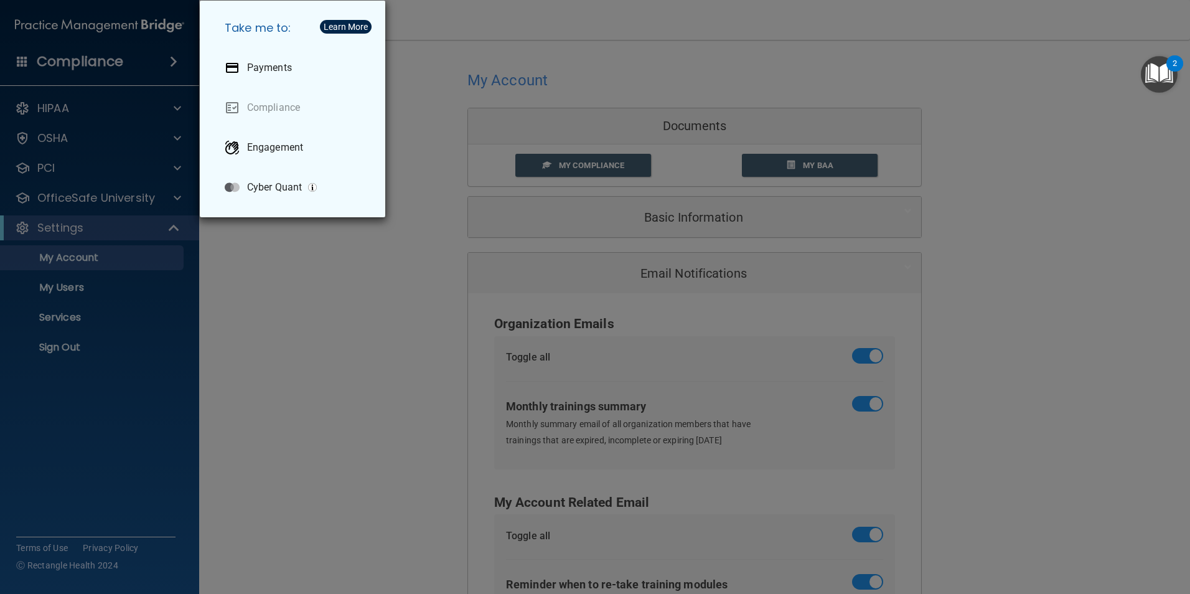
click at [336, 427] on div "Take me to: Payments Compliance Engagement Cyber Quant" at bounding box center [595, 297] width 1190 height 594
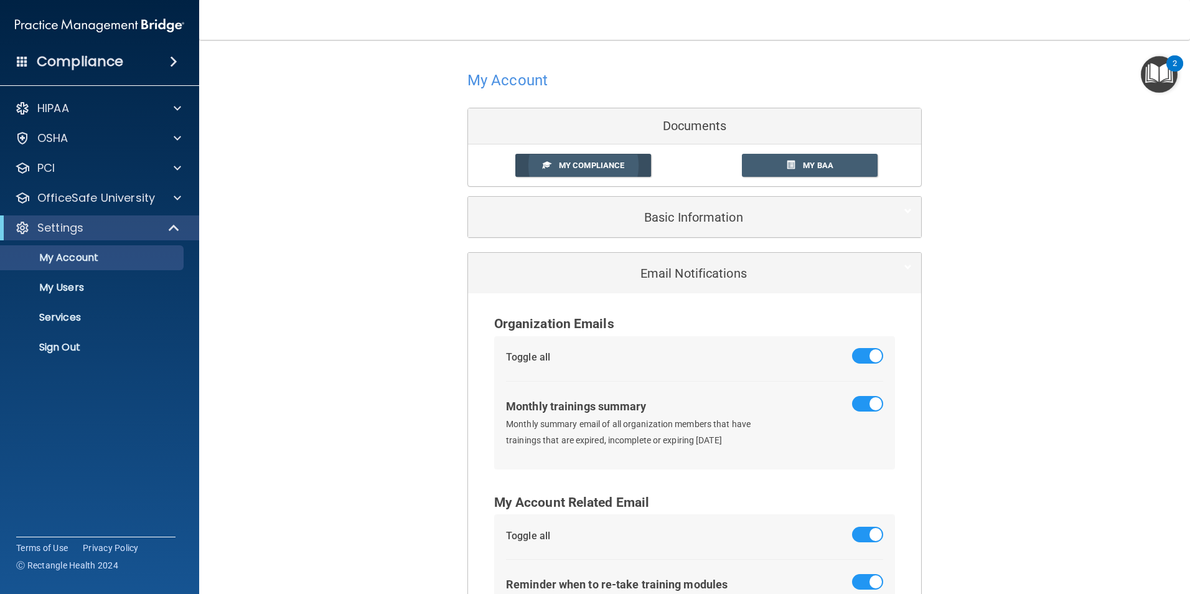
click at [559, 170] on span "My Compliance" at bounding box center [591, 165] width 65 height 9
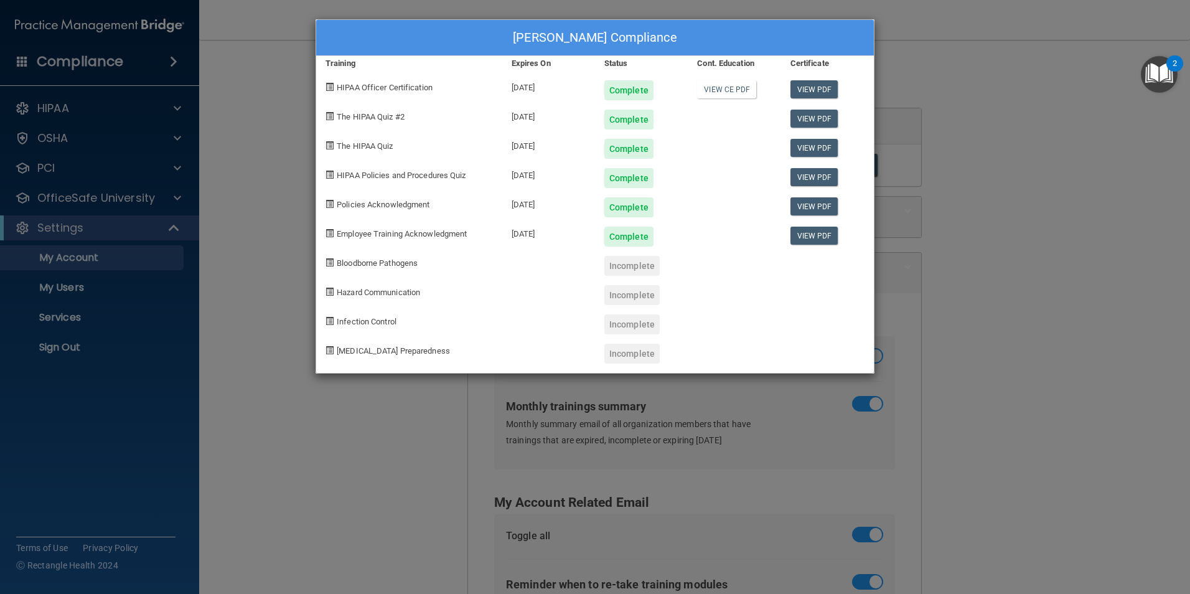
click at [1114, 373] on div "Mindy Conti's Compliance Training Expires On Status Cont. Education Certificate…" at bounding box center [595, 297] width 1190 height 594
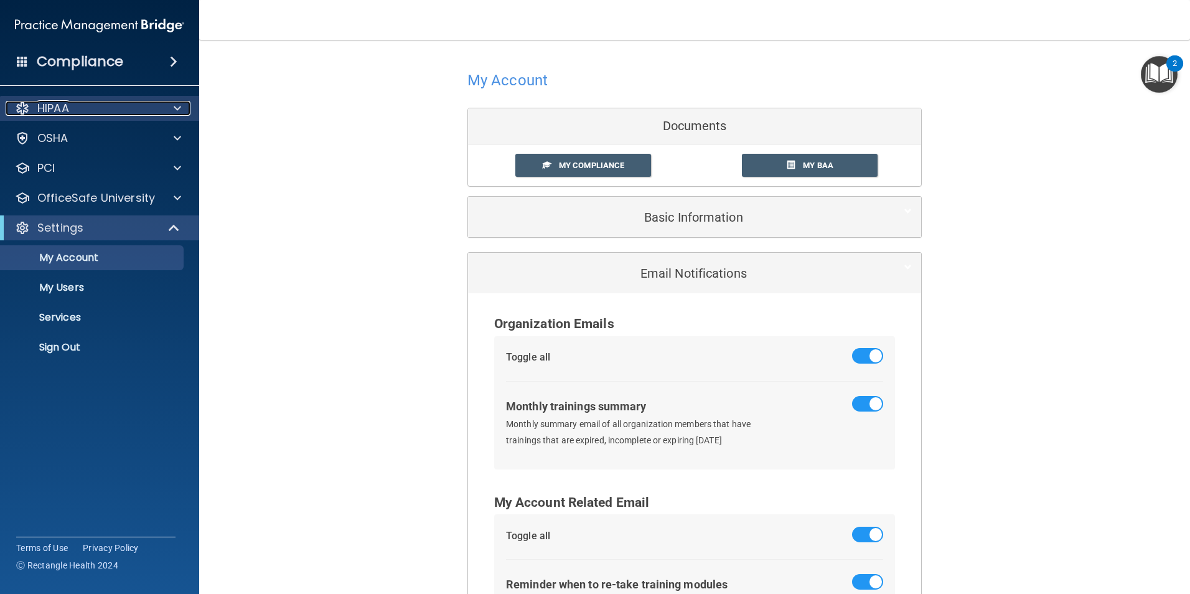
click at [179, 107] on span at bounding box center [177, 108] width 7 height 15
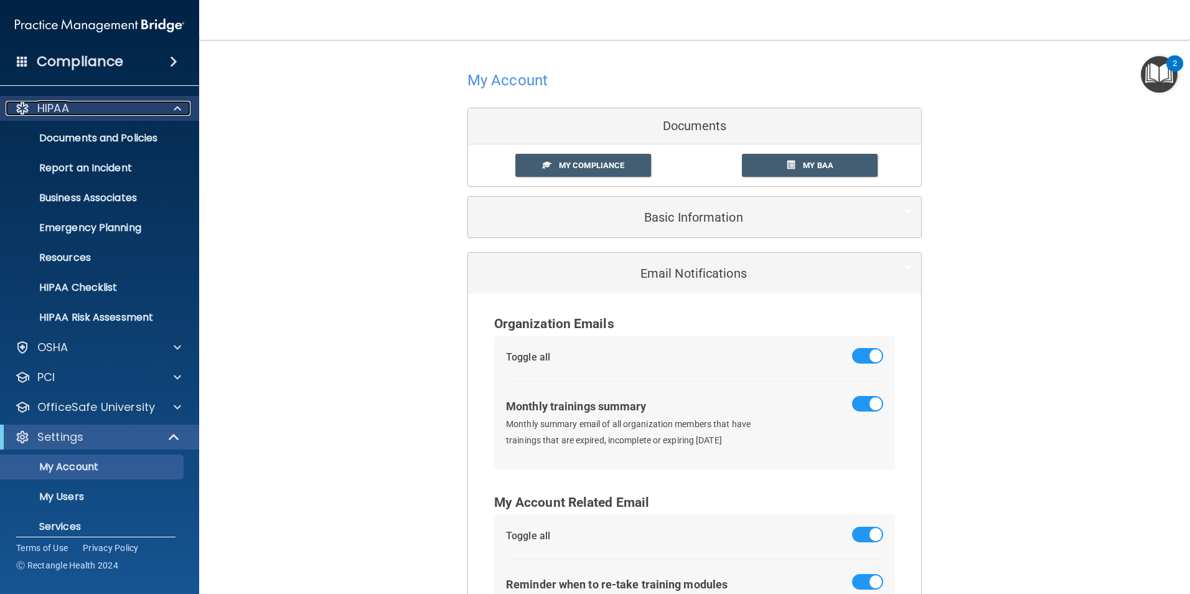
click at [179, 107] on span at bounding box center [177, 108] width 7 height 15
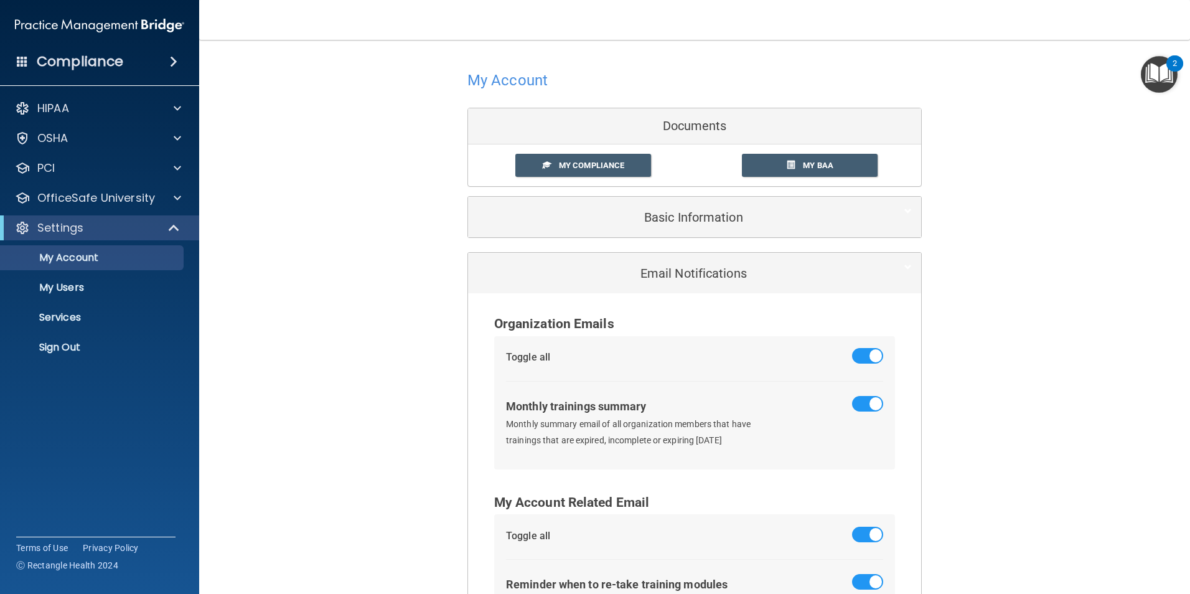
click at [94, 63] on h4 "Compliance" at bounding box center [80, 61] width 86 height 17
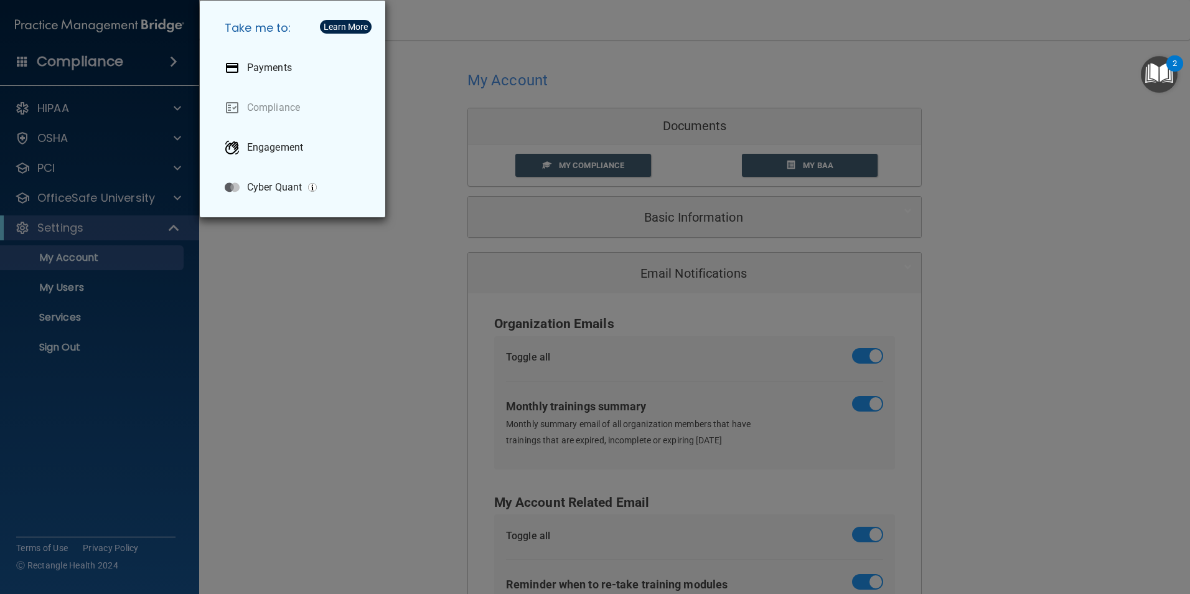
click at [160, 52] on div "Take me to: Payments Compliance Engagement Cyber Quant" at bounding box center [595, 297] width 1190 height 594
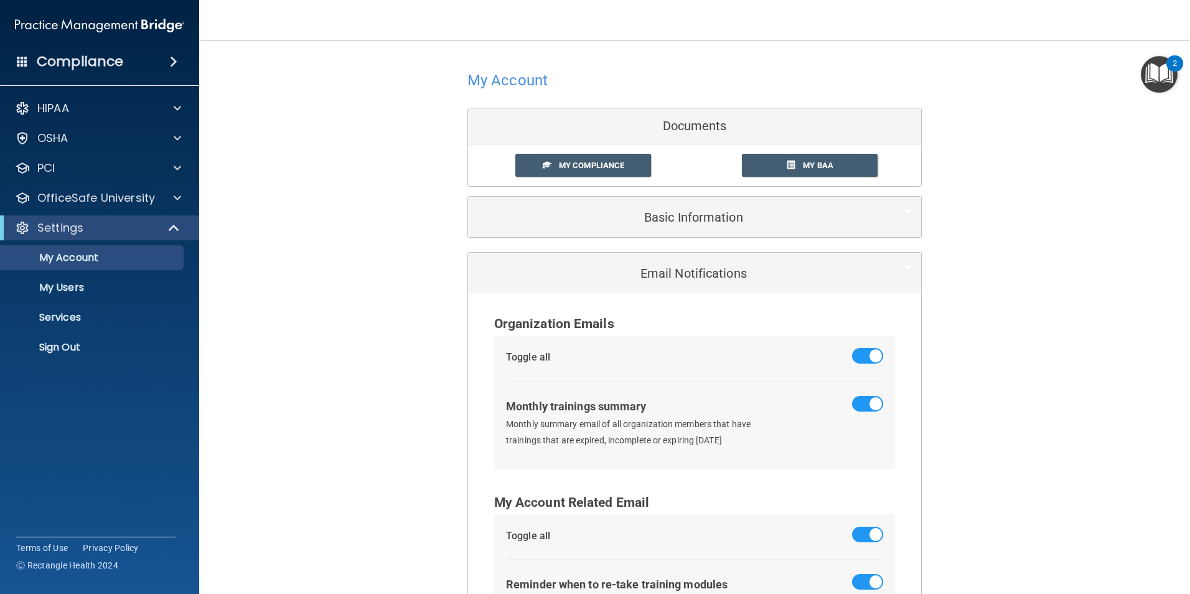
click at [173, 57] on span at bounding box center [173, 61] width 7 height 15
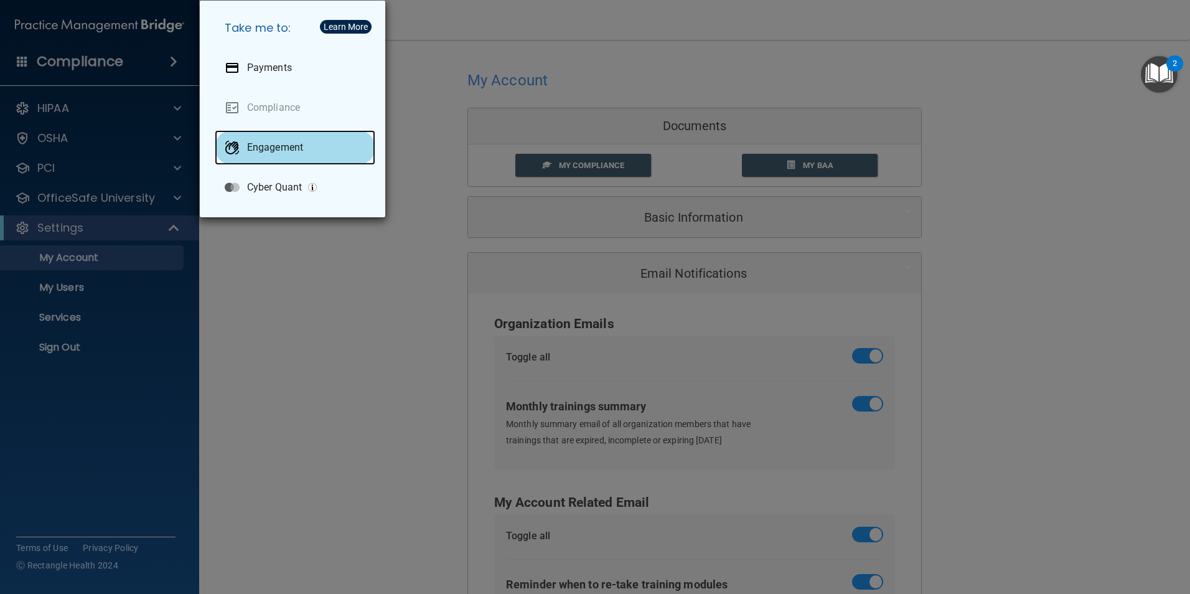
click at [296, 153] on p "Engagement" at bounding box center [275, 147] width 56 height 12
click at [289, 268] on div "Take me to: Payments Compliance Engagement Cyber Quant" at bounding box center [595, 297] width 1190 height 594
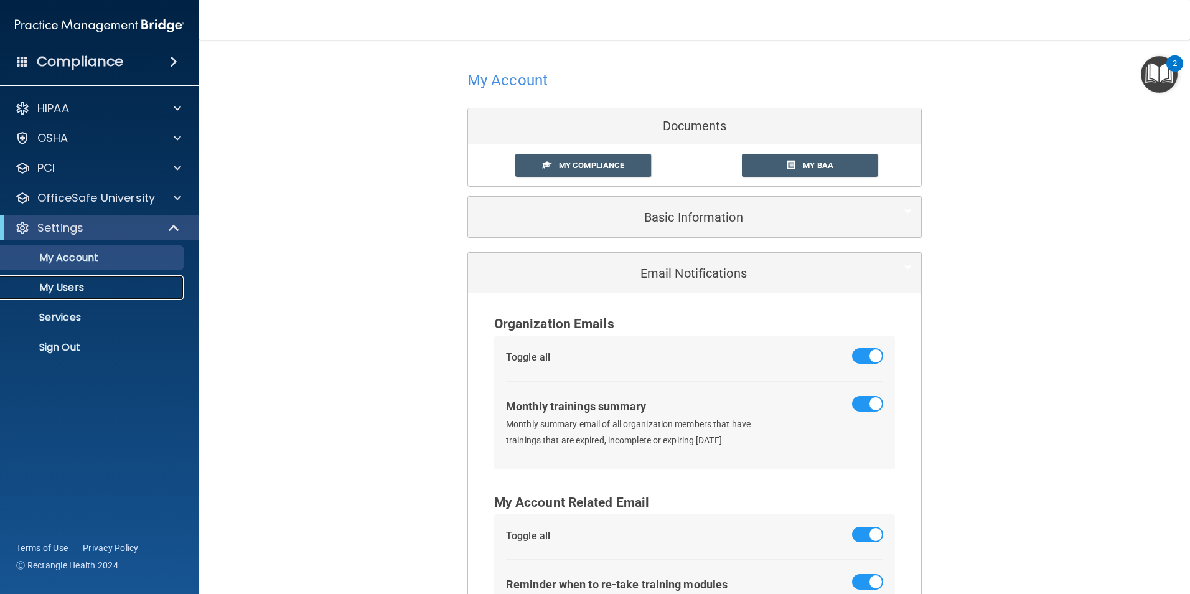
click at [80, 288] on p "My Users" at bounding box center [93, 287] width 170 height 12
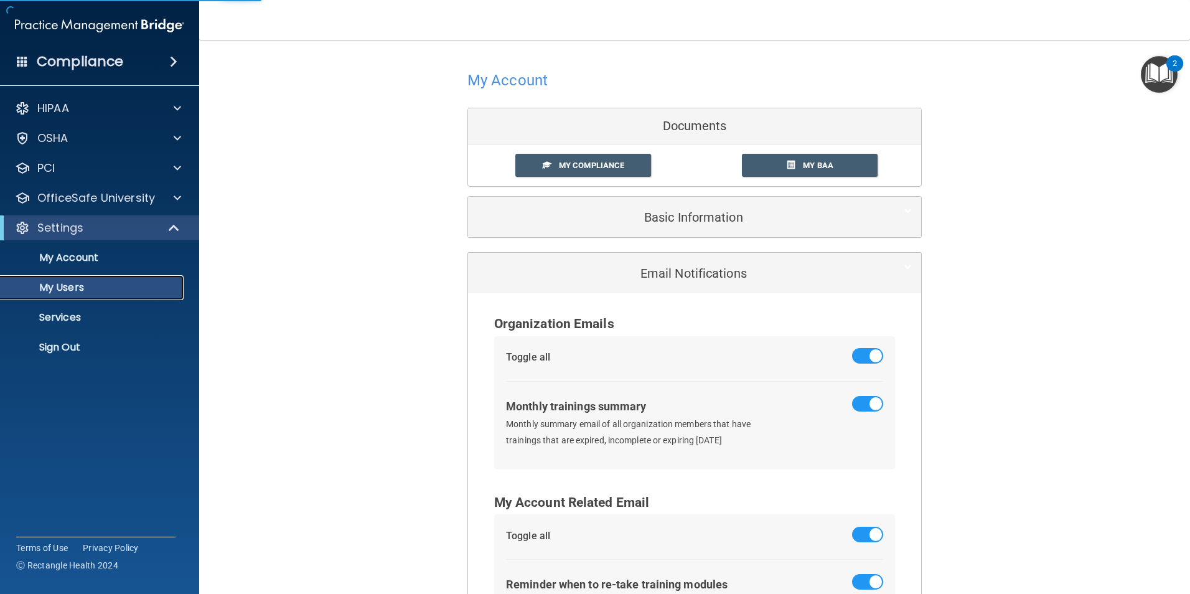
select select "20"
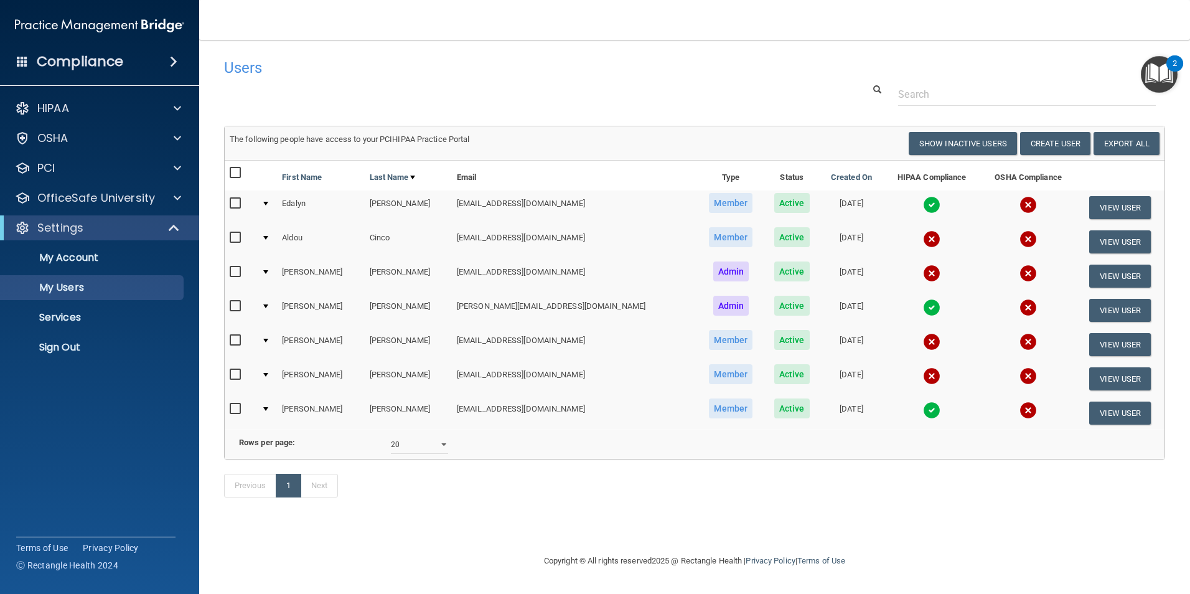
click at [266, 234] on td at bounding box center [266, 242] width 21 height 34
click at [269, 234] on td at bounding box center [266, 242] width 21 height 34
click at [236, 234] on input "checkbox" at bounding box center [237, 238] width 14 height 10
checkbox input "true"
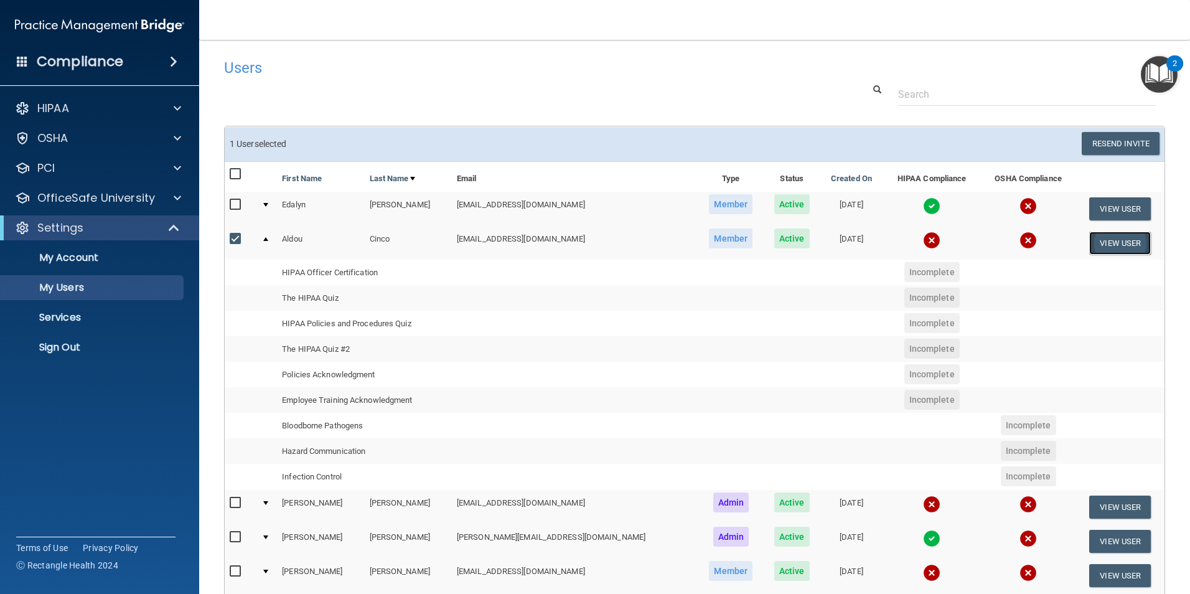
click at [1116, 248] on button "View User" at bounding box center [1120, 242] width 62 height 23
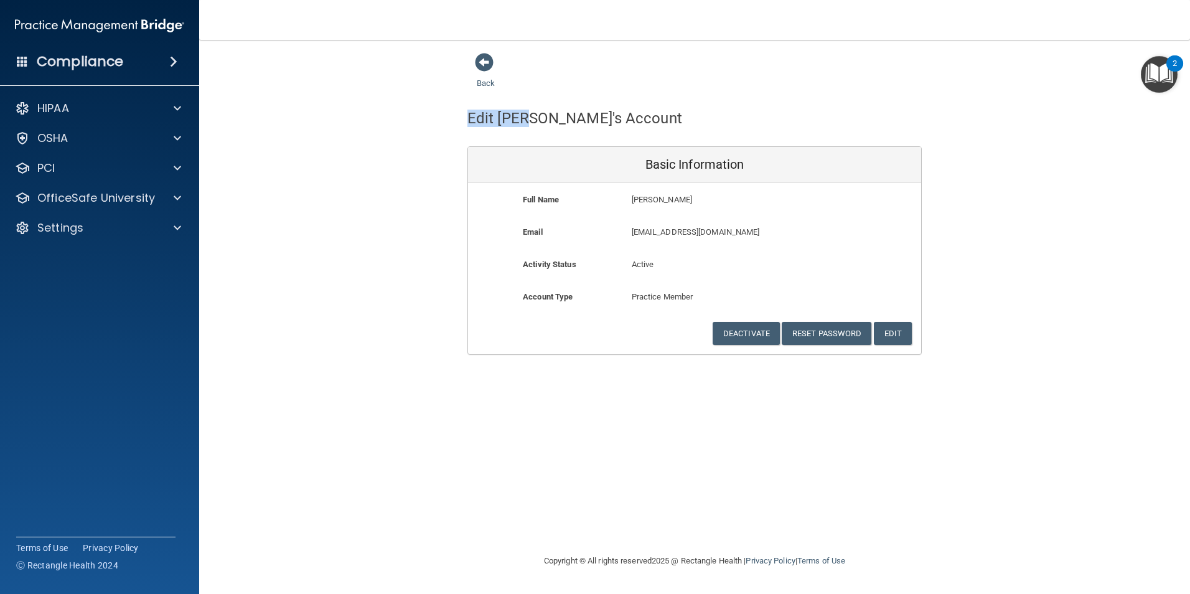
drag, startPoint x: 526, startPoint y: 123, endPoint x: 640, endPoint y: 119, distance: 113.9
click at [640, 119] on div "Edit [PERSON_NAME]'s Account" at bounding box center [694, 118] width 473 height 30
click at [1160, 75] on img "Open Resource Center, 2 new notifications" at bounding box center [1159, 74] width 37 height 37
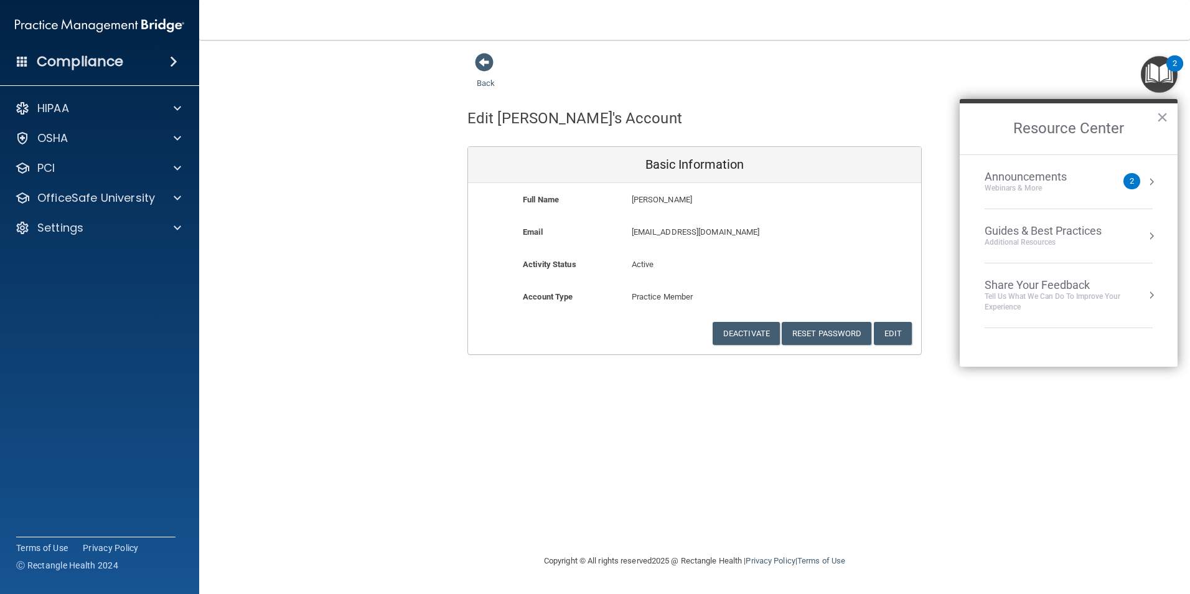
click at [994, 58] on div "Back Edit Aldou's Account Basic Information Full Name Aldou Cinco Aldou Last Na…" at bounding box center [694, 203] width 941 height 302
click at [1164, 113] on button "×" at bounding box center [1162, 117] width 12 height 20
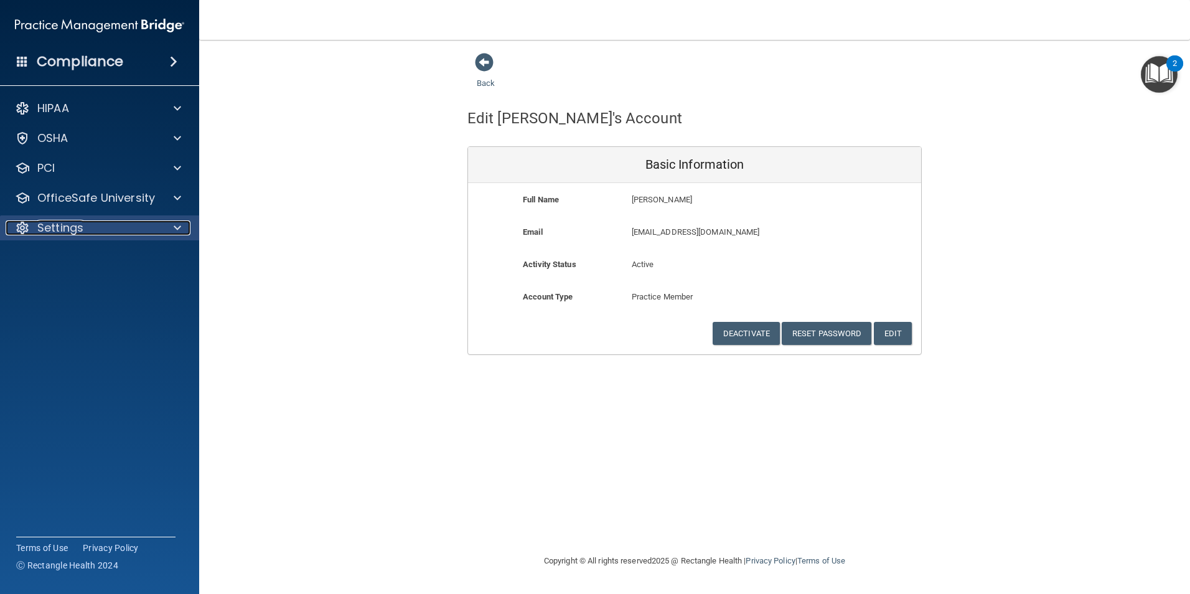
click at [170, 223] on div at bounding box center [175, 227] width 31 height 15
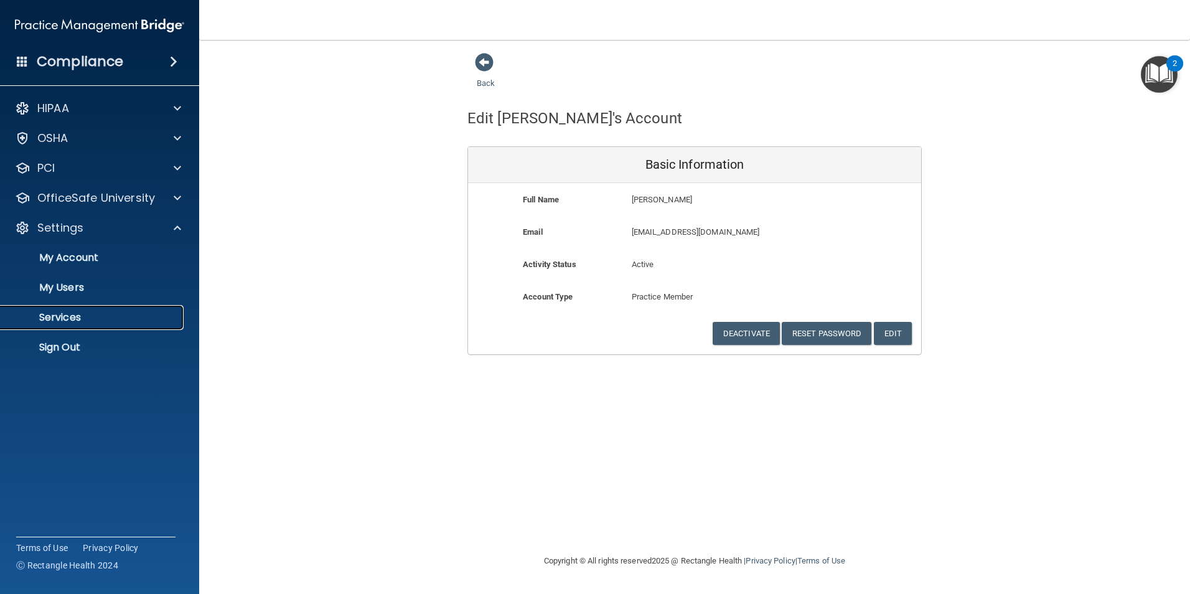
click at [77, 322] on p "Services" at bounding box center [93, 317] width 170 height 12
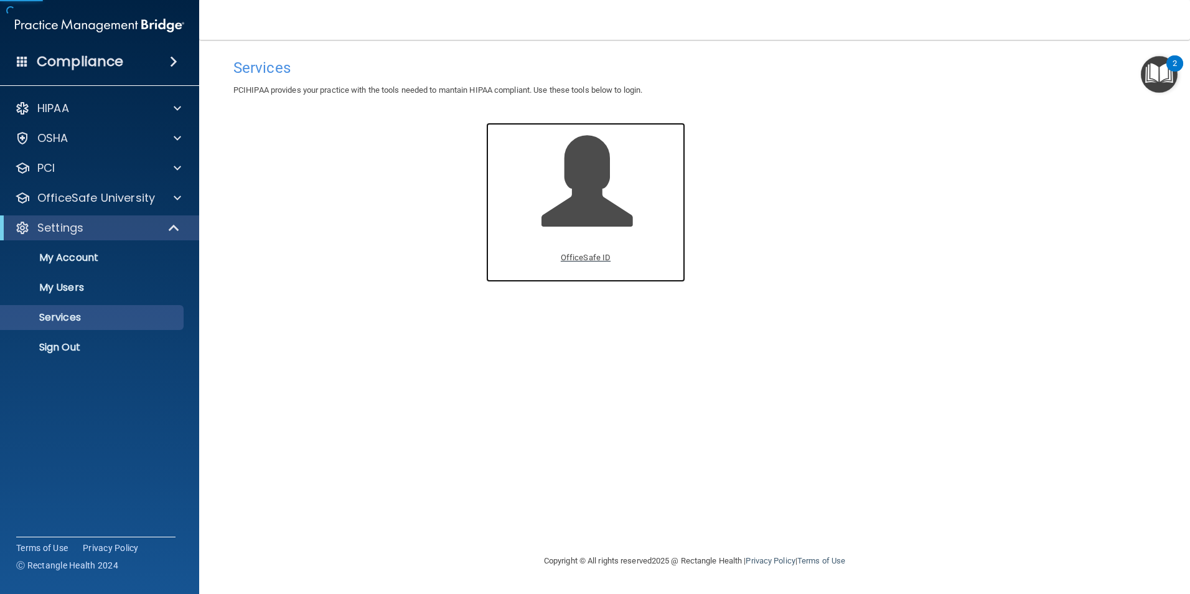
click at [584, 206] on span at bounding box center [600, 190] width 118 height 109
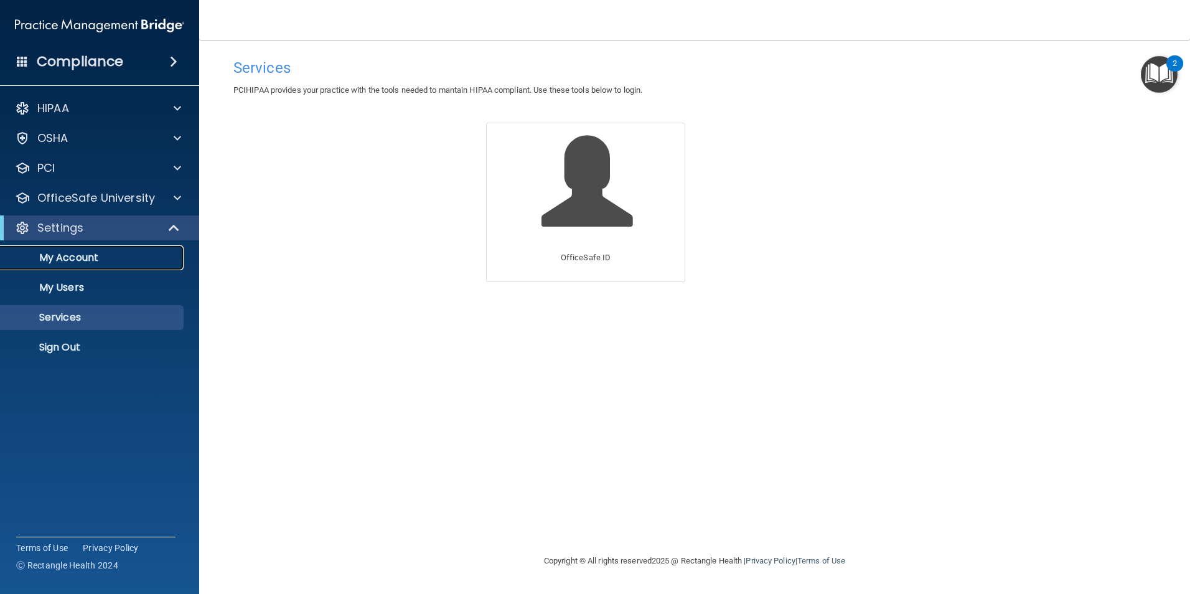
click at [108, 255] on p "My Account" at bounding box center [93, 257] width 170 height 12
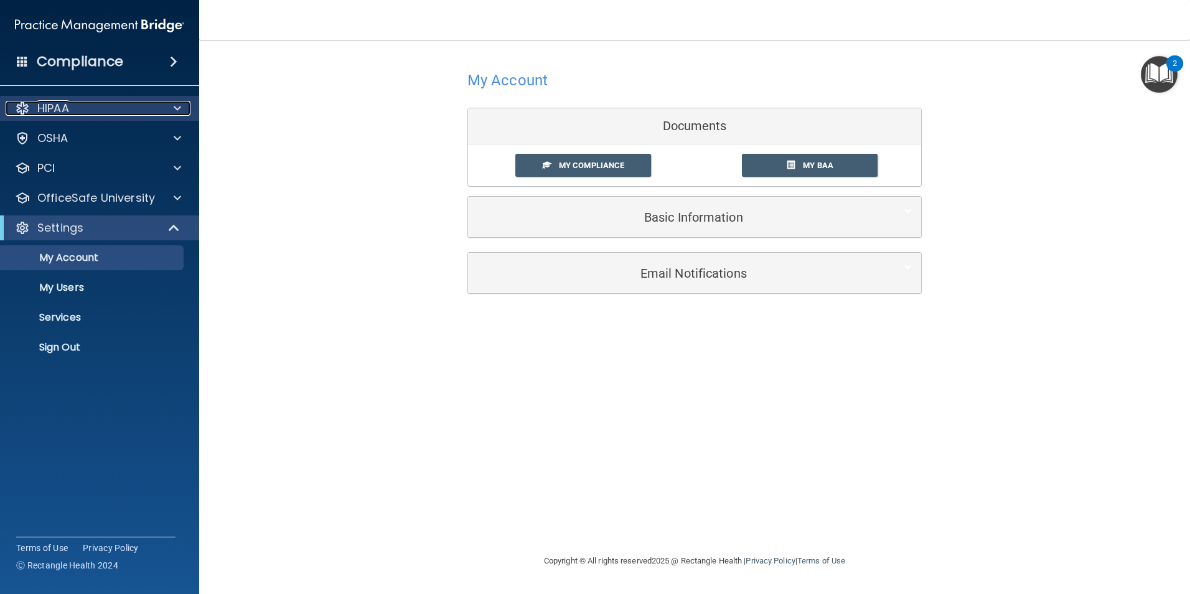
click at [177, 106] on span at bounding box center [177, 108] width 7 height 15
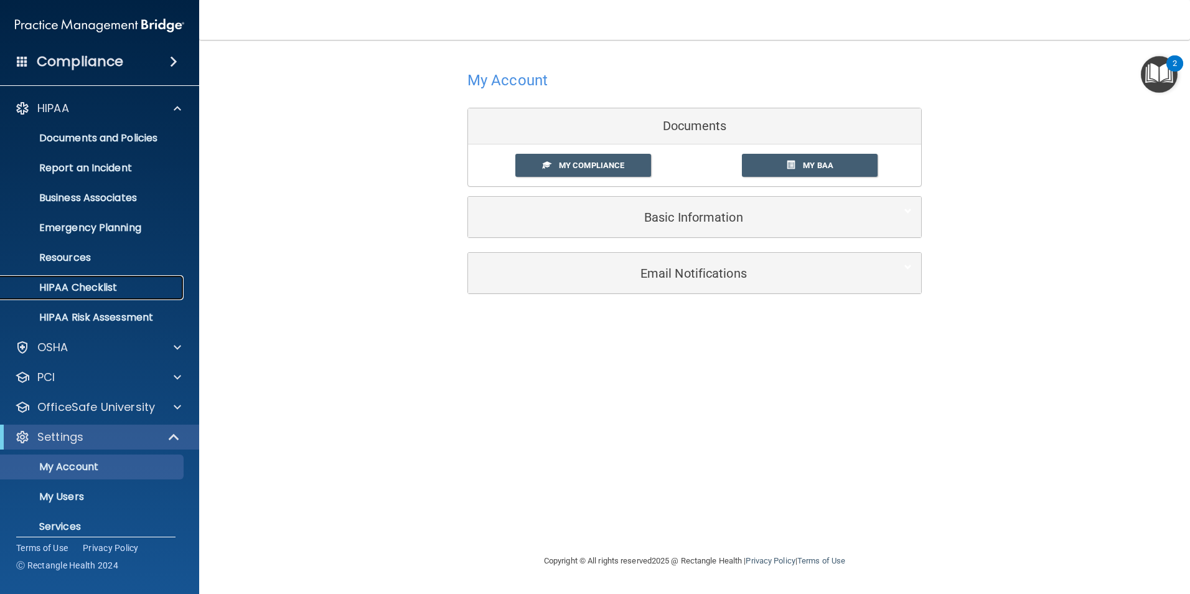
click at [100, 279] on link "HIPAA Checklist" at bounding box center [86, 287] width 196 height 25
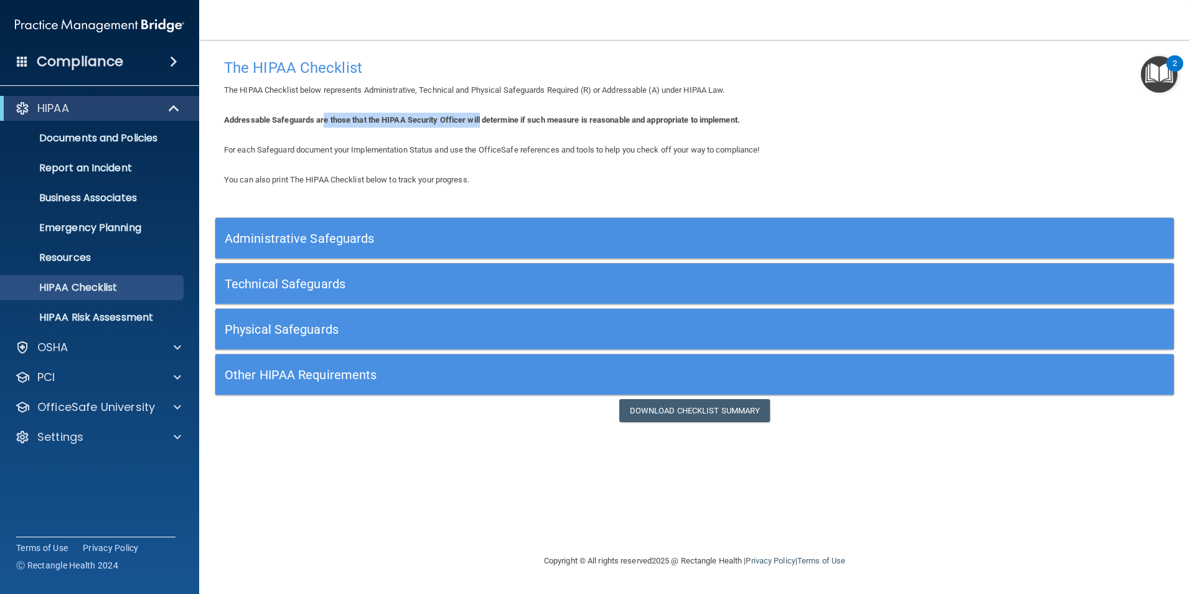
drag, startPoint x: 324, startPoint y: 116, endPoint x: 485, endPoint y: 124, distance: 161.3
click at [485, 124] on b "Addressable Safeguards are those that the HIPAA Security Officer will determine…" at bounding box center [482, 119] width 516 height 9
click at [486, 124] on b "Addressable Safeguards are those that the HIPAA Security Officer will determine…" at bounding box center [482, 119] width 516 height 9
click at [161, 112] on div at bounding box center [174, 108] width 30 height 15
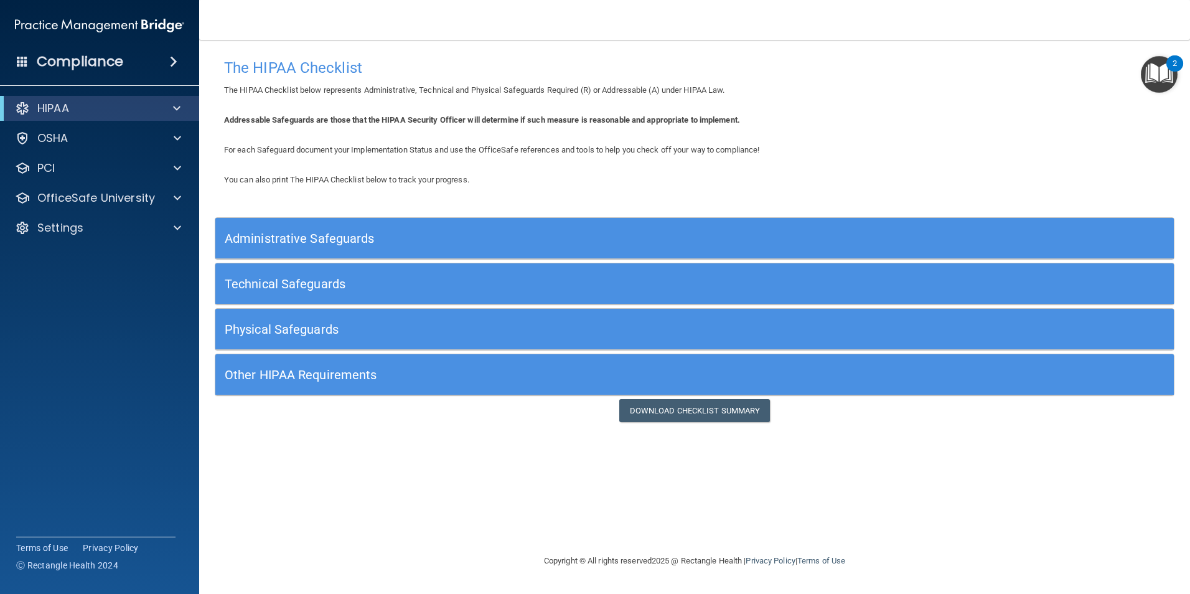
click at [22, 62] on span at bounding box center [22, 60] width 11 height 11
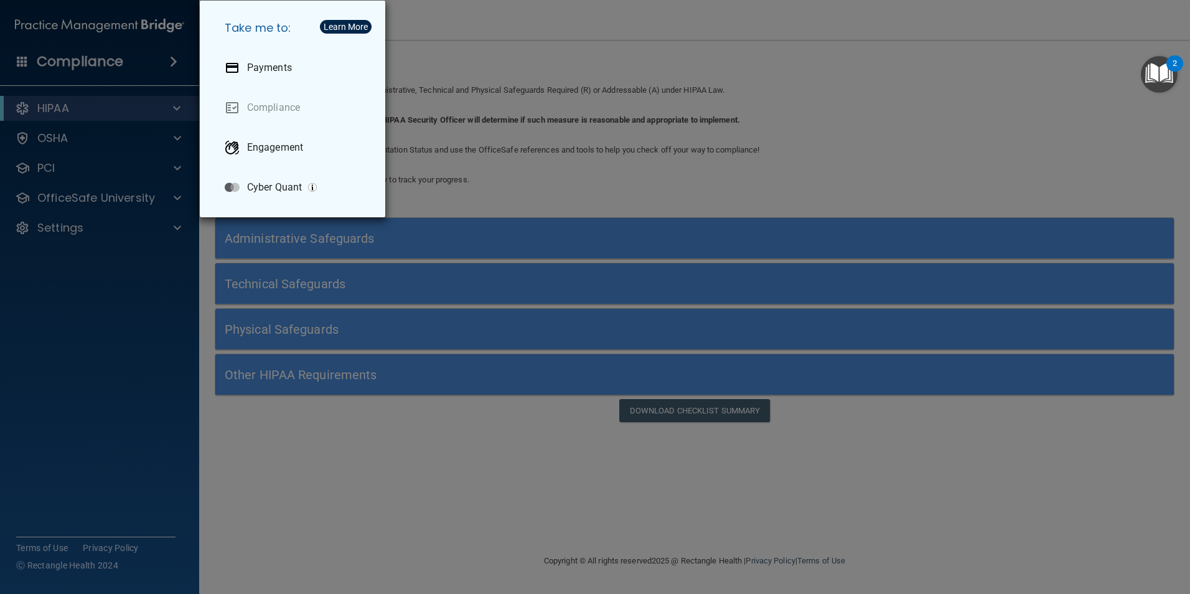
click at [22, 62] on div "Take me to: Payments Compliance Engagement Cyber Quant" at bounding box center [595, 297] width 1190 height 594
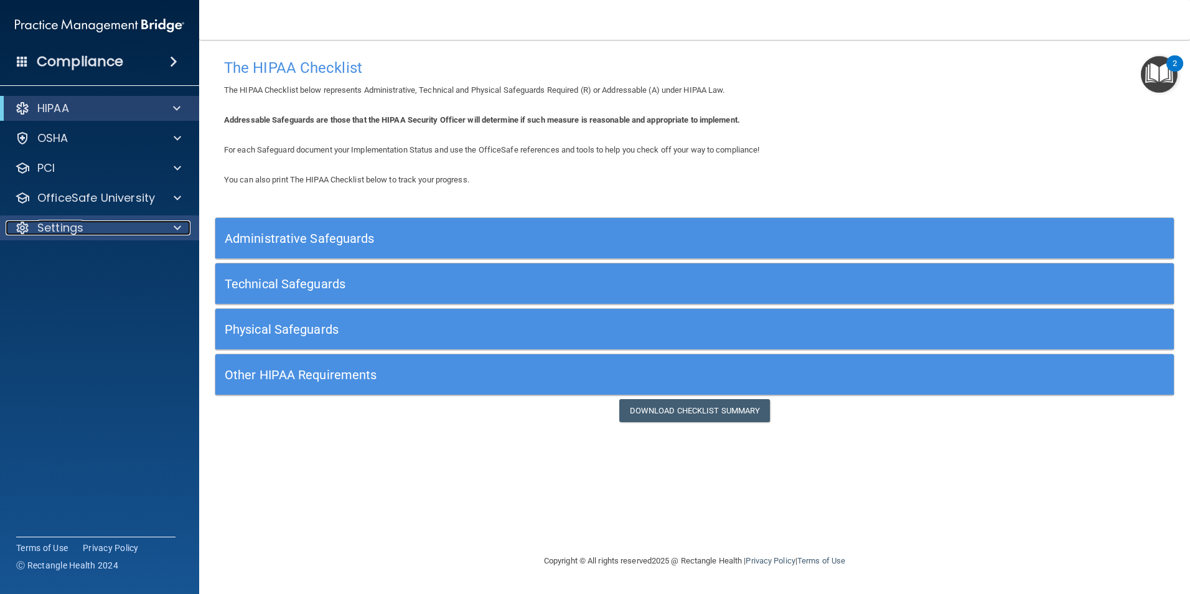
click at [60, 222] on p "Settings" at bounding box center [60, 227] width 46 height 15
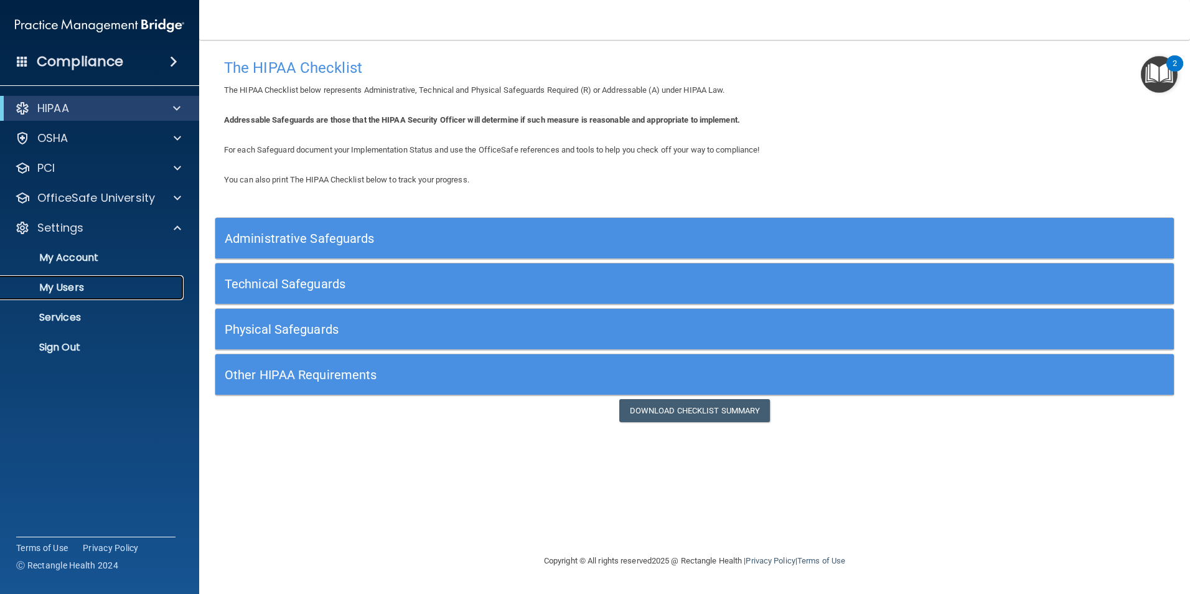
click at [68, 281] on p "My Users" at bounding box center [93, 287] width 170 height 12
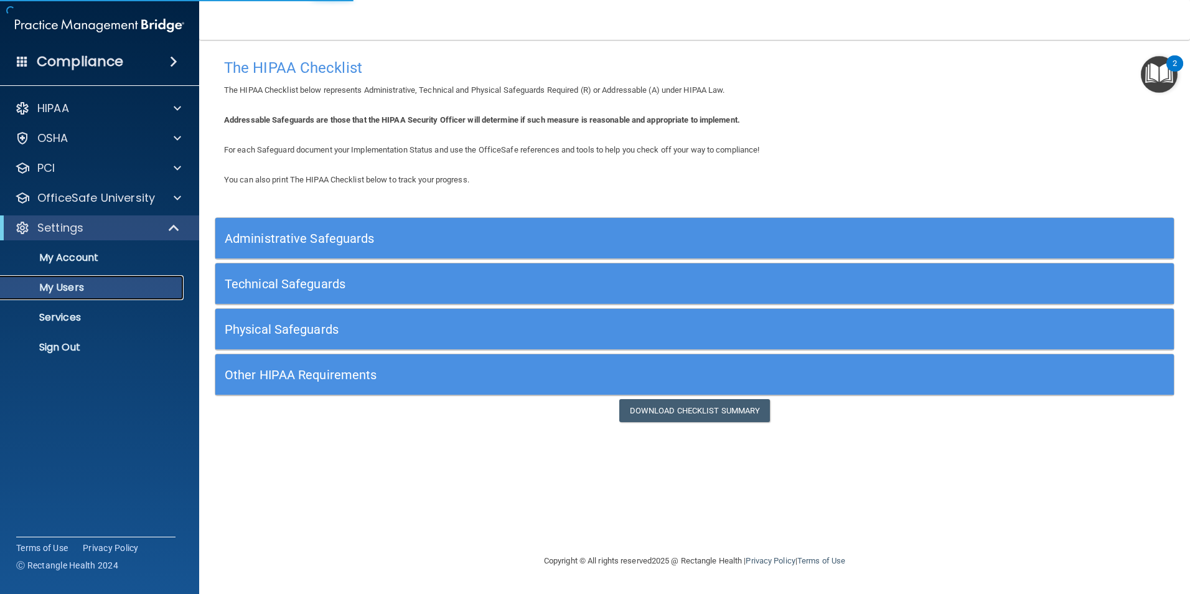
select select "20"
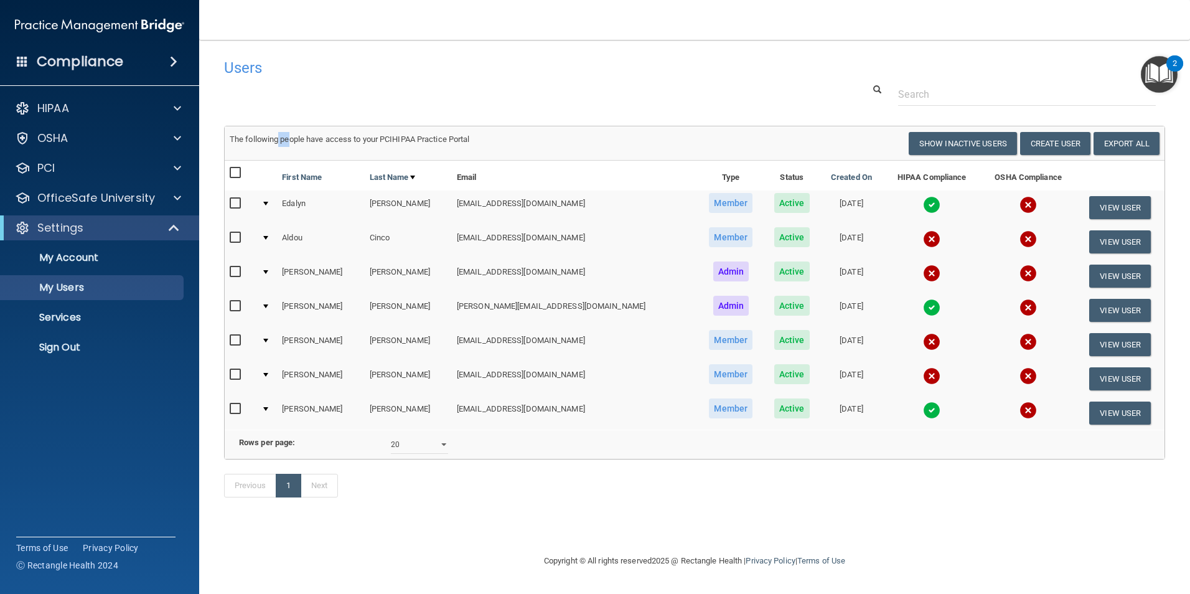
drag, startPoint x: 279, startPoint y: 144, endPoint x: 292, endPoint y: 142, distance: 12.7
click at [292, 142] on div "The following people have access to your PCIHIPAA Practice Portal" at bounding box center [457, 139] width 474 height 15
drag, startPoint x: 292, startPoint y: 142, endPoint x: 386, endPoint y: 141, distance: 94.0
click at [386, 141] on span "The following people have access to your PCIHIPAA Practice Portal" at bounding box center [350, 138] width 240 height 9
drag, startPoint x: 386, startPoint y: 141, endPoint x: 449, endPoint y: 143, distance: 63.5
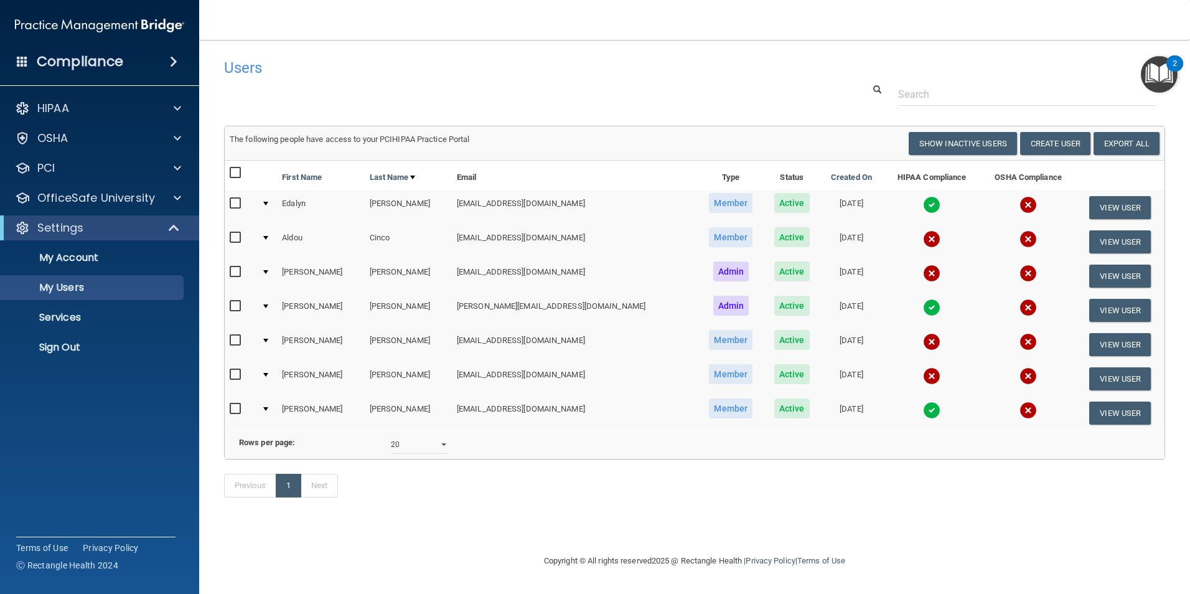
click at [408, 140] on span "The following people have access to your PCIHIPAA Practice Portal" at bounding box center [350, 138] width 240 height 9
click at [1140, 144] on link "Export All" at bounding box center [1126, 143] width 66 height 23
click at [442, 454] on select "10 20 30 40 all" at bounding box center [419, 444] width 57 height 19
click at [568, 507] on div "Previous 1 Next" at bounding box center [695, 487] width 960 height 57
drag, startPoint x: 794, startPoint y: 233, endPoint x: 808, endPoint y: 234, distance: 14.3
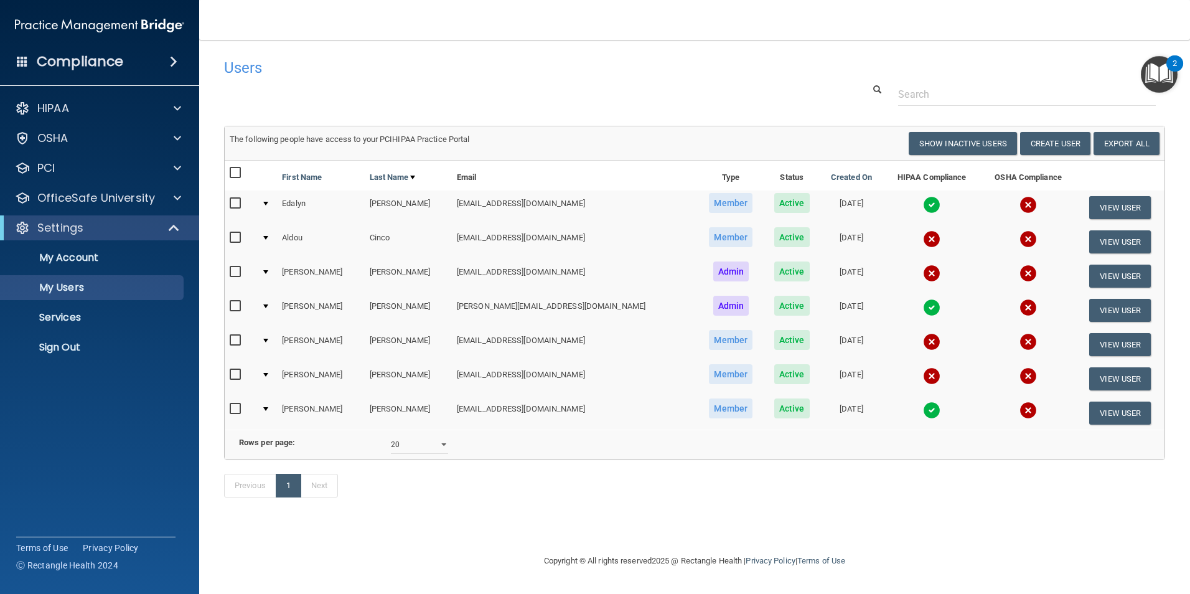
click at [820, 234] on td "[DATE]" at bounding box center [851, 242] width 63 height 34
drag, startPoint x: 476, startPoint y: 239, endPoint x: 505, endPoint y: 237, distance: 29.3
click at [505, 237] on td "[EMAIL_ADDRESS][DOMAIN_NAME]" at bounding box center [575, 242] width 246 height 34
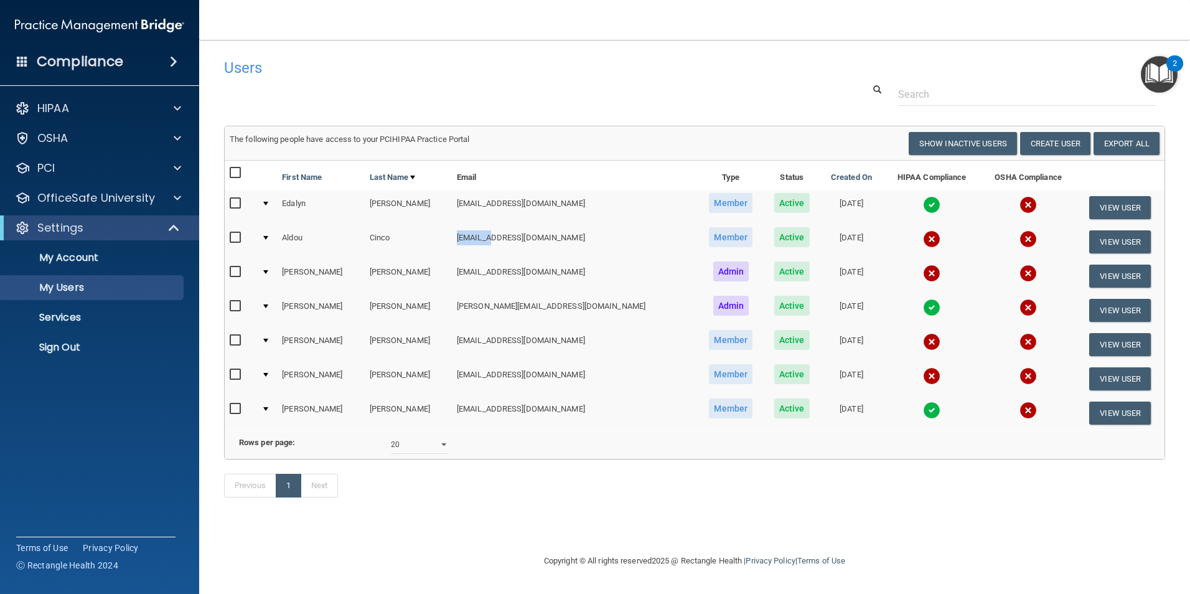
drag, startPoint x: 444, startPoint y: 238, endPoint x: 478, endPoint y: 237, distance: 34.2
click at [478, 237] on td "[EMAIL_ADDRESS][DOMAIN_NAME]" at bounding box center [575, 242] width 246 height 34
click at [1100, 344] on button "View User" at bounding box center [1120, 344] width 62 height 23
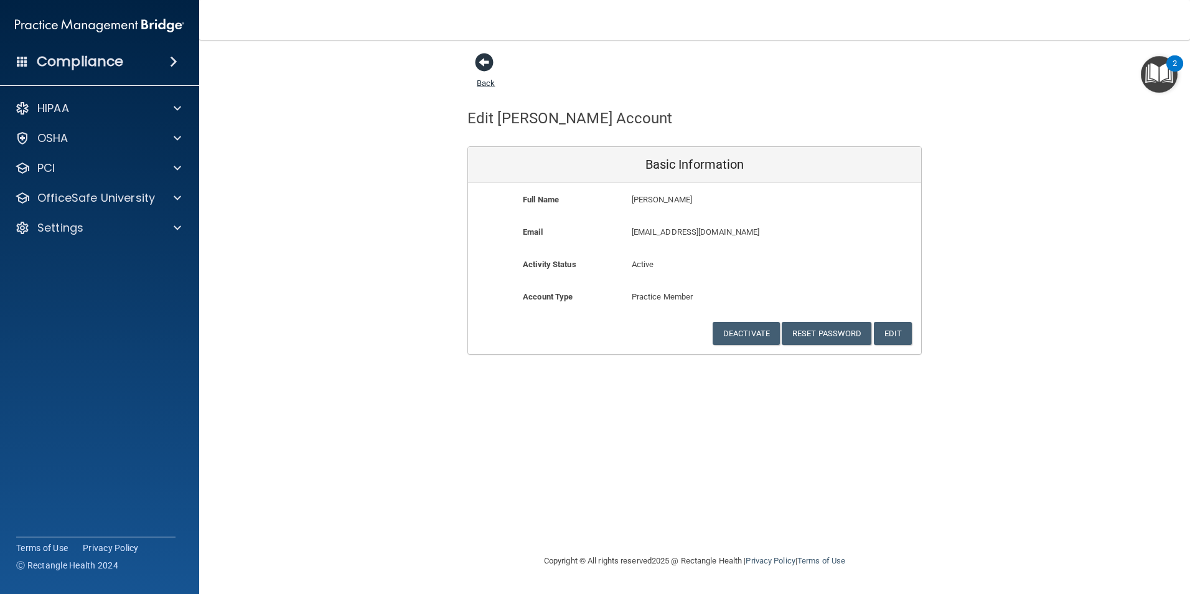
click at [485, 68] on span at bounding box center [484, 62] width 19 height 19
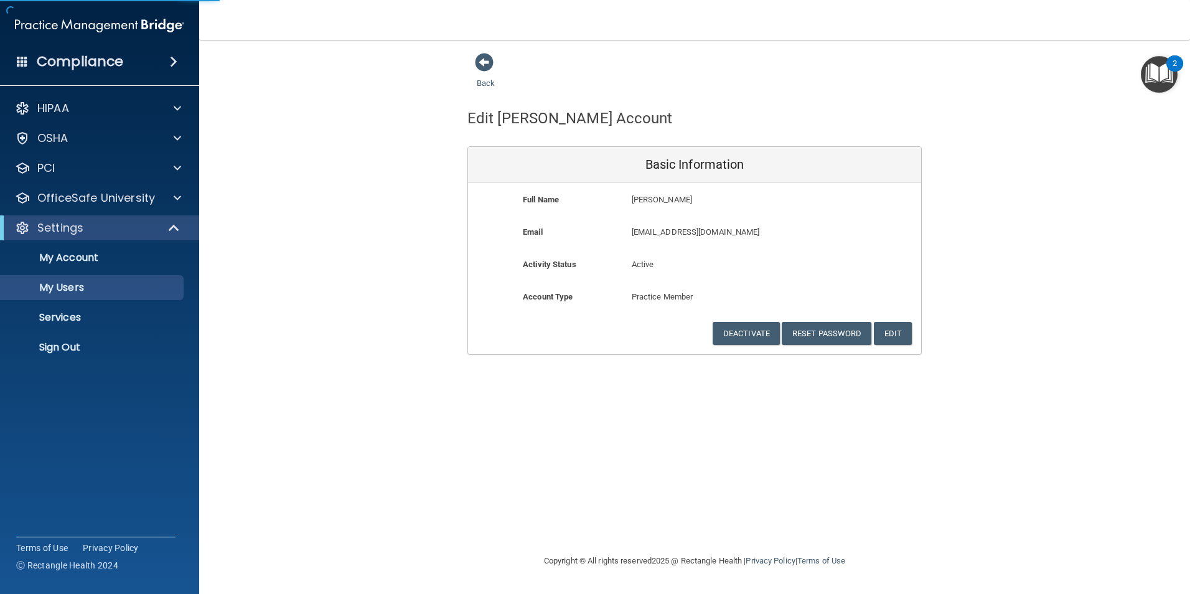
select select "20"
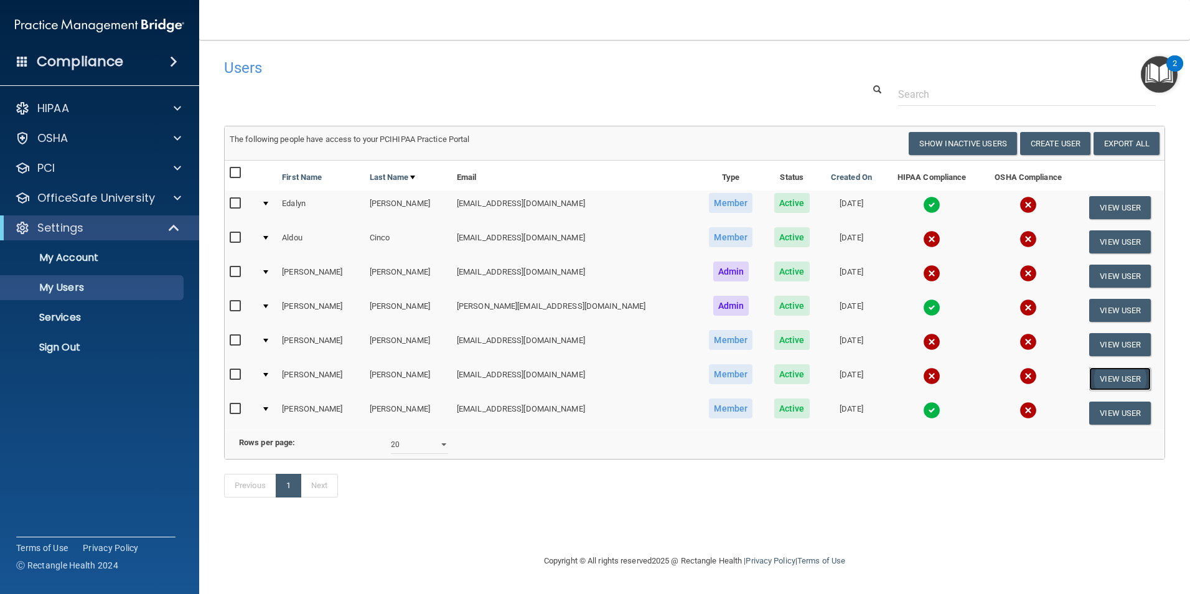
click at [1090, 378] on button "View User" at bounding box center [1120, 378] width 62 height 23
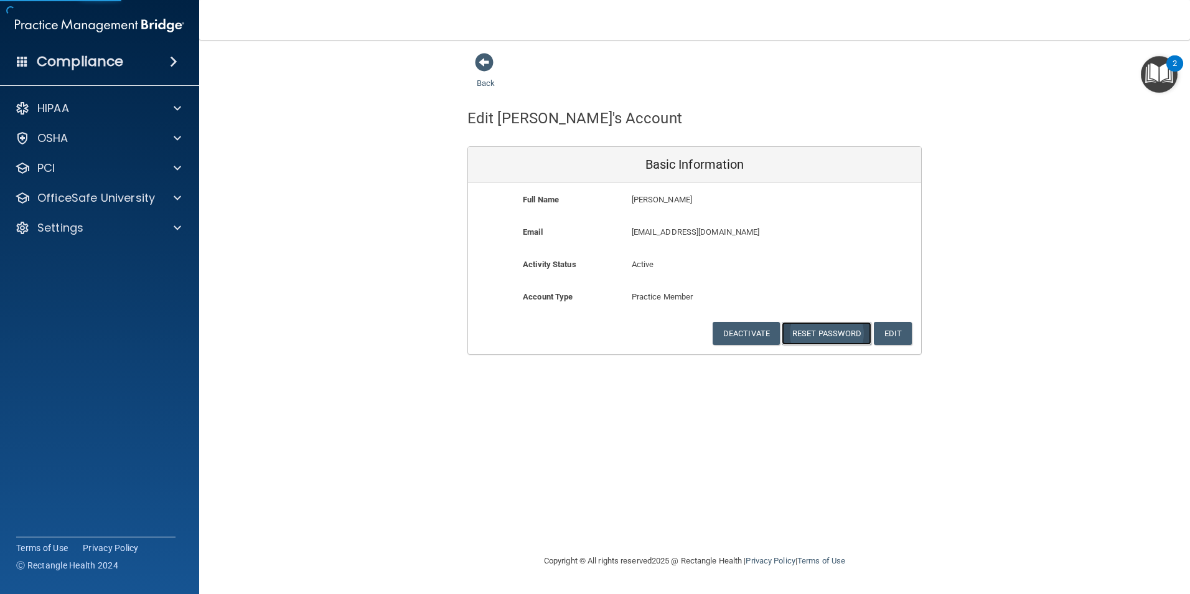
click at [831, 333] on button "Reset Password" at bounding box center [827, 333] width 90 height 23
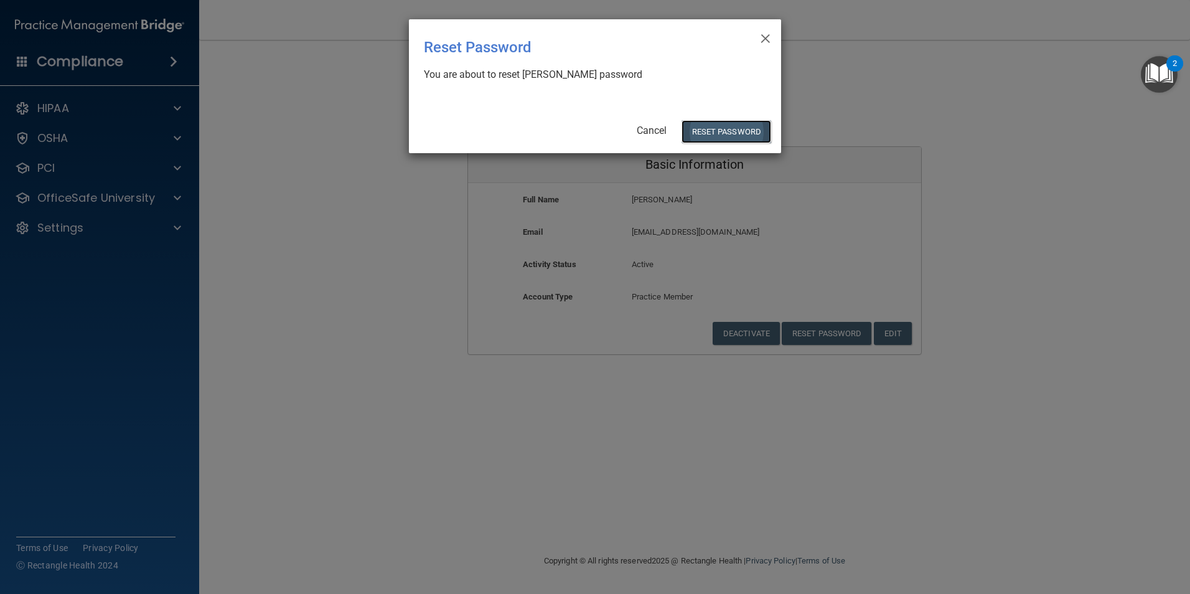
click at [704, 132] on button "Reset Password" at bounding box center [726, 131] width 90 height 23
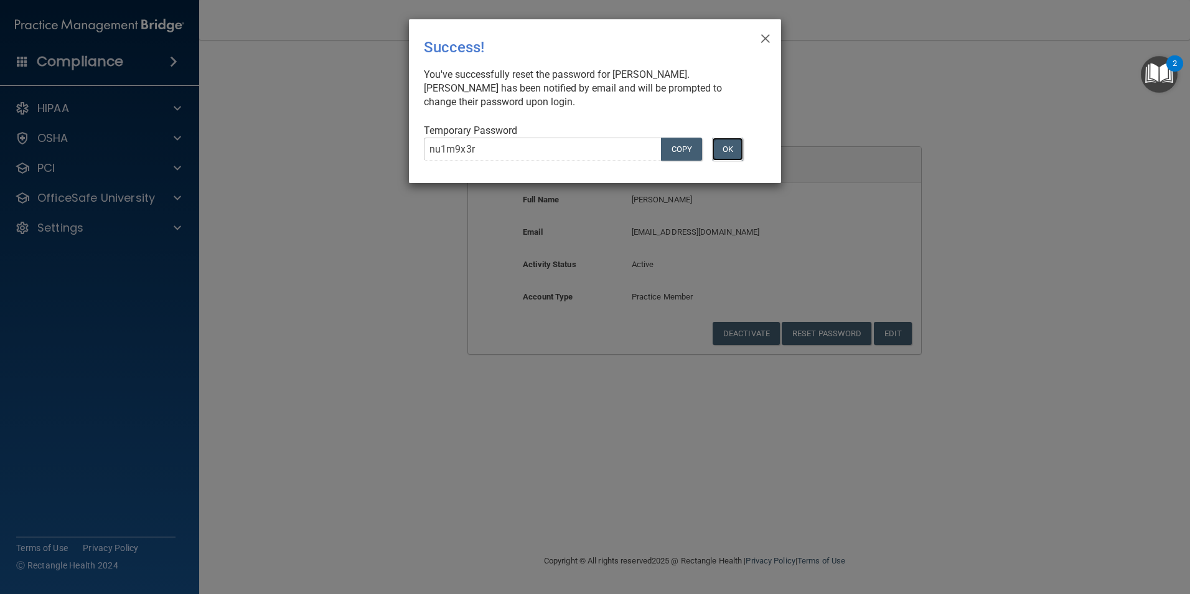
click at [722, 151] on button "OK" at bounding box center [727, 149] width 31 height 23
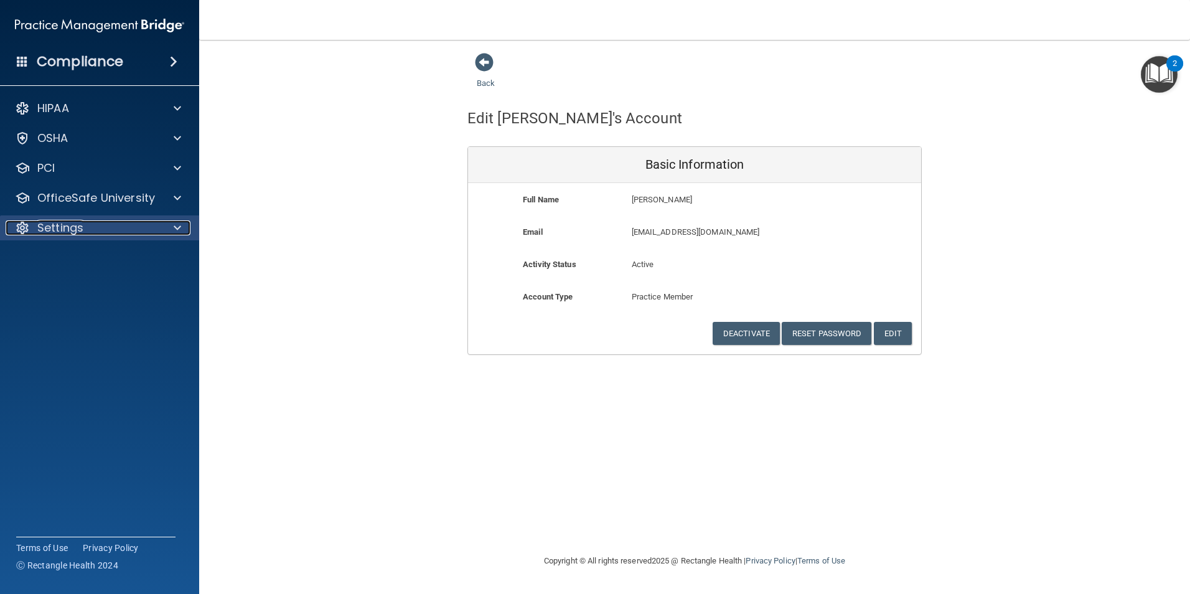
click at [58, 233] on p "Settings" at bounding box center [60, 227] width 46 height 15
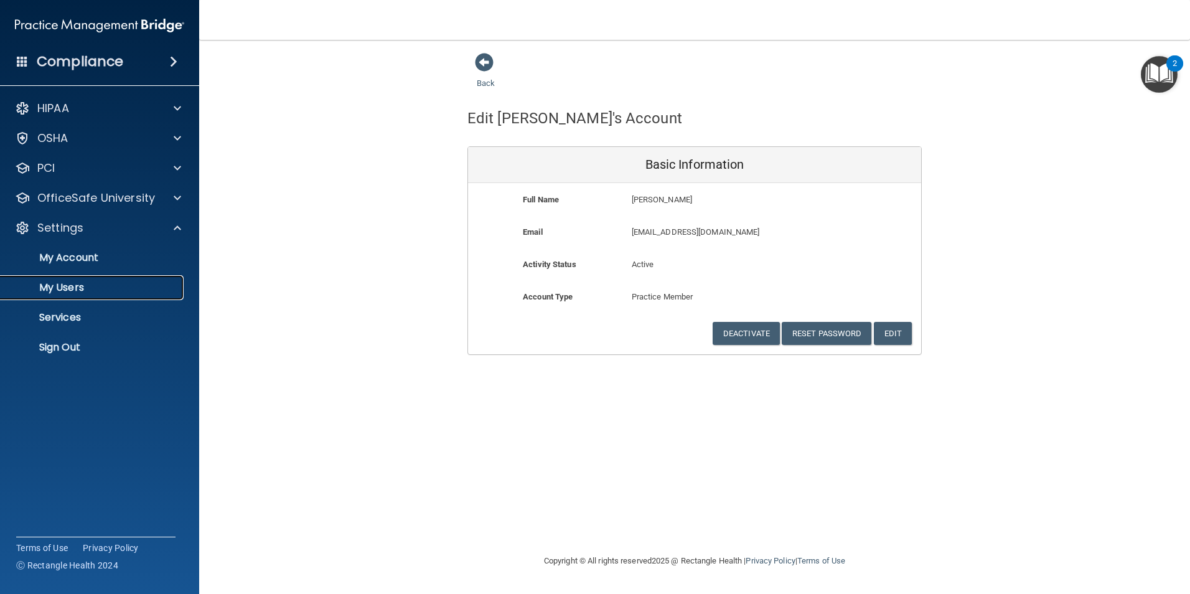
click at [85, 286] on p "My Users" at bounding box center [93, 287] width 170 height 12
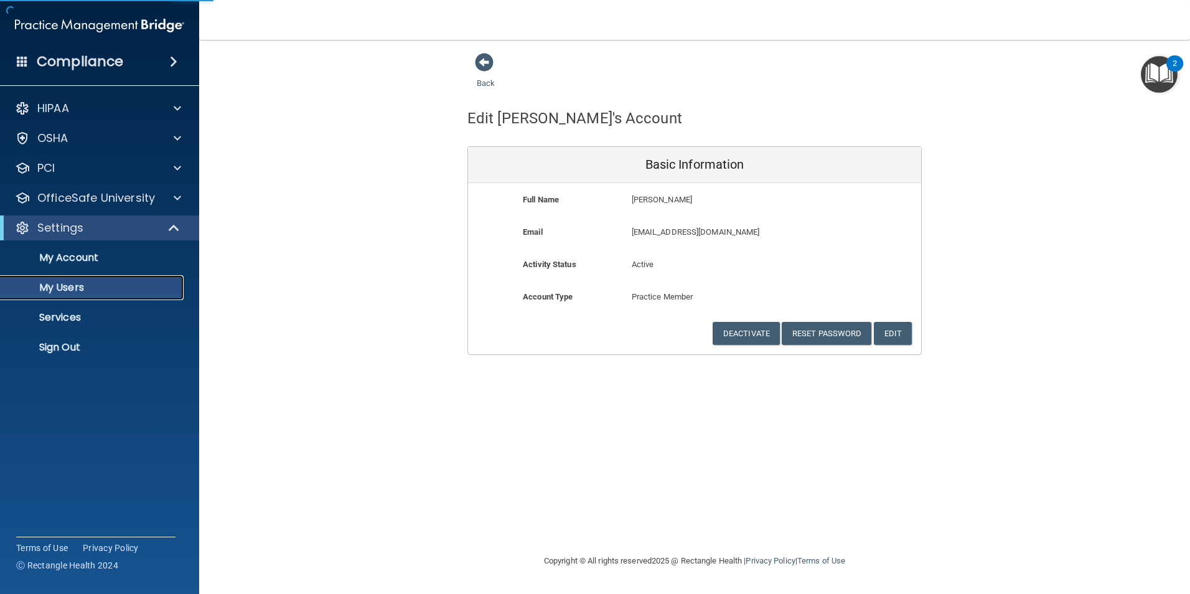
select select "20"
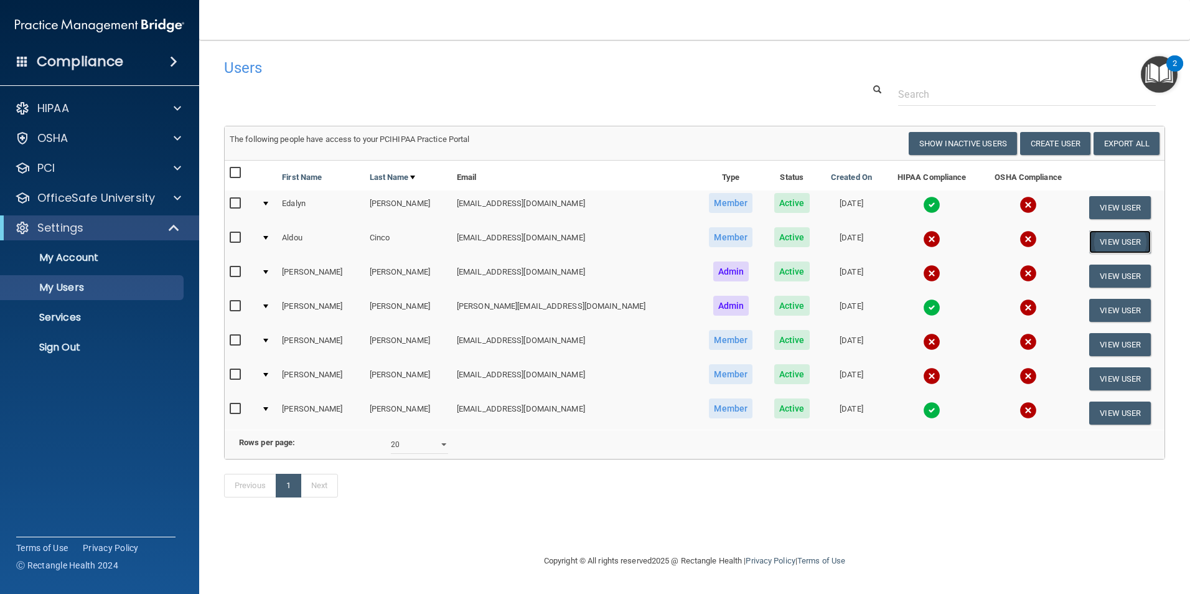
click at [1108, 246] on button "View User" at bounding box center [1120, 241] width 62 height 23
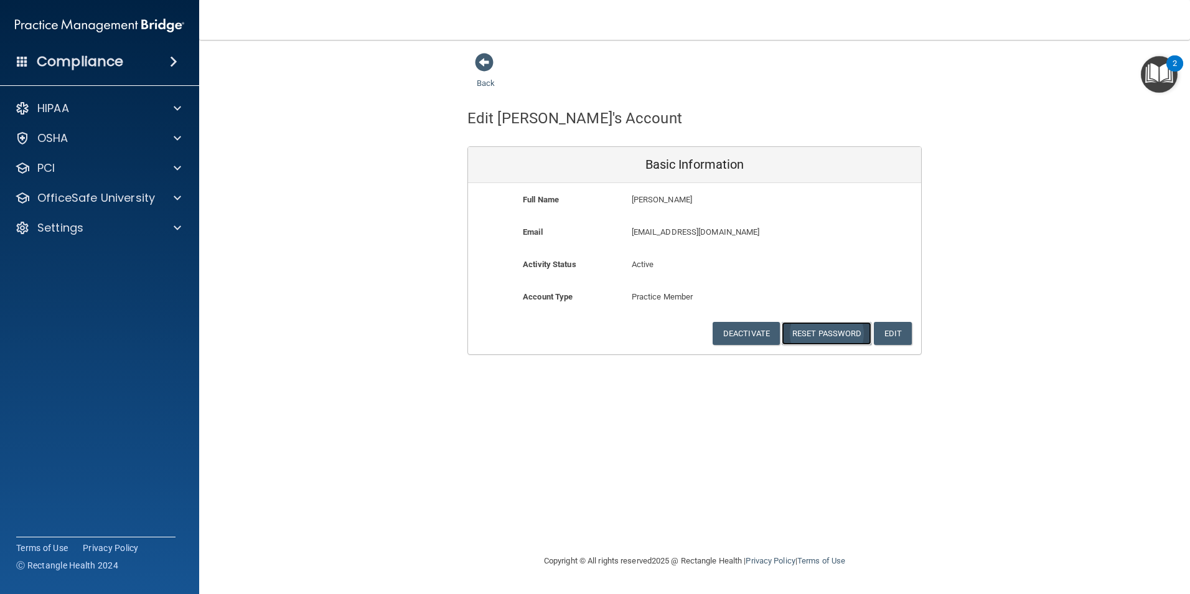
click at [808, 336] on button "Reset Password" at bounding box center [827, 333] width 90 height 23
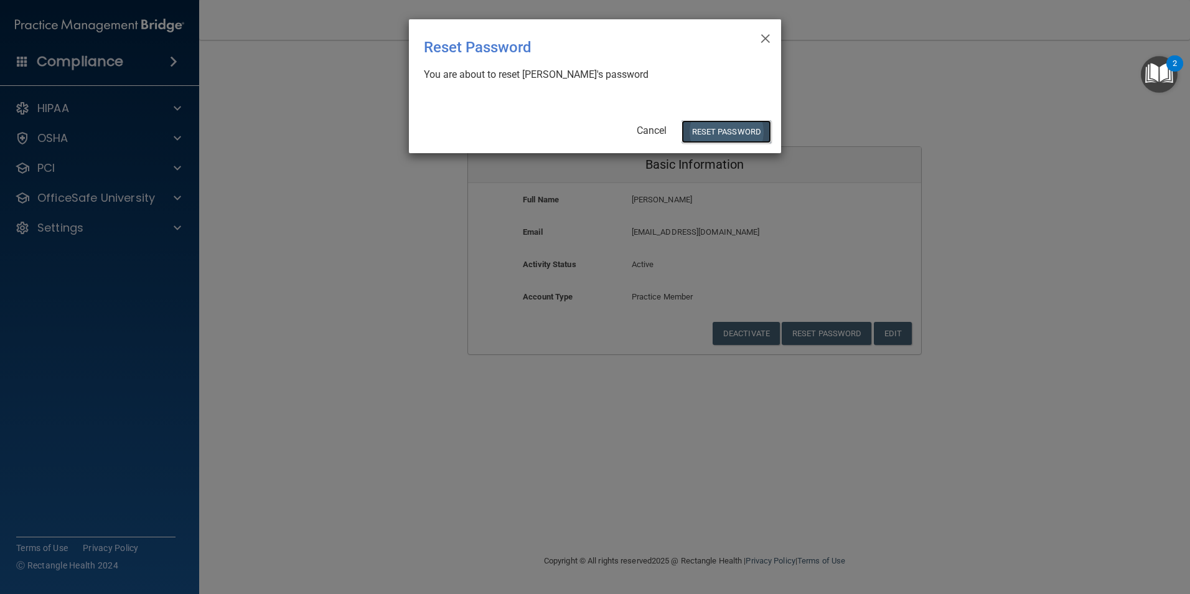
click at [731, 134] on button "Reset Password" at bounding box center [726, 131] width 90 height 23
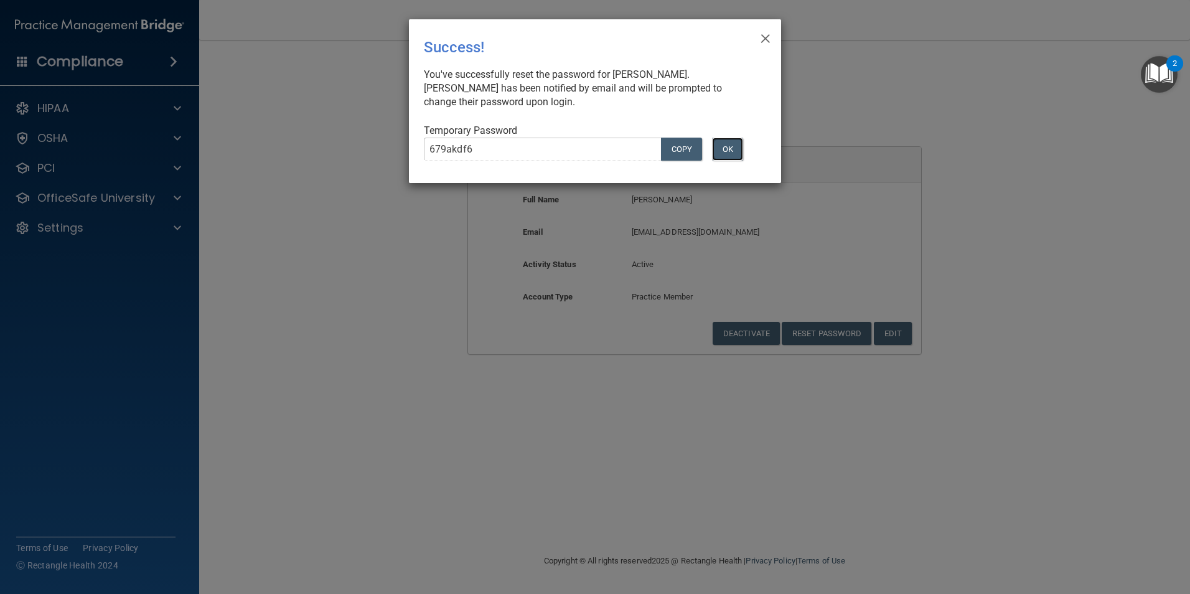
click at [736, 157] on button "OK" at bounding box center [727, 149] width 31 height 23
